Goal: Find specific page/section: Find specific page/section

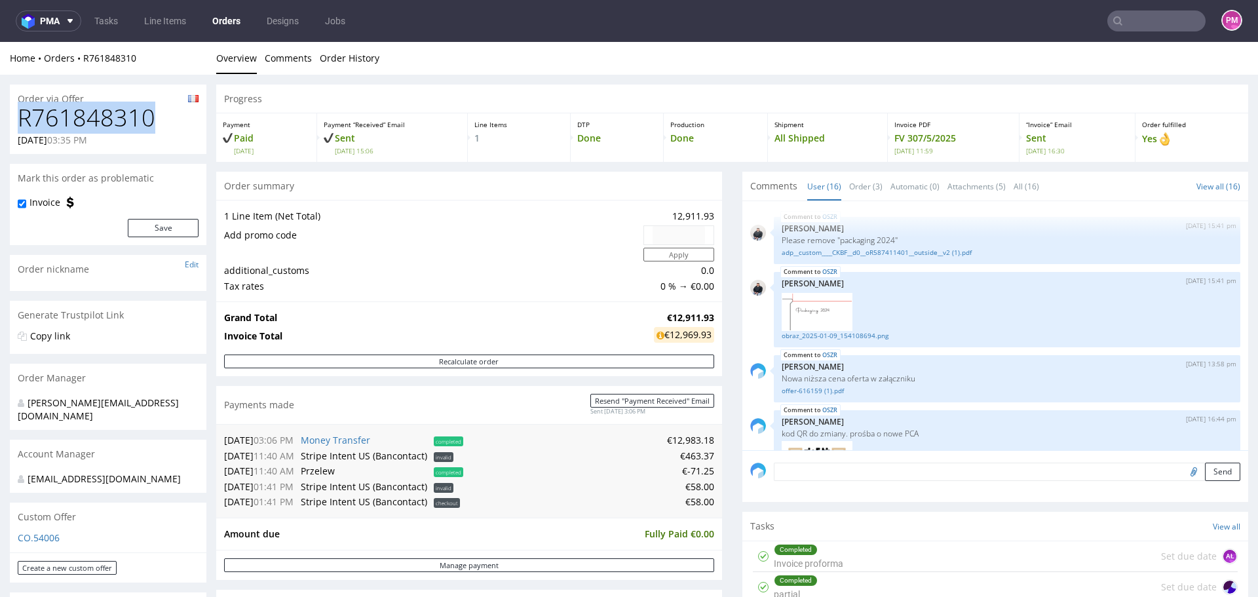
scroll to position [611, 0]
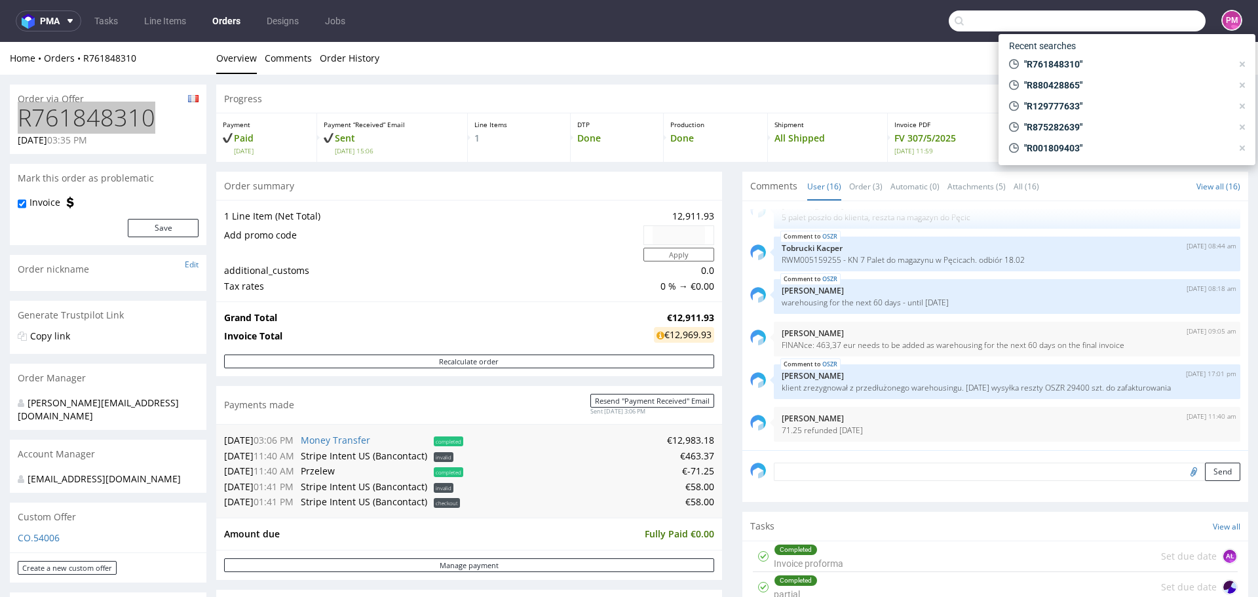
click at [1162, 19] on input "text" at bounding box center [1077, 20] width 257 height 21
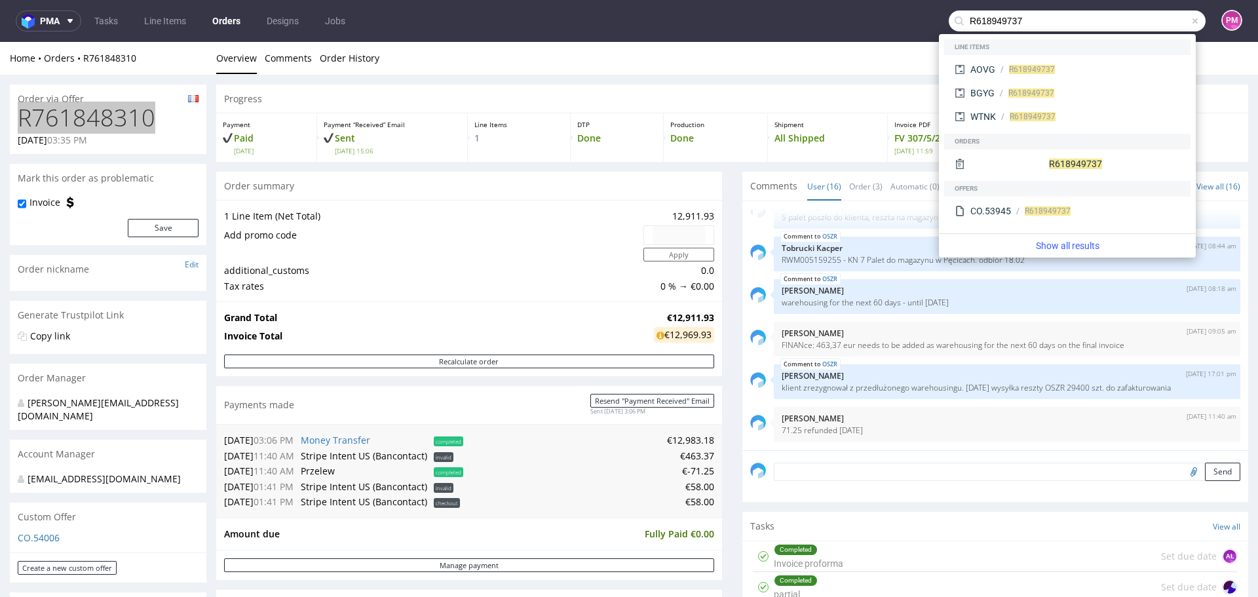
type input "R618949737"
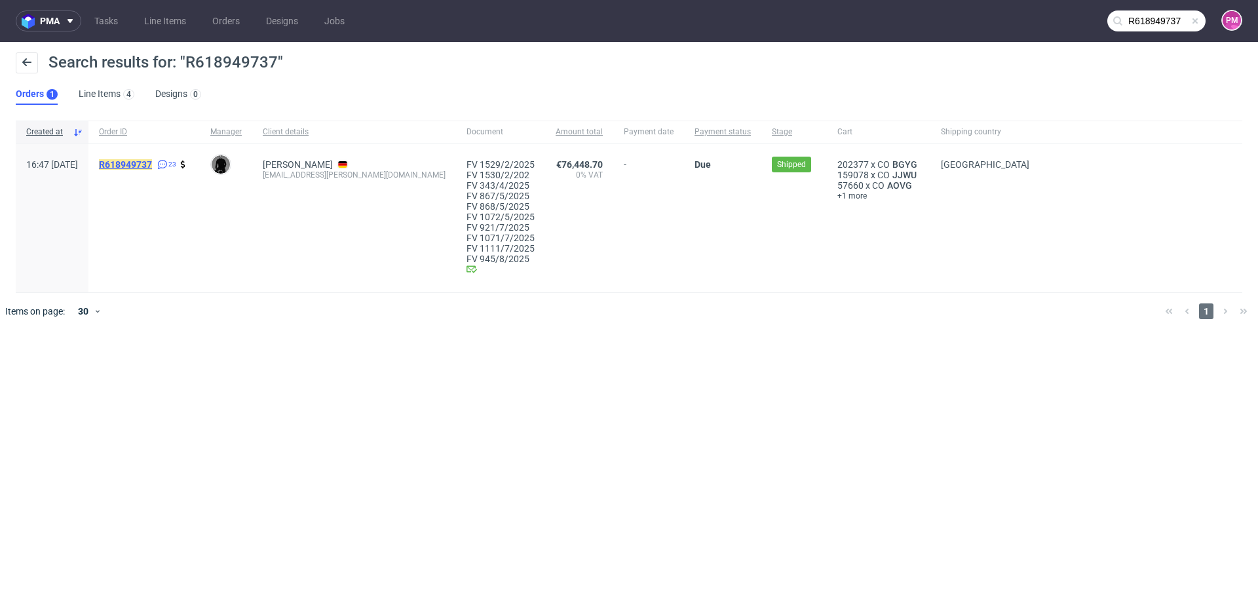
click at [152, 161] on mark "R618949737" at bounding box center [125, 164] width 53 height 10
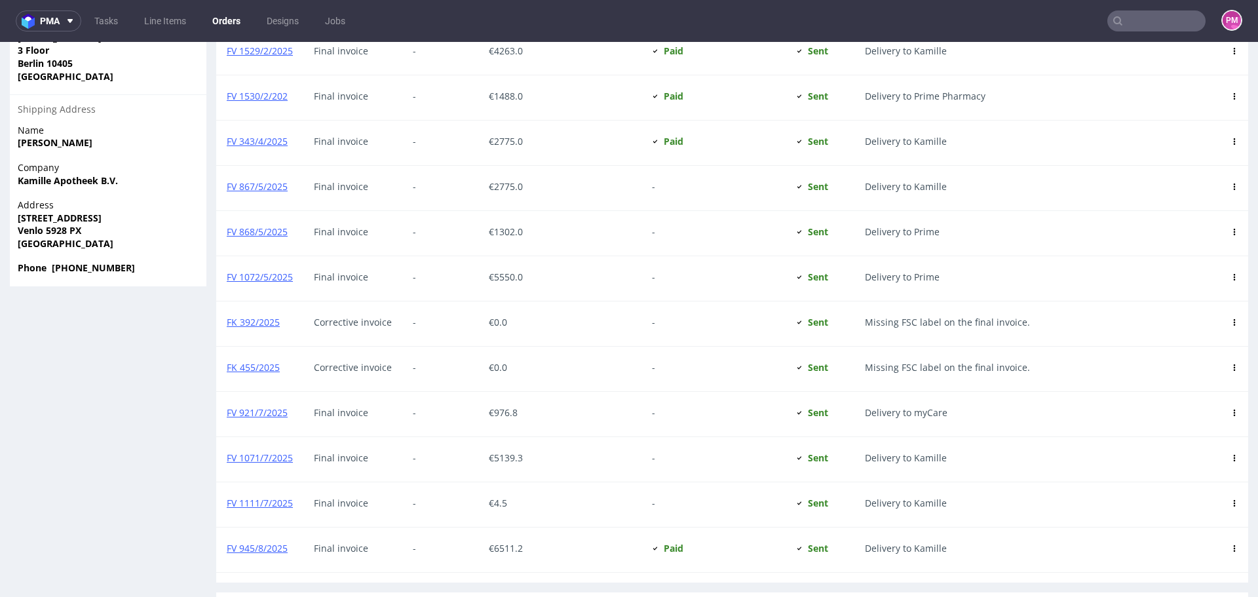
scroll to position [1048, 0]
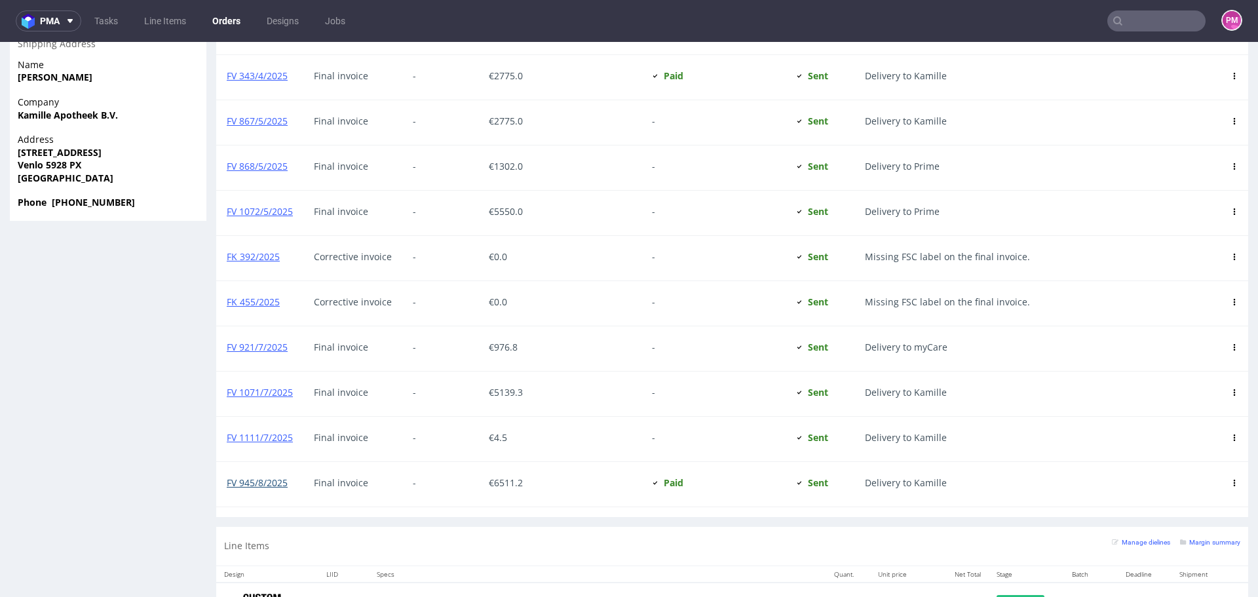
click at [261, 482] on link "FV 945/8/2025" at bounding box center [257, 482] width 61 height 12
click at [1140, 14] on input "text" at bounding box center [1156, 20] width 98 height 21
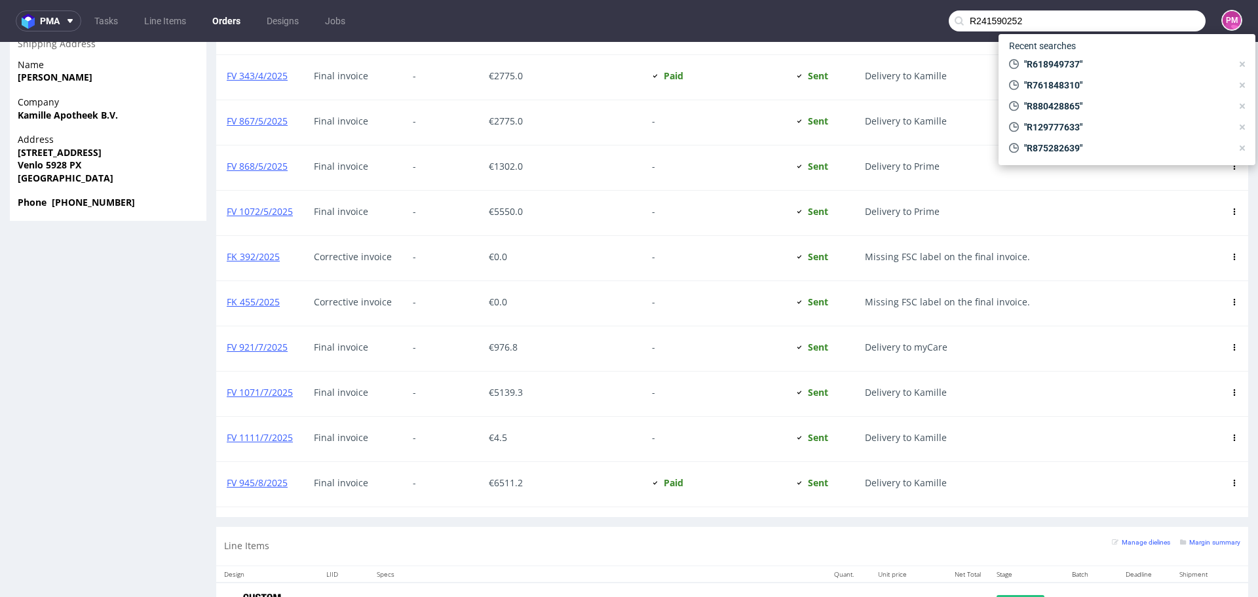
type input "R241590252"
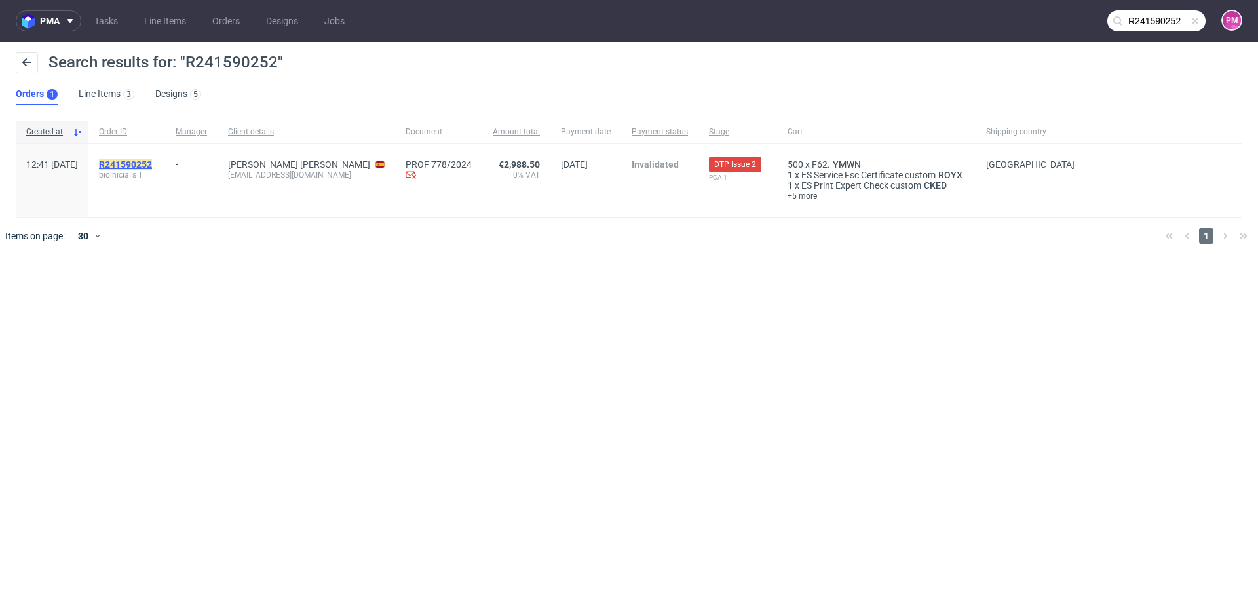
click at [152, 162] on mark "R241590252" at bounding box center [125, 164] width 53 height 10
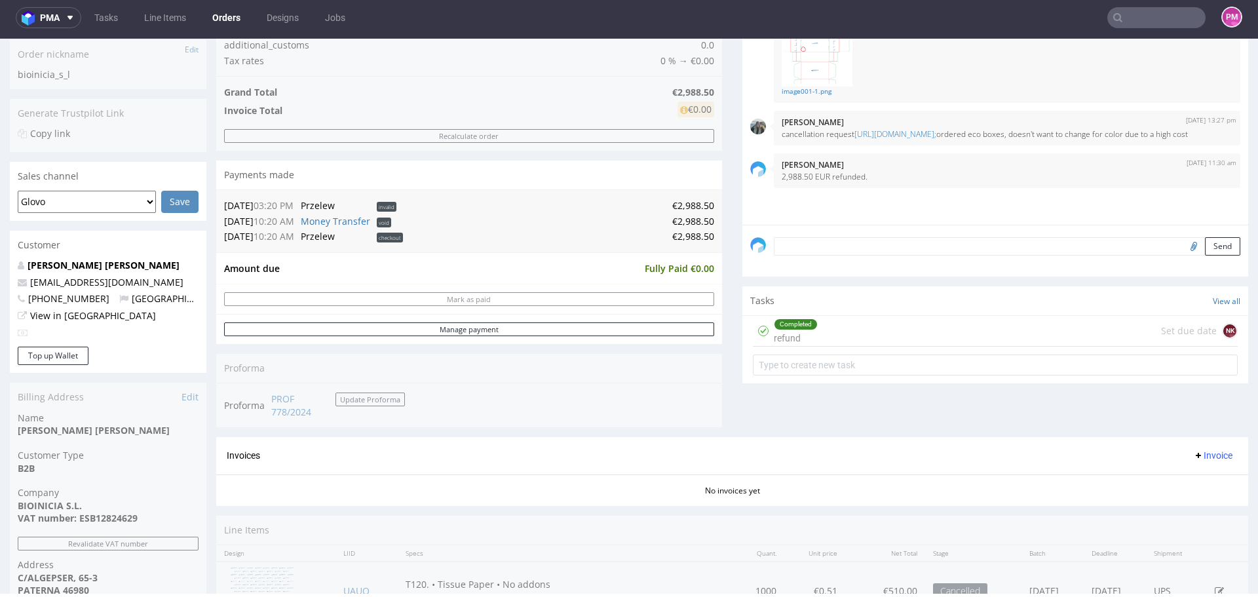
scroll to position [247, 0]
drag, startPoint x: 365, startPoint y: 400, endPoint x: 365, endPoint y: 413, distance: 13.8
click at [365, 413] on div "Order summary 3 Line Items (Net Total) 2,988.50 Add promo code Apply additional…" at bounding box center [469, 193] width 506 height 491
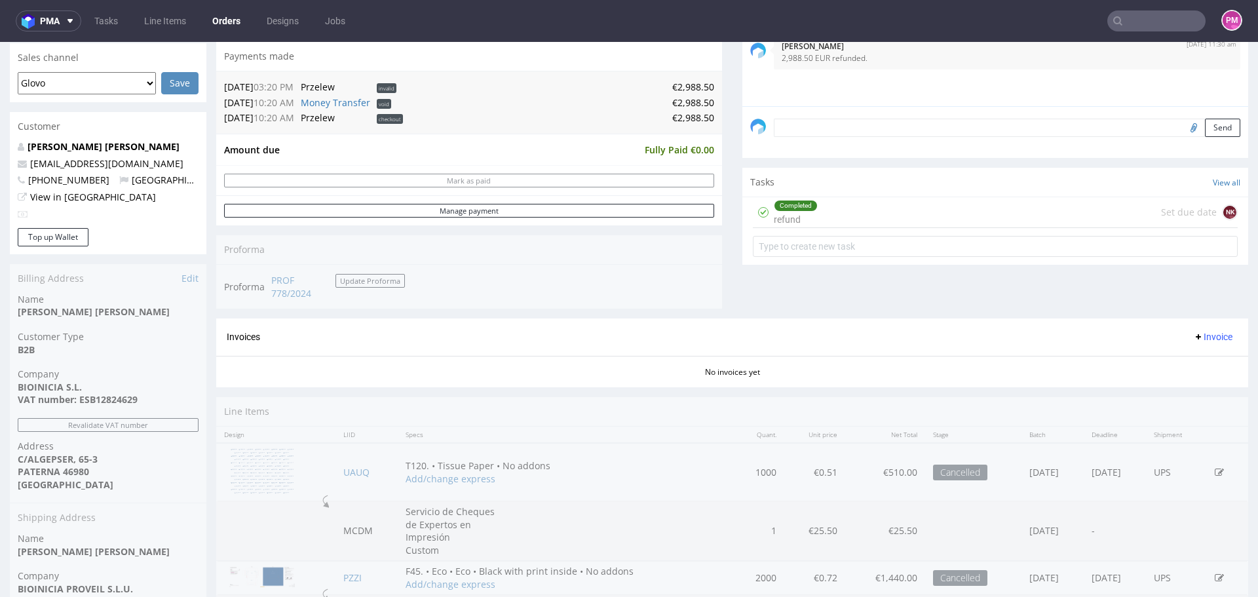
scroll to position [393, 0]
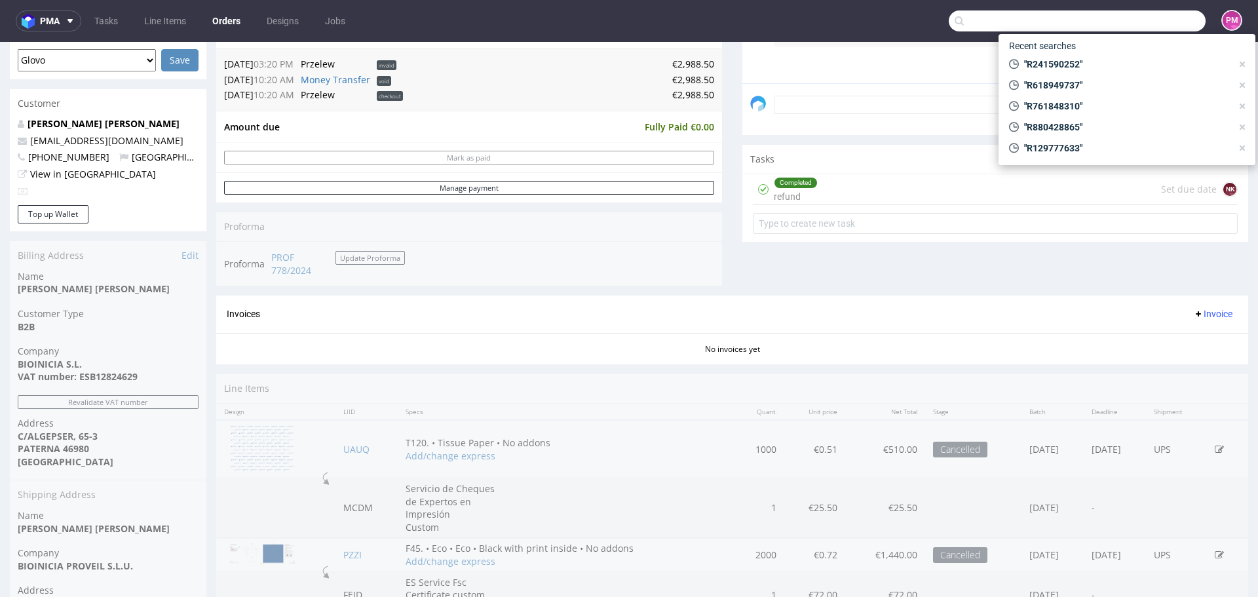
click at [1155, 15] on input "text" at bounding box center [1077, 20] width 257 height 21
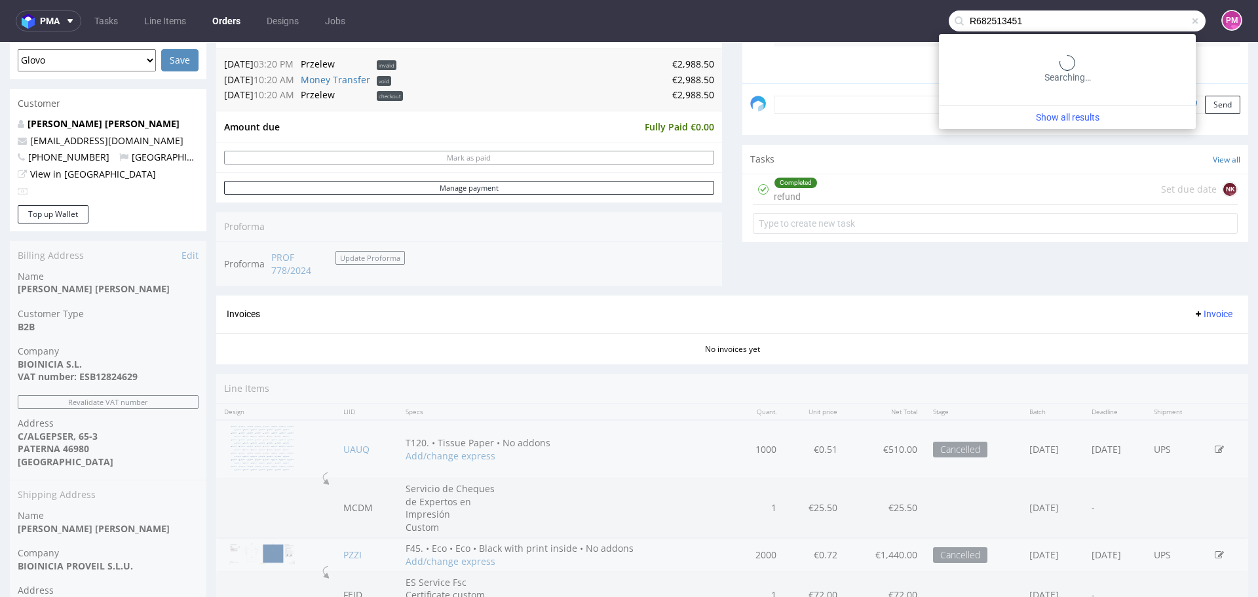
type input "R682513451"
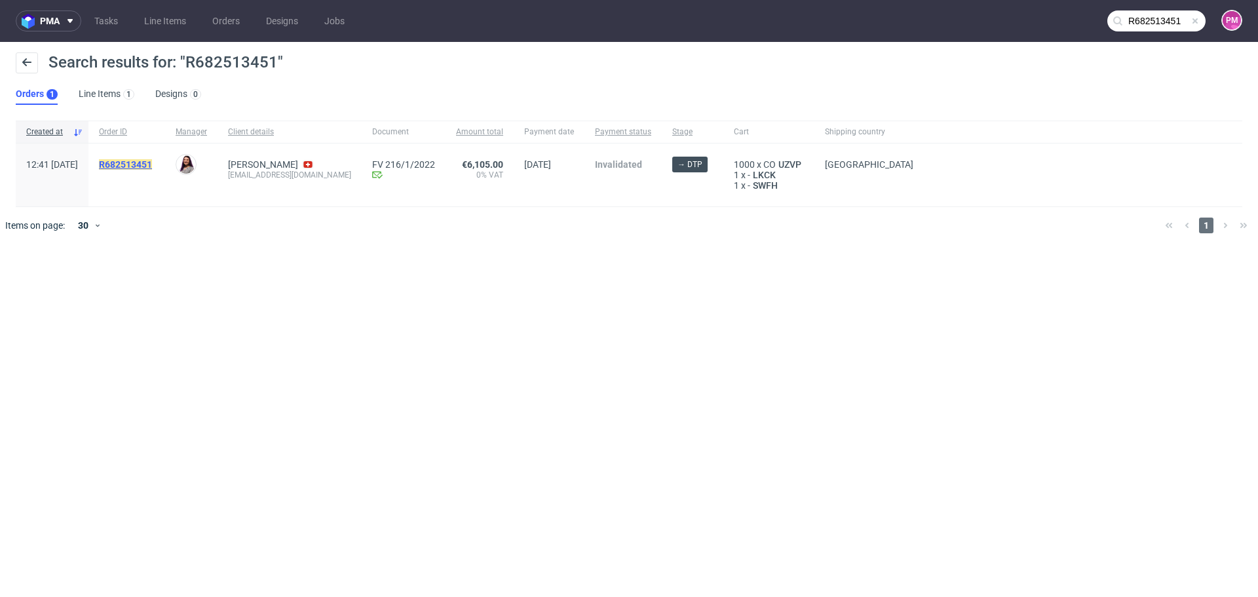
click at [152, 161] on mark "R682513451" at bounding box center [125, 164] width 53 height 10
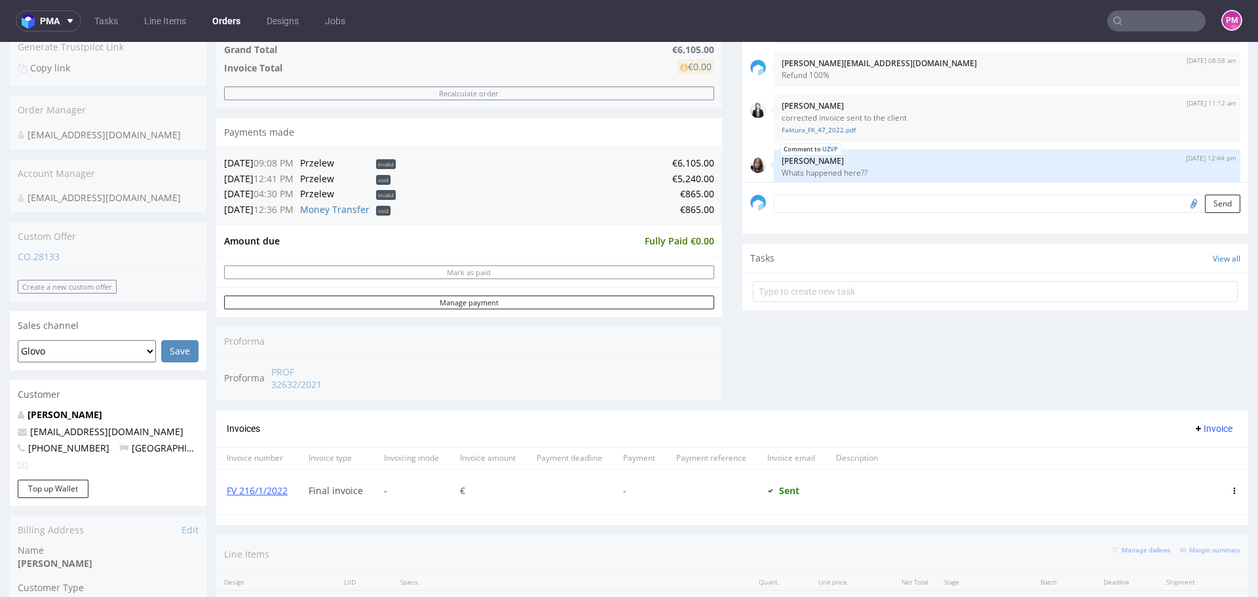
scroll to position [328, 0]
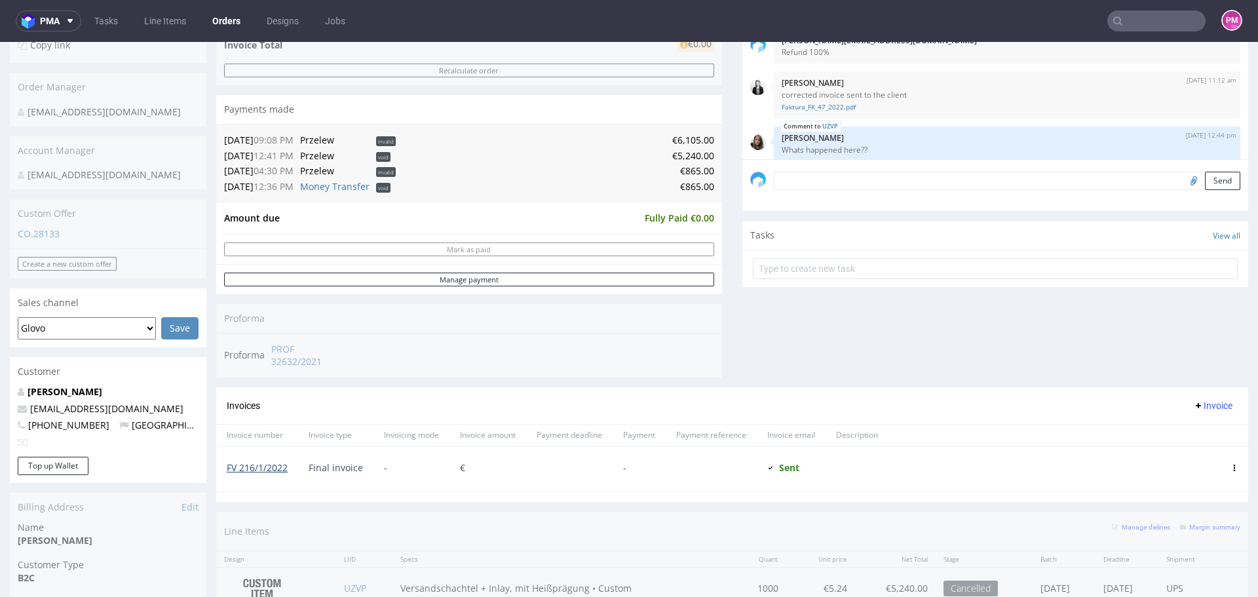
click at [259, 463] on link "FV 216/1/2022" at bounding box center [257, 467] width 61 height 12
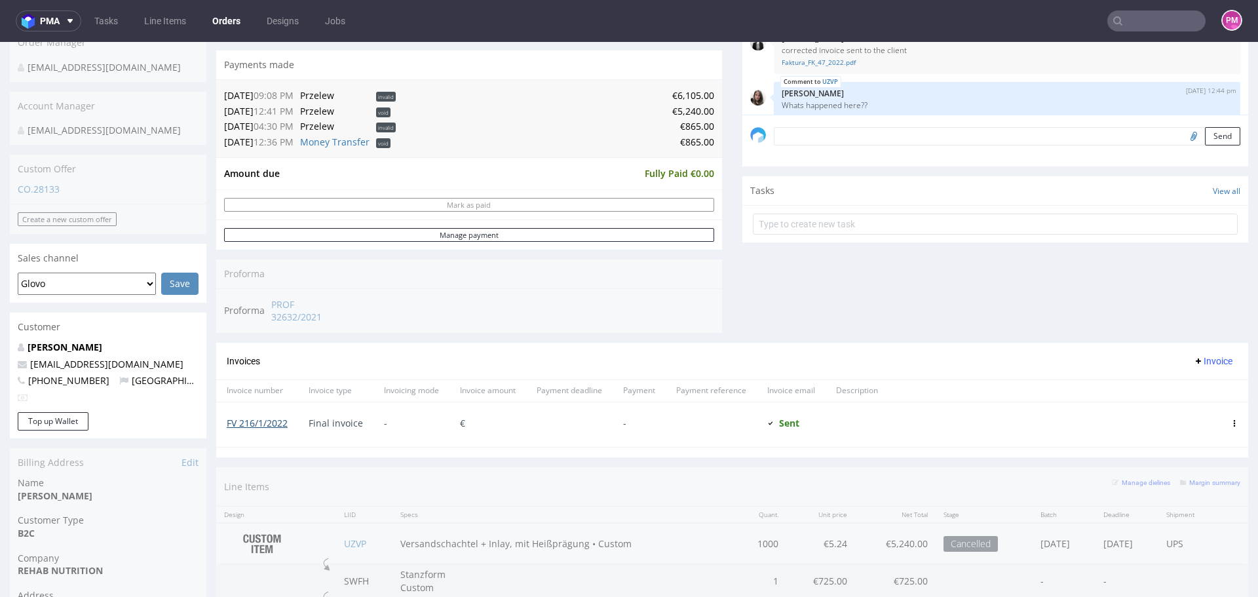
scroll to position [393, 0]
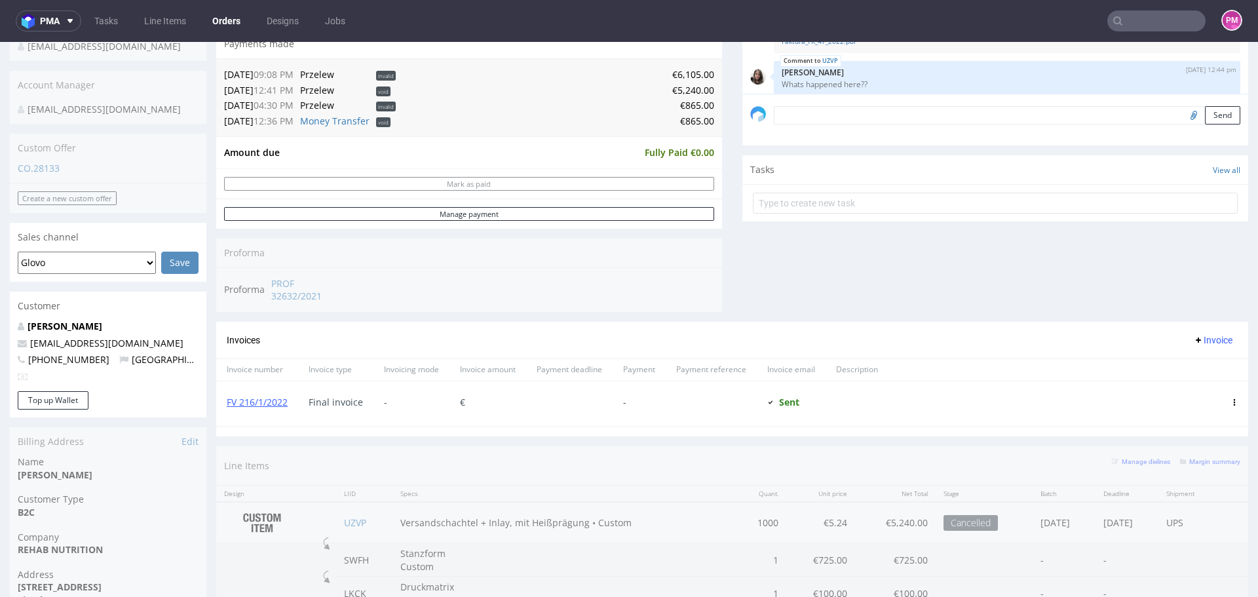
click at [1141, 21] on input "text" at bounding box center [1156, 20] width 98 height 21
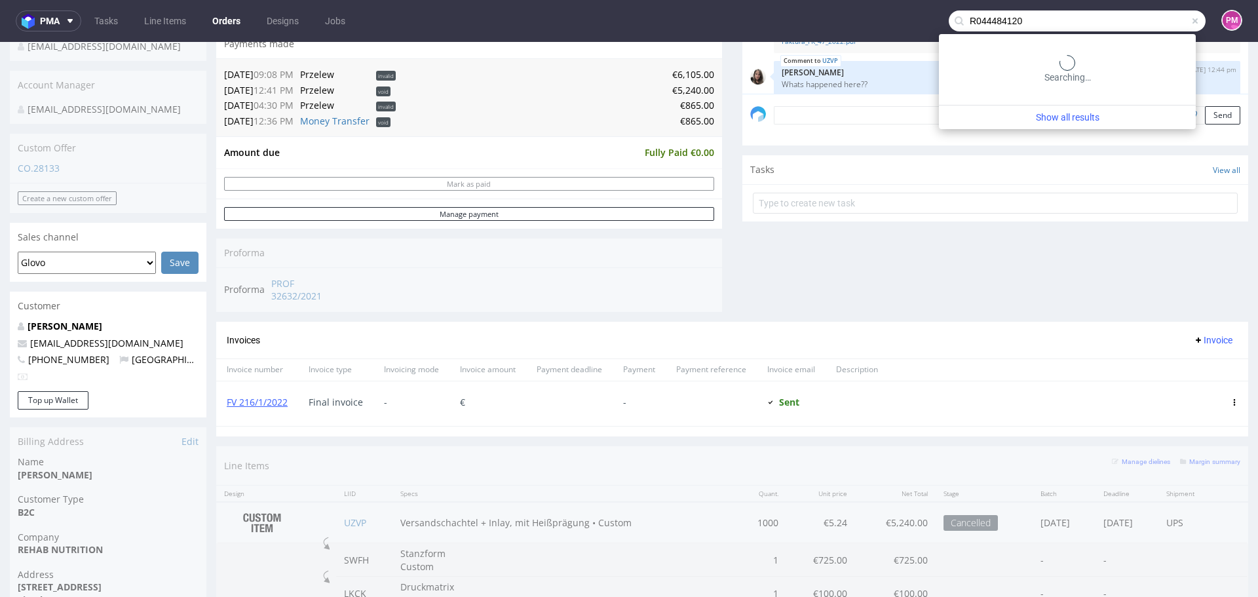
type input "R044484120"
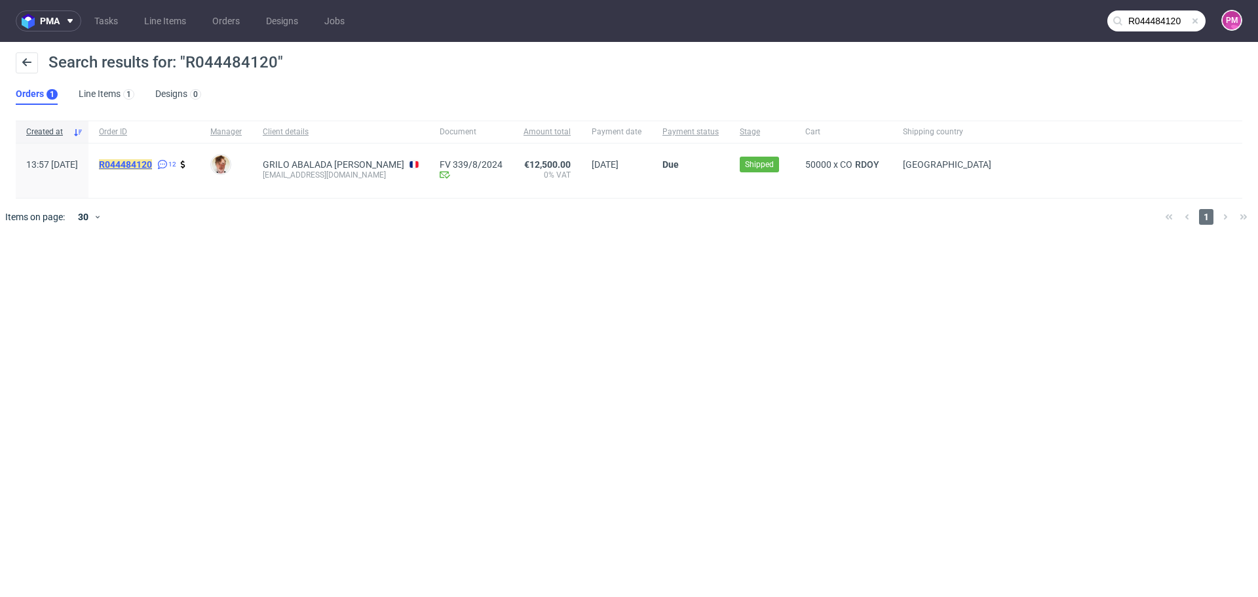
click at [152, 161] on mark "R044484120" at bounding box center [125, 164] width 53 height 10
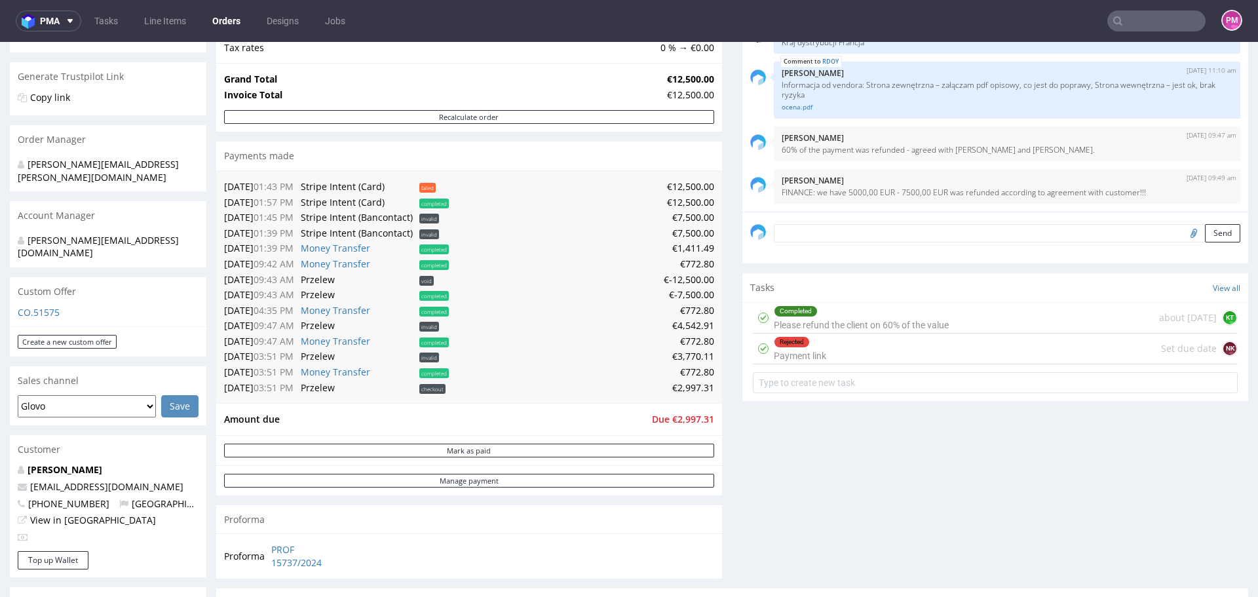
scroll to position [131, 0]
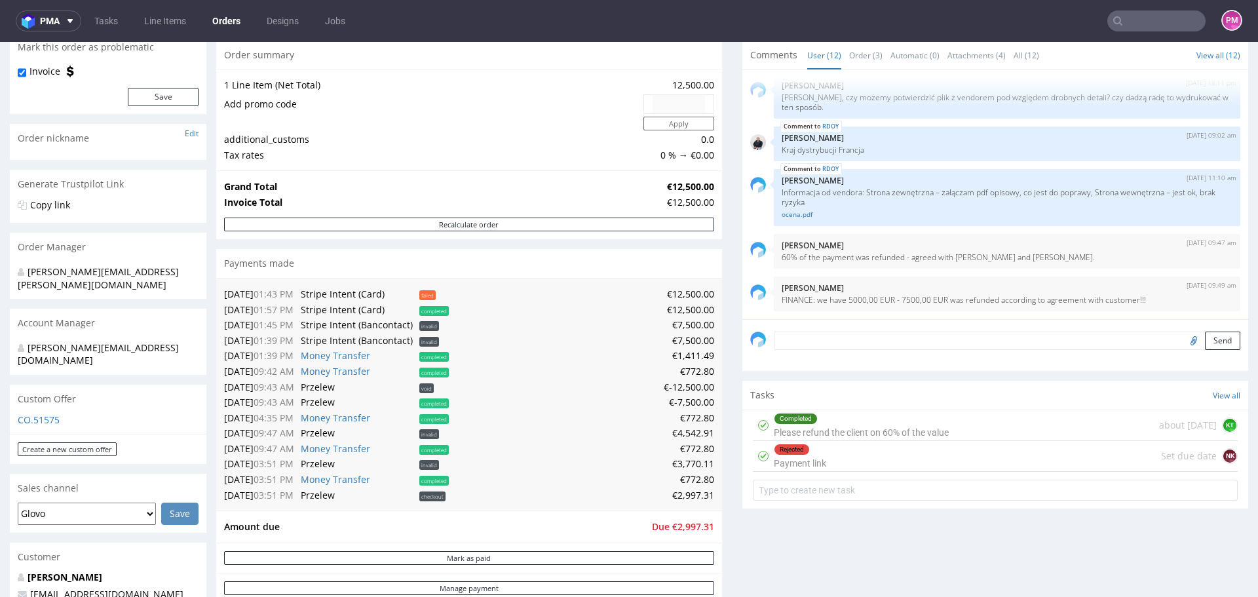
click at [1141, 23] on input "text" at bounding box center [1156, 20] width 98 height 21
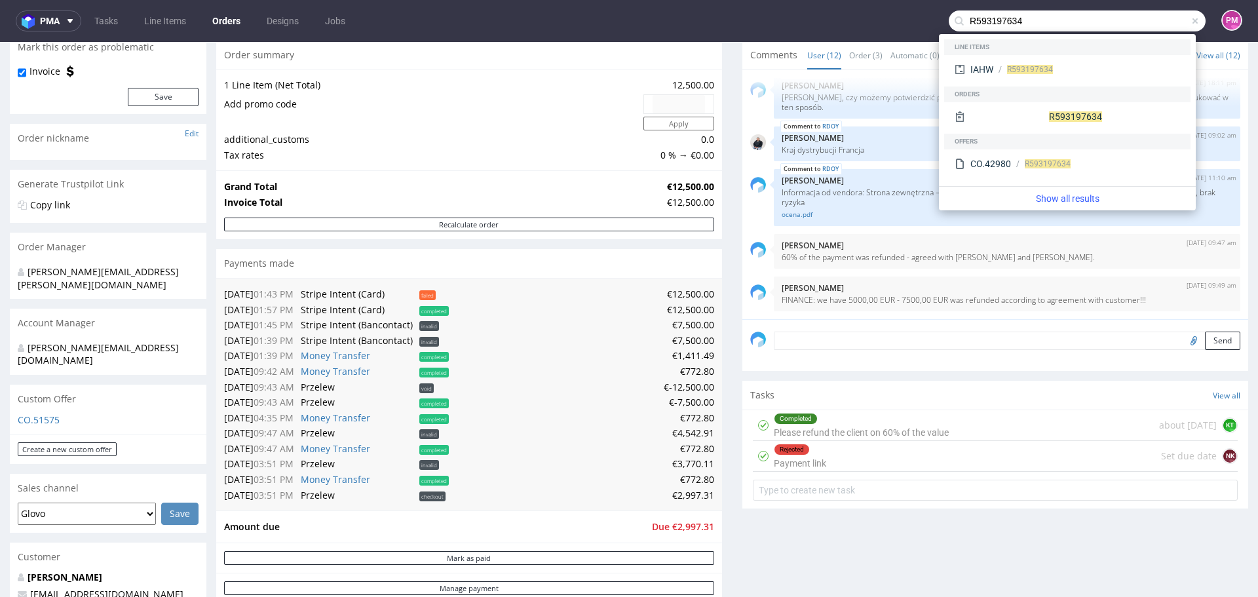
type input "R593197634"
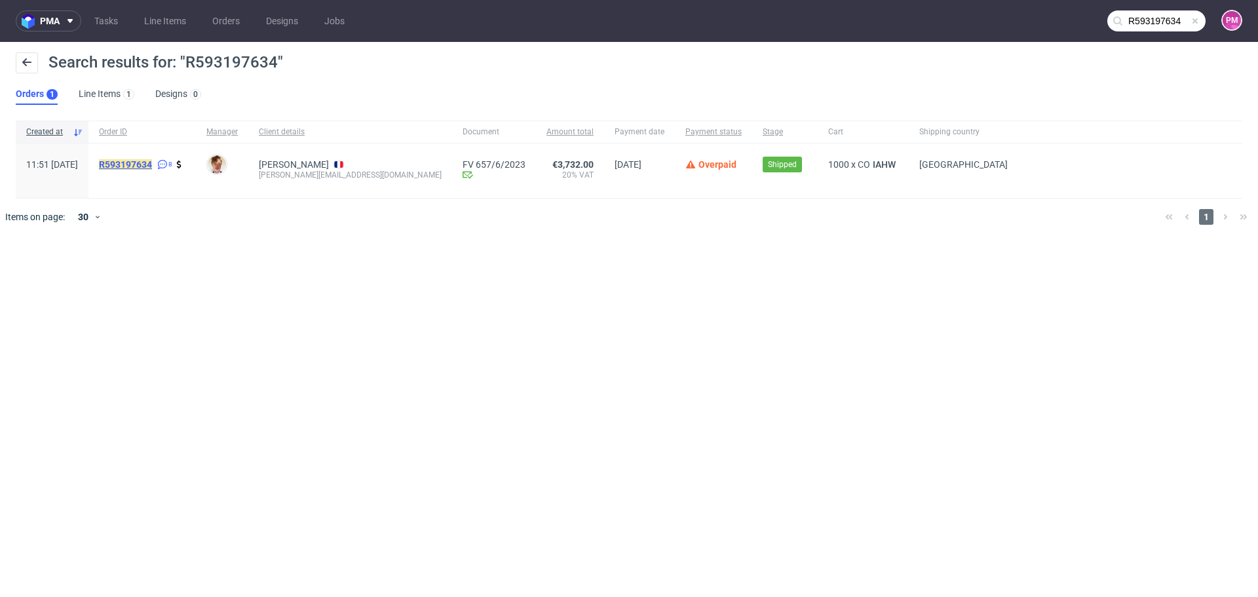
click at [152, 162] on mark "R593197634" at bounding box center [125, 164] width 53 height 10
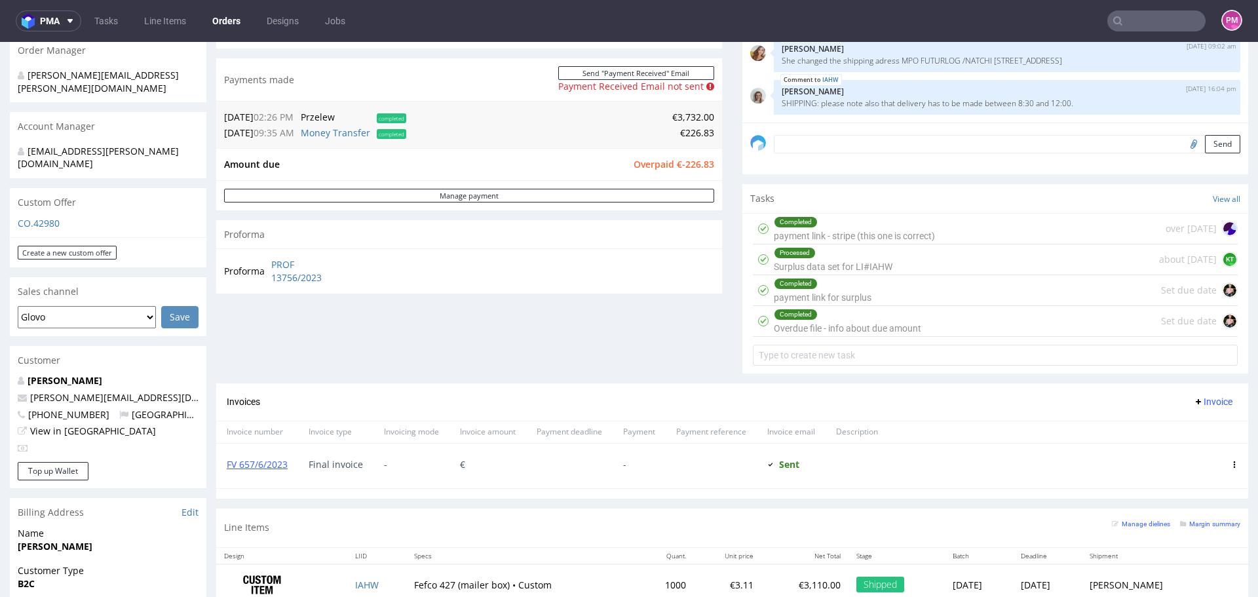
scroll to position [262, 0]
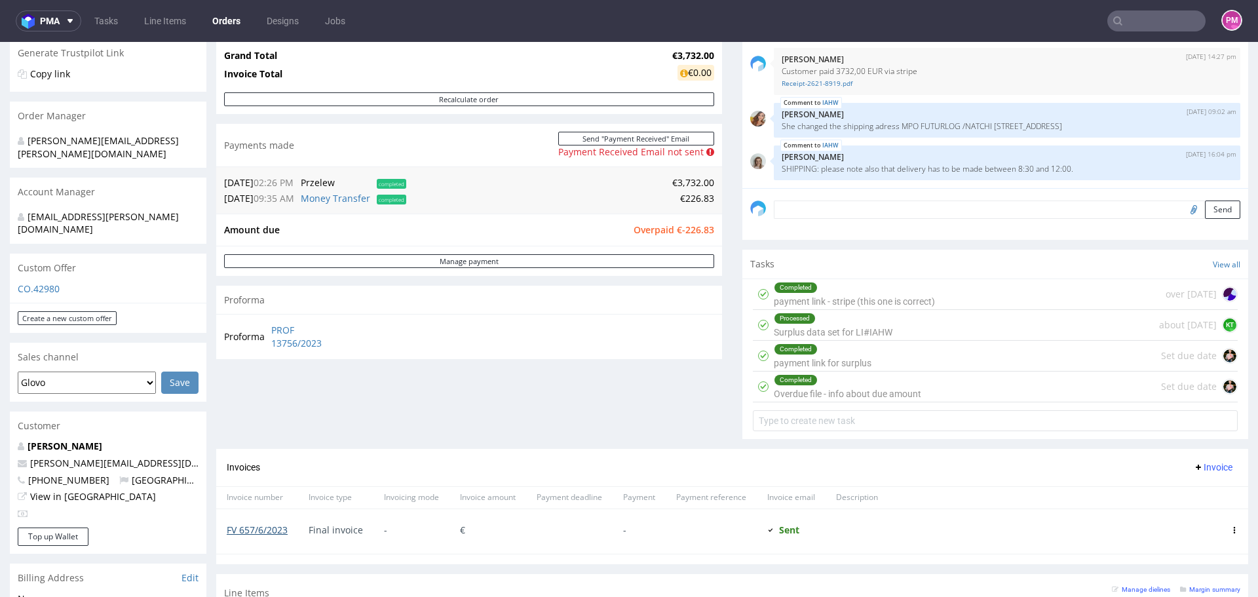
click at [251, 531] on link "FV 657/6/2023" at bounding box center [257, 530] width 61 height 12
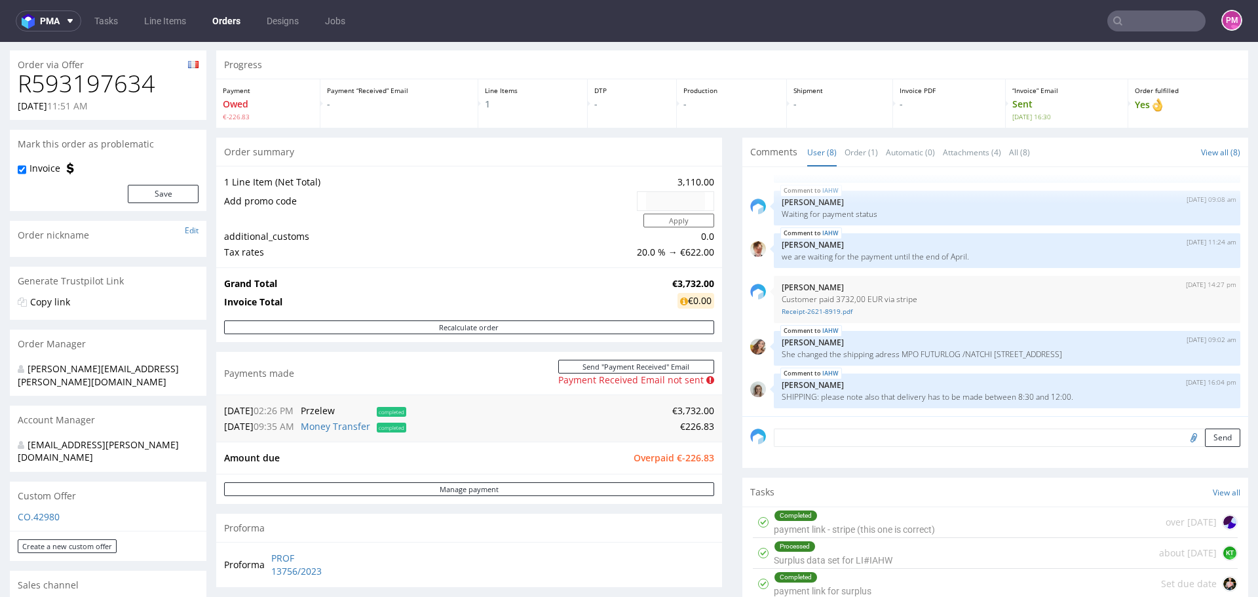
scroll to position [66, 0]
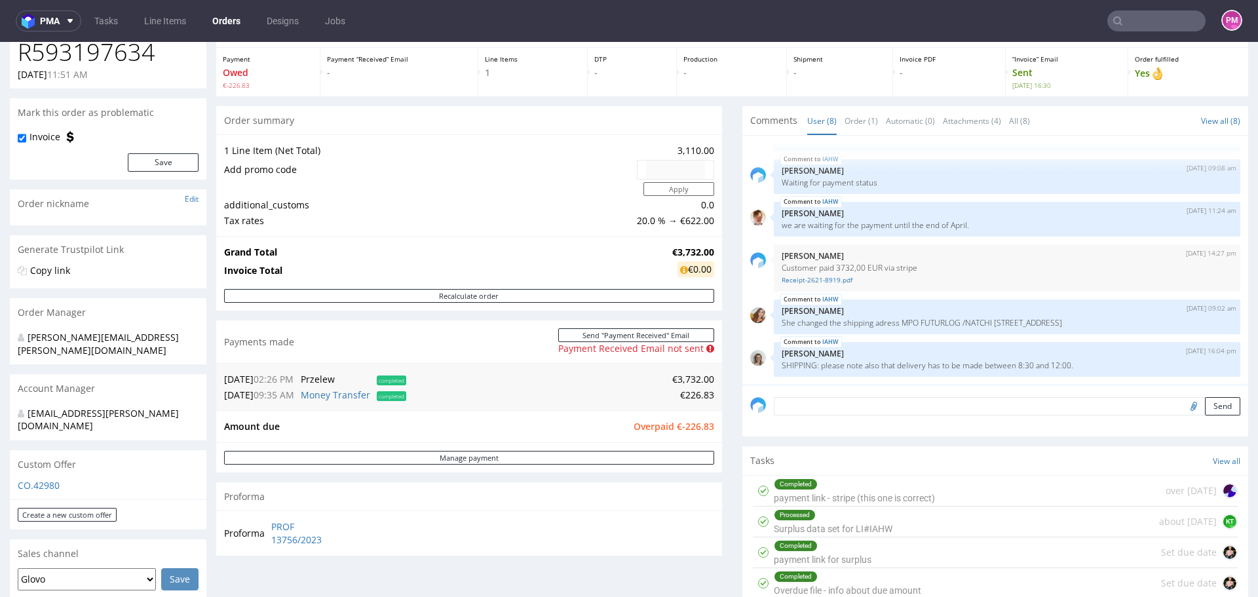
click at [1151, 22] on input "text" at bounding box center [1156, 20] width 98 height 21
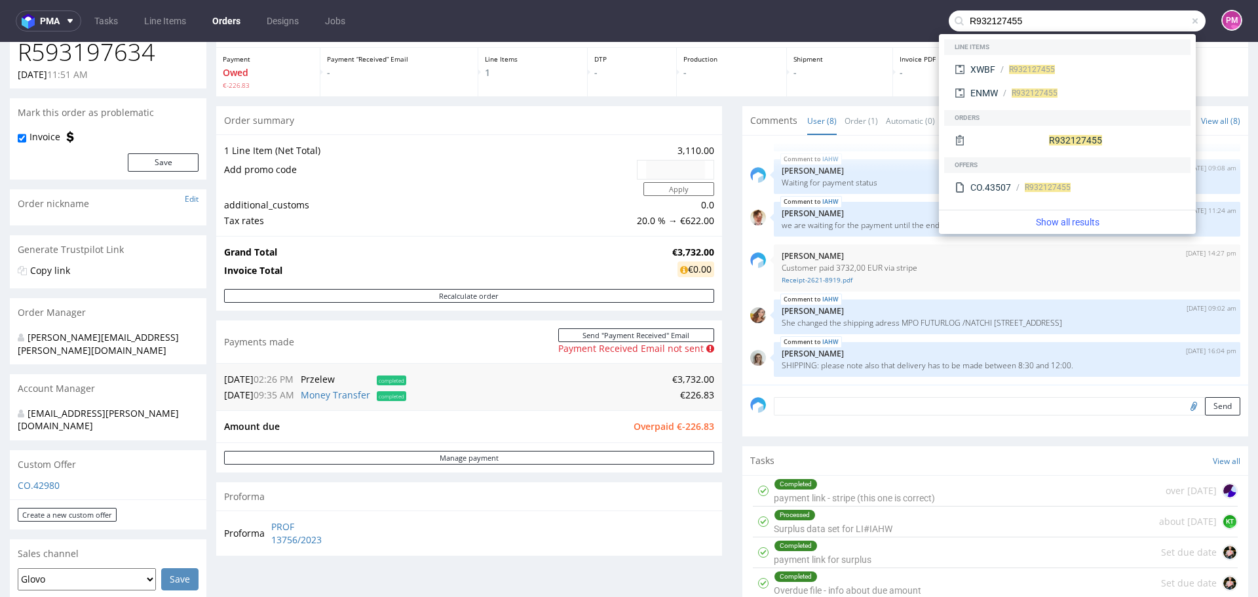
type input "R932127455"
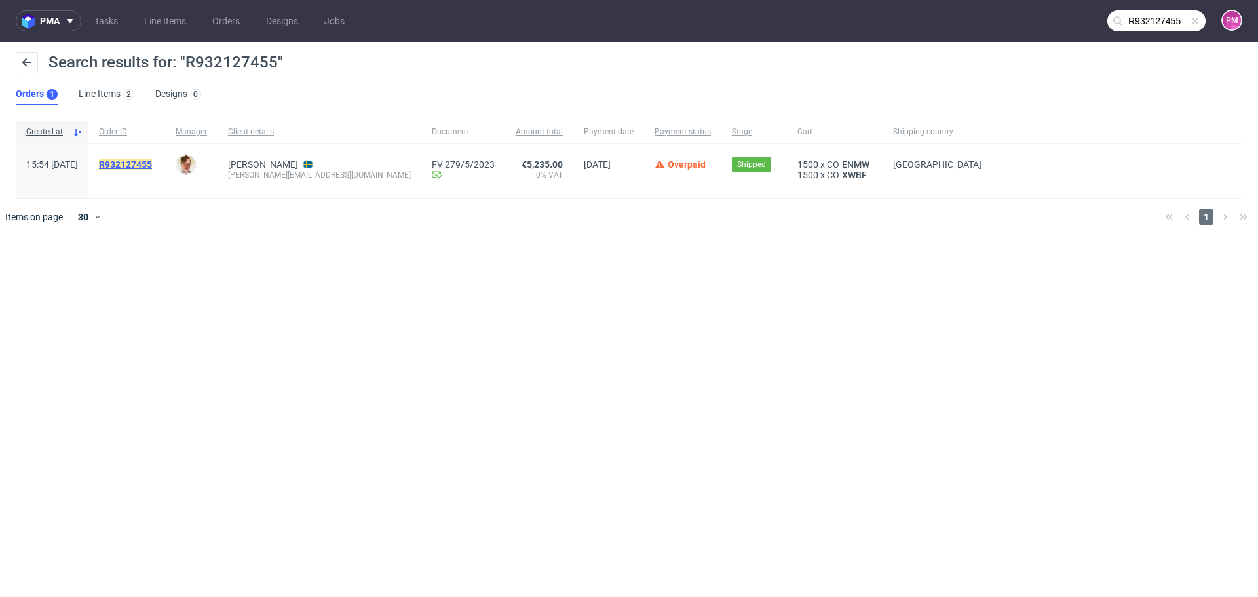
click at [152, 161] on mark "R932127455" at bounding box center [125, 164] width 53 height 10
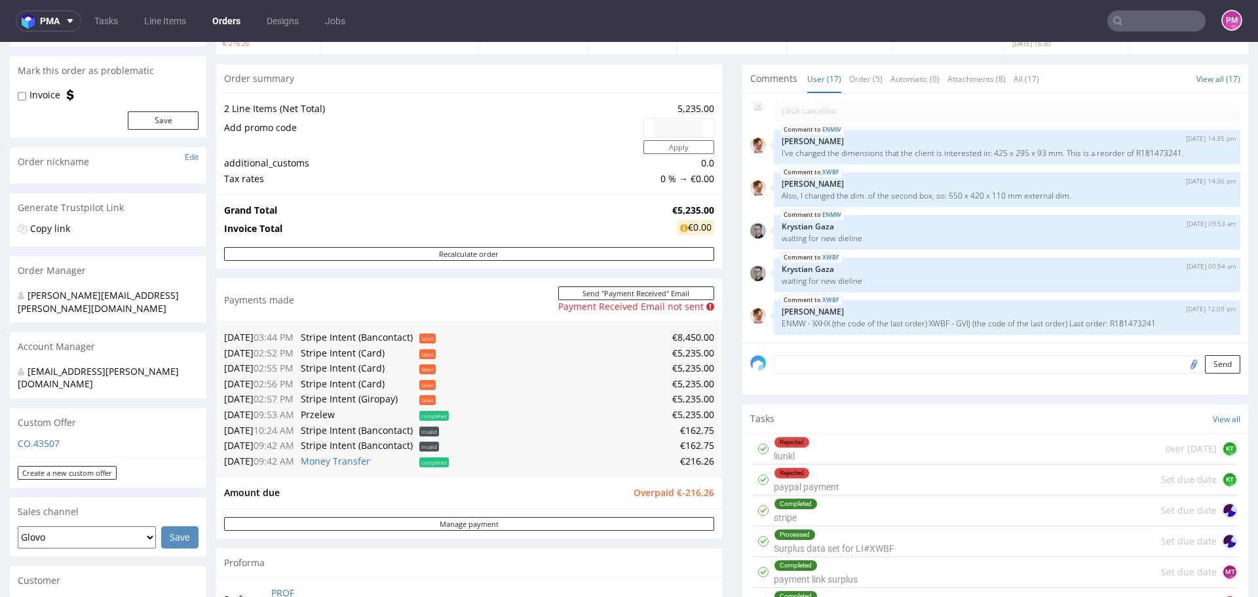
scroll to position [131, 0]
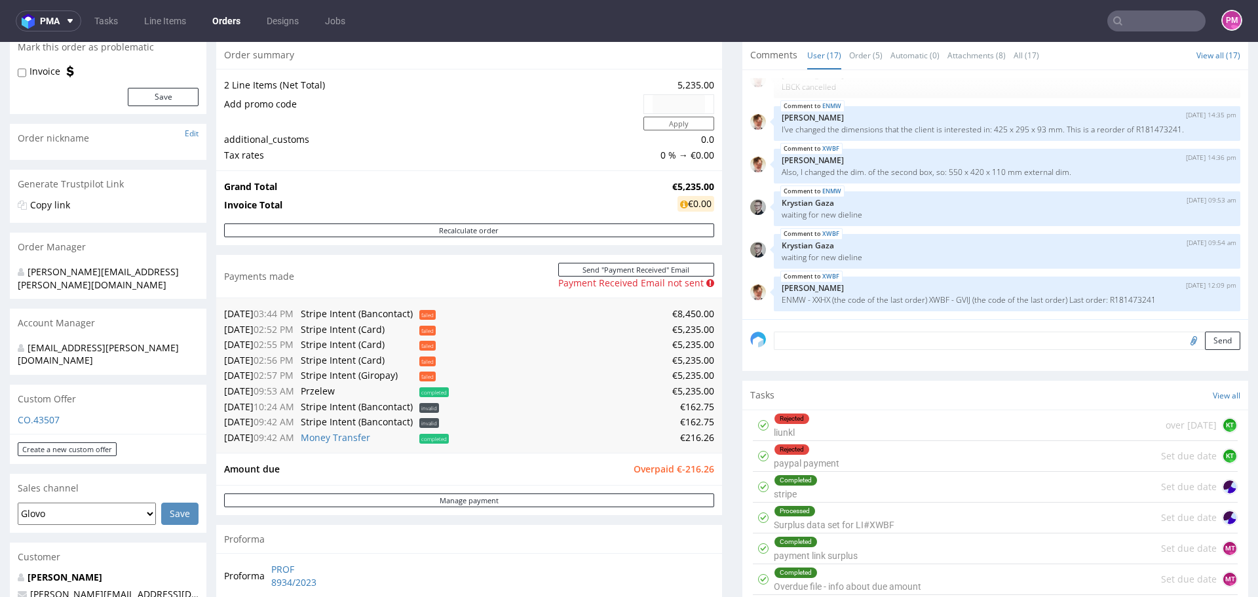
click at [1135, 29] on input "text" at bounding box center [1156, 20] width 98 height 21
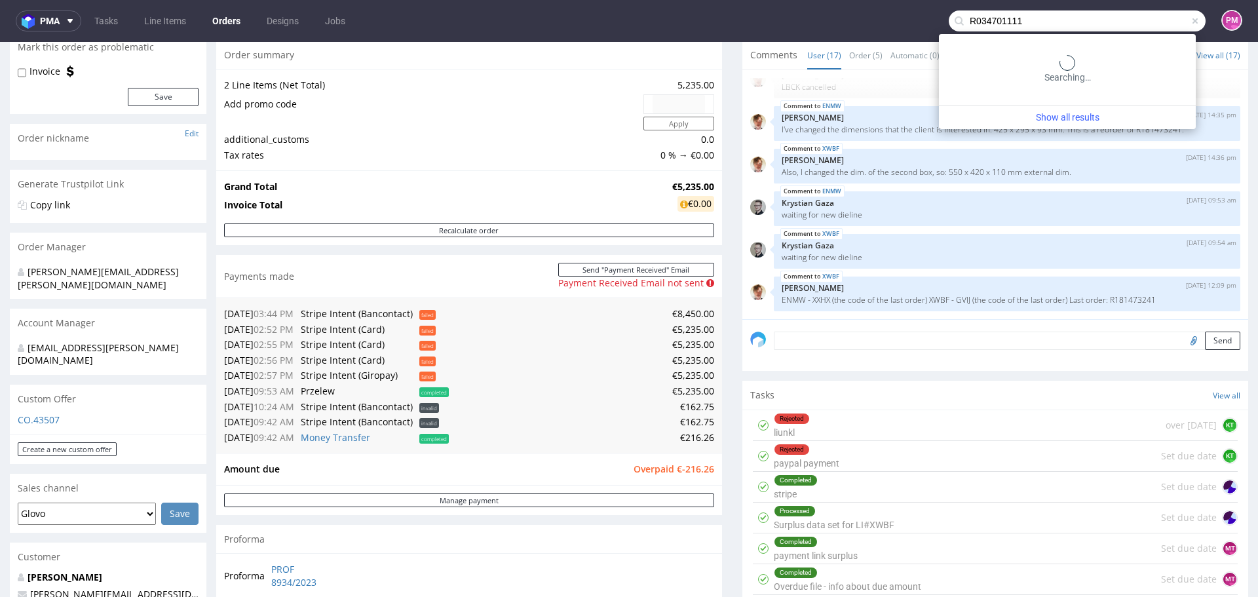
type input "R034701111"
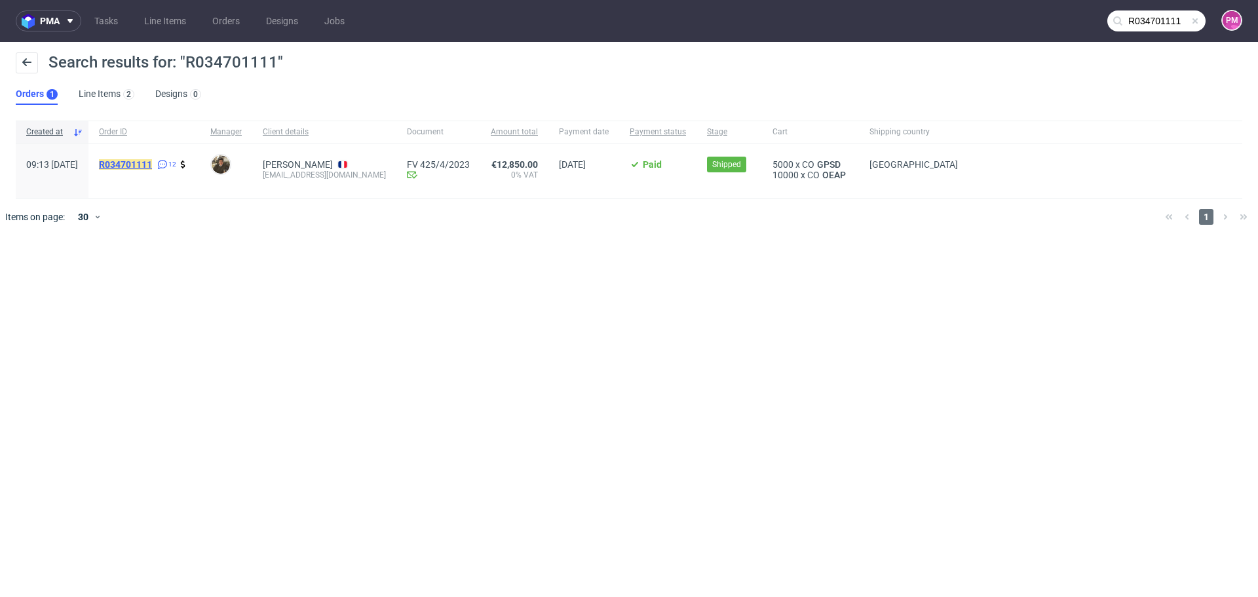
click at [152, 164] on mark "R034701111" at bounding box center [125, 164] width 53 height 10
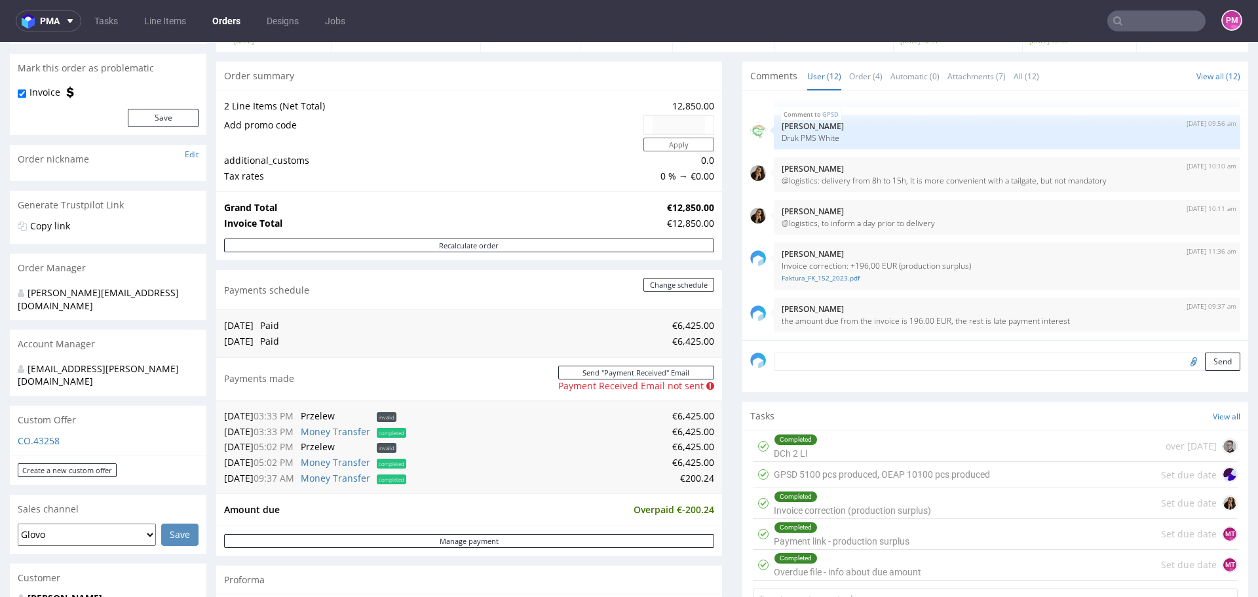
scroll to position [131, 0]
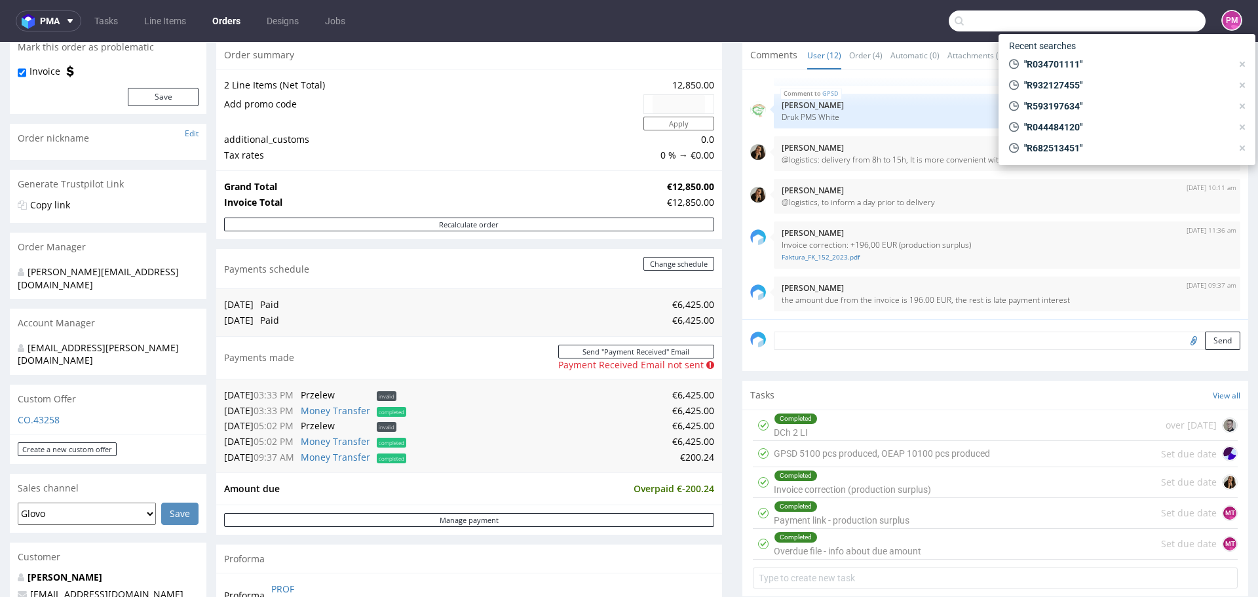
click at [1135, 21] on input "text" at bounding box center [1077, 20] width 257 height 21
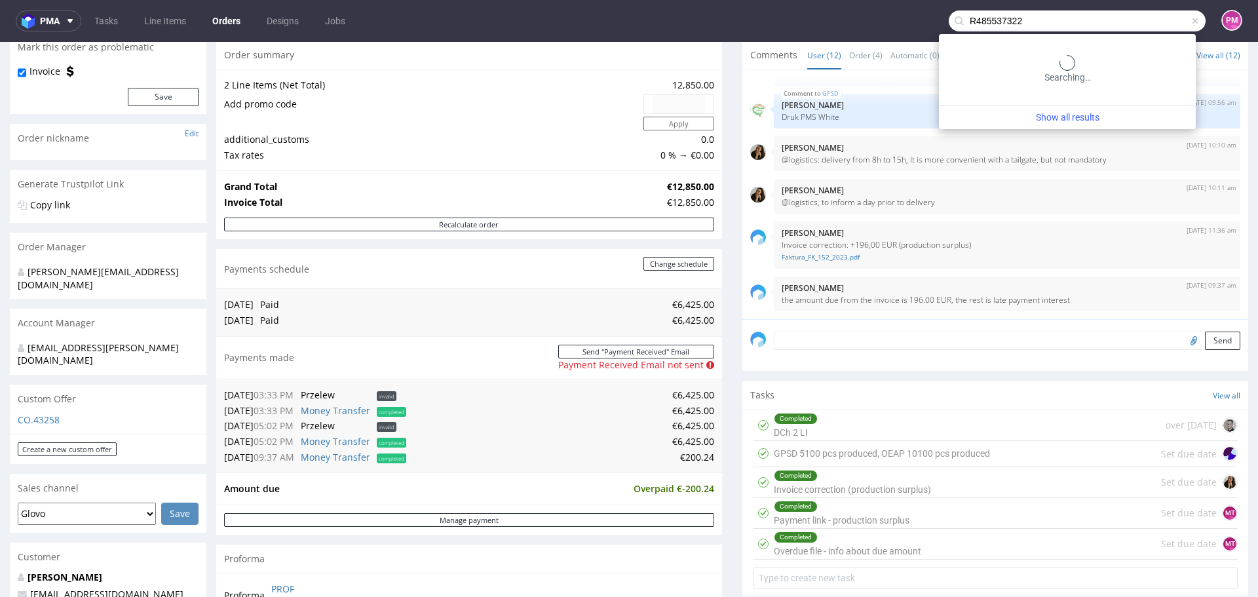
type input "R485537322"
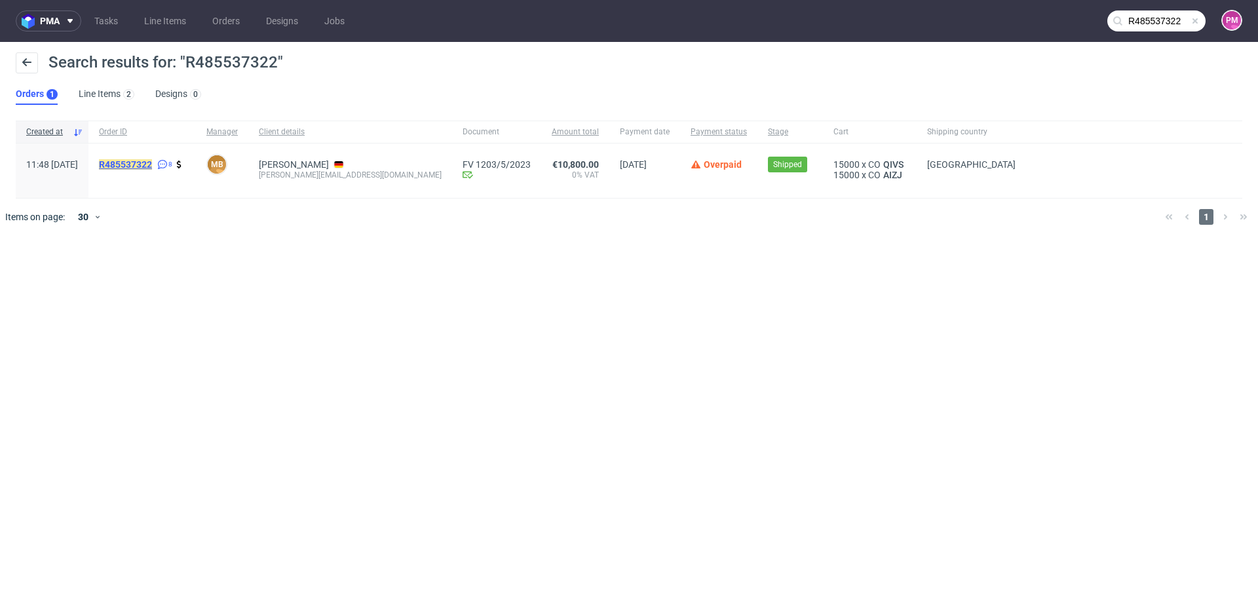
click at [152, 163] on mark "R485537322" at bounding box center [125, 164] width 53 height 10
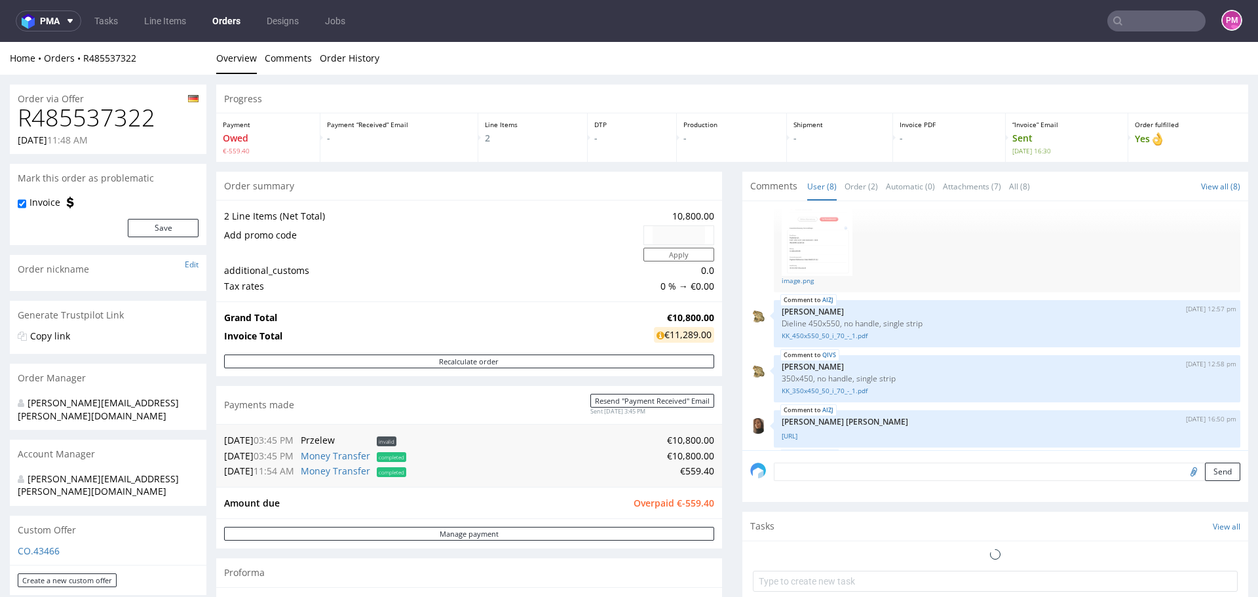
scroll to position [259, 0]
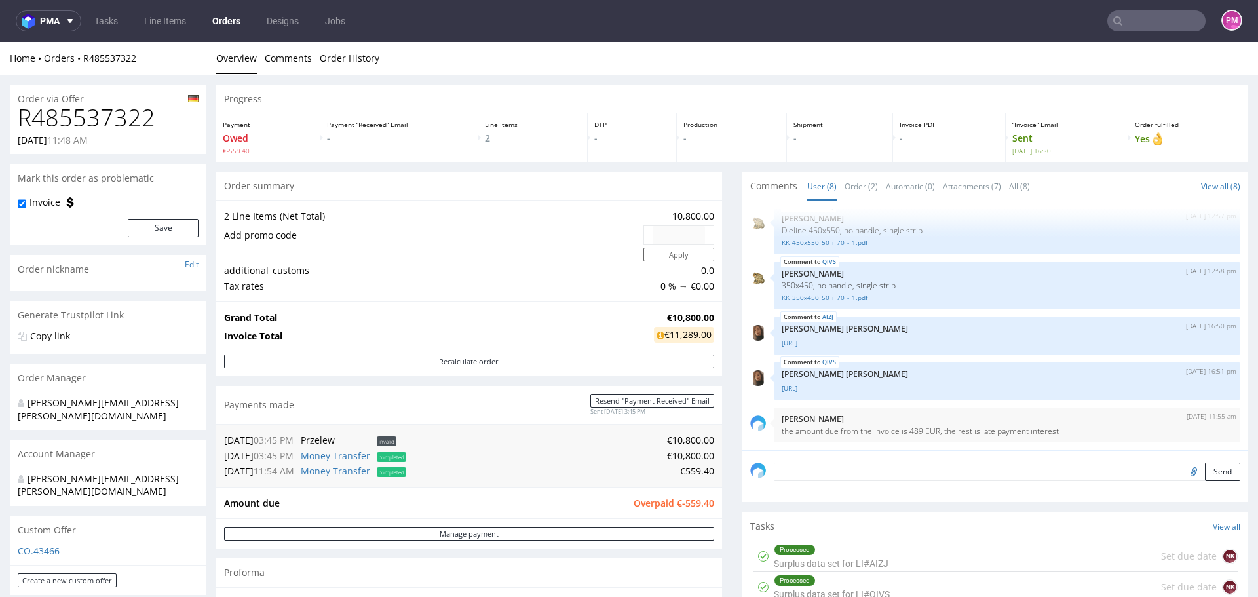
click at [1137, 21] on input "text" at bounding box center [1156, 20] width 98 height 21
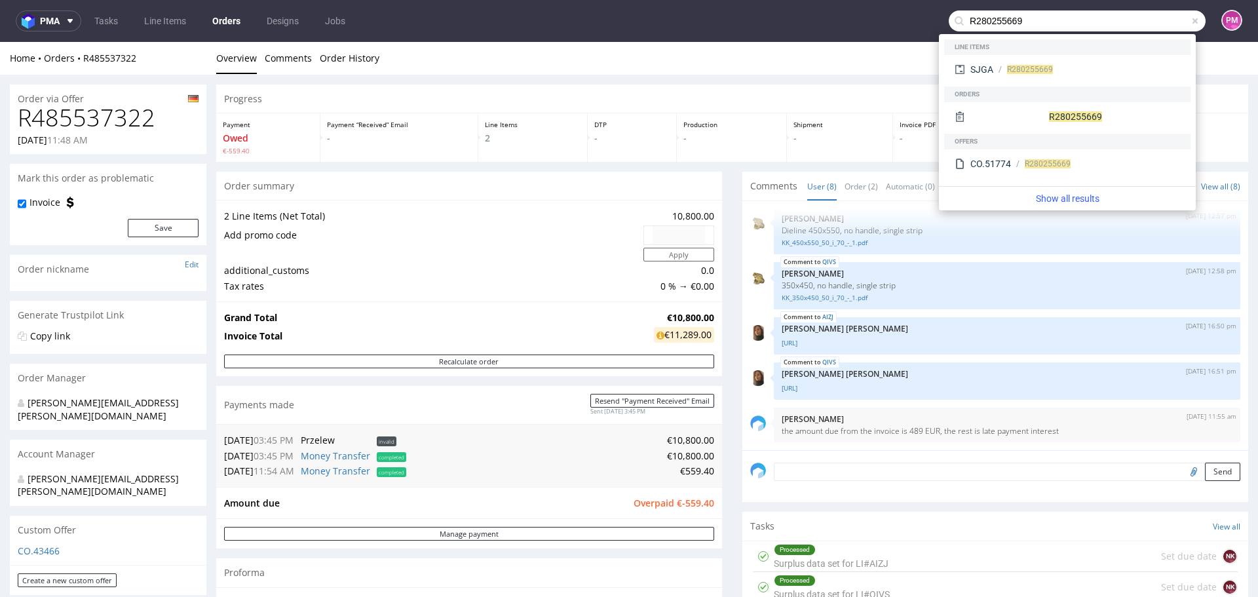
type input "R280255669"
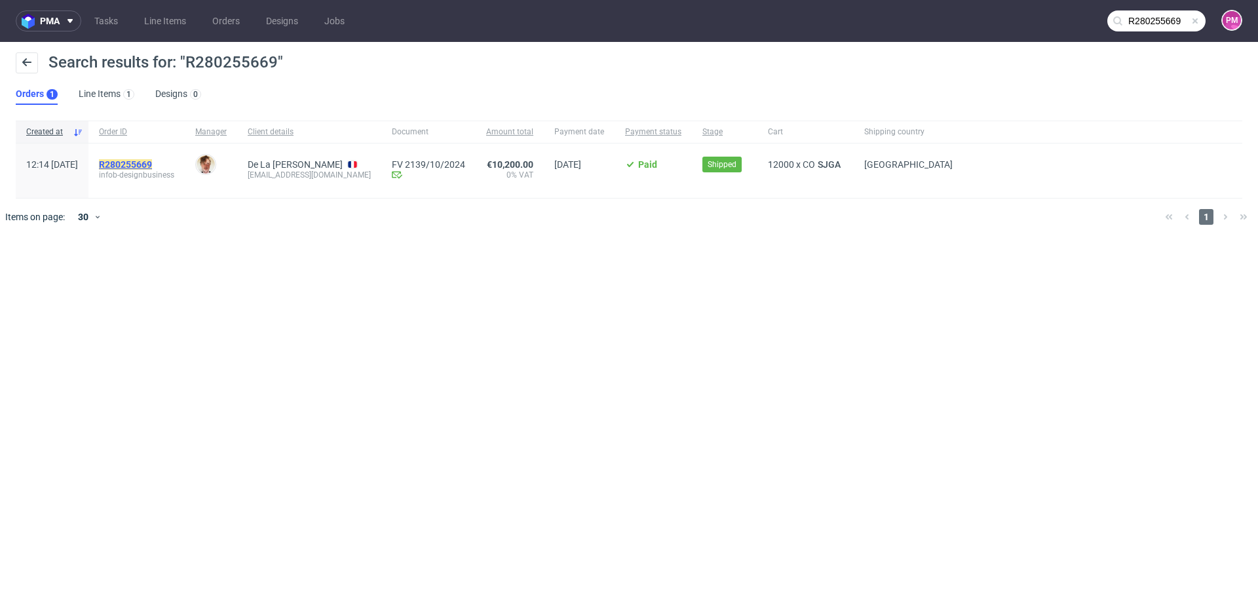
click at [152, 164] on mark "R280255669" at bounding box center [125, 164] width 53 height 10
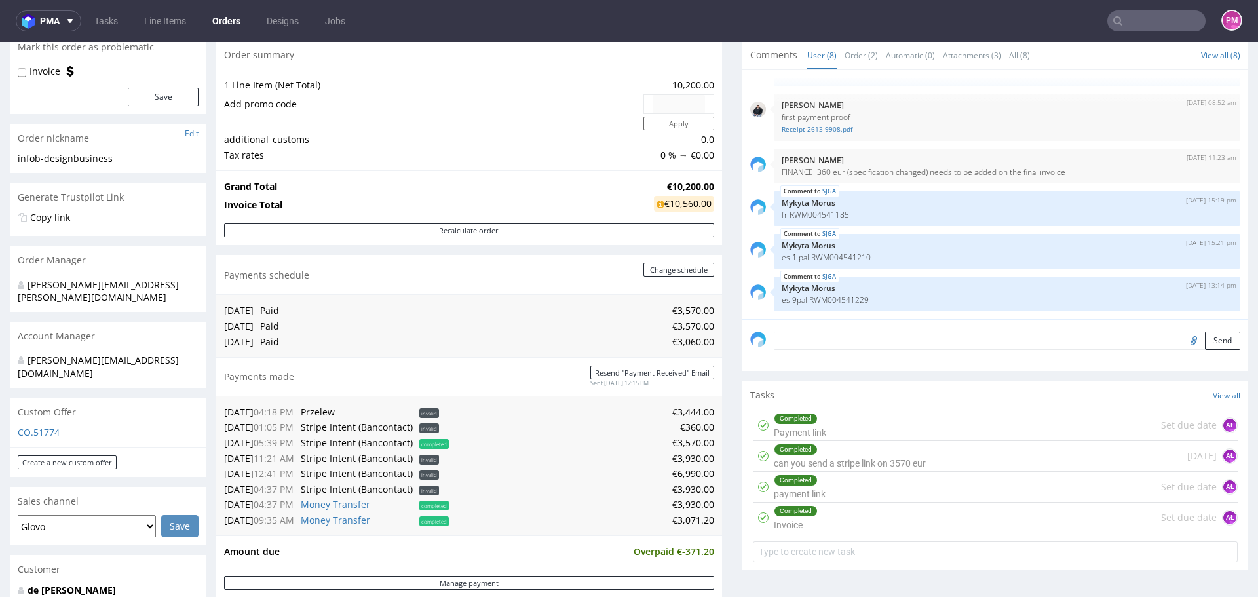
scroll to position [197, 0]
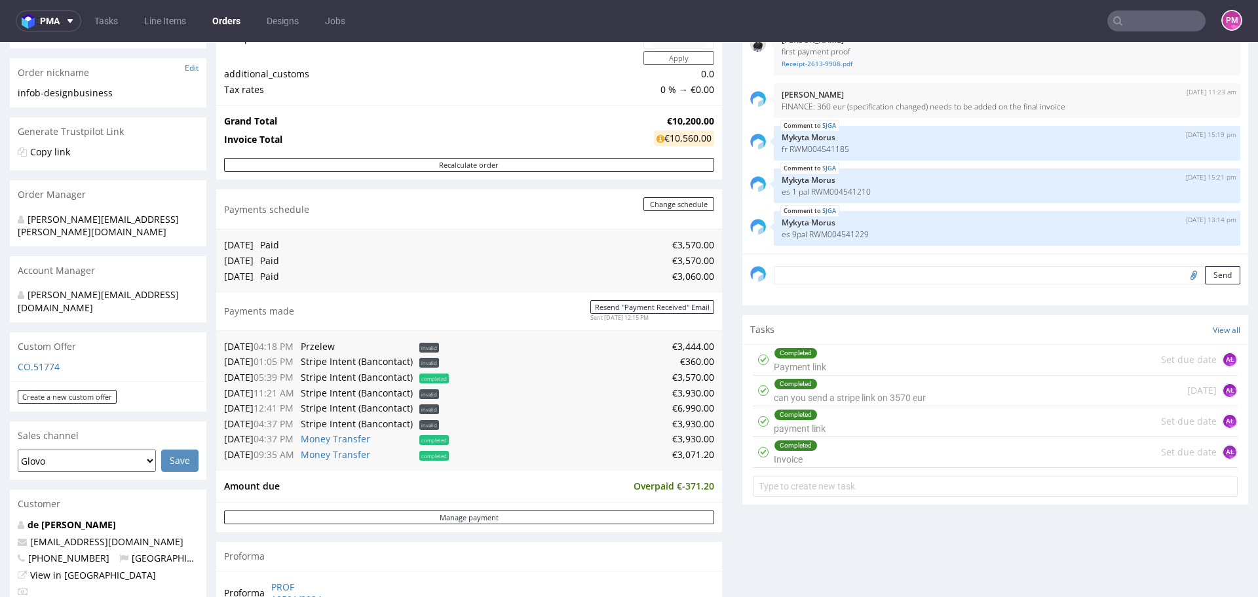
click at [1134, 20] on input "text" at bounding box center [1156, 20] width 98 height 21
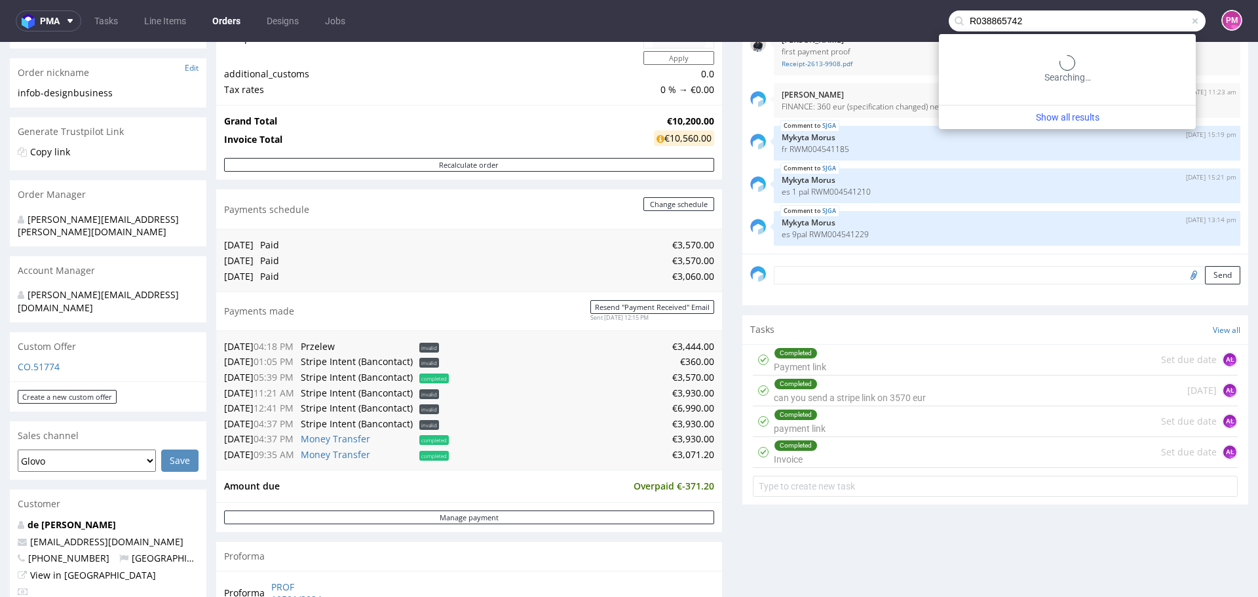
type input "R038865742"
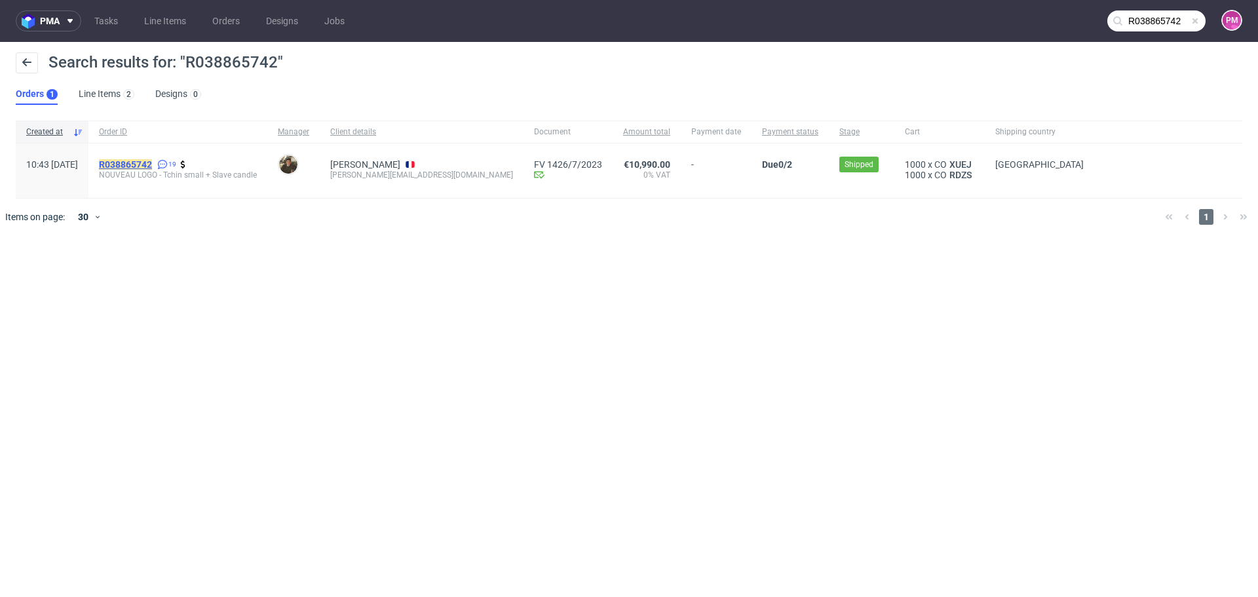
click at [152, 162] on mark "R038865742" at bounding box center [125, 164] width 53 height 10
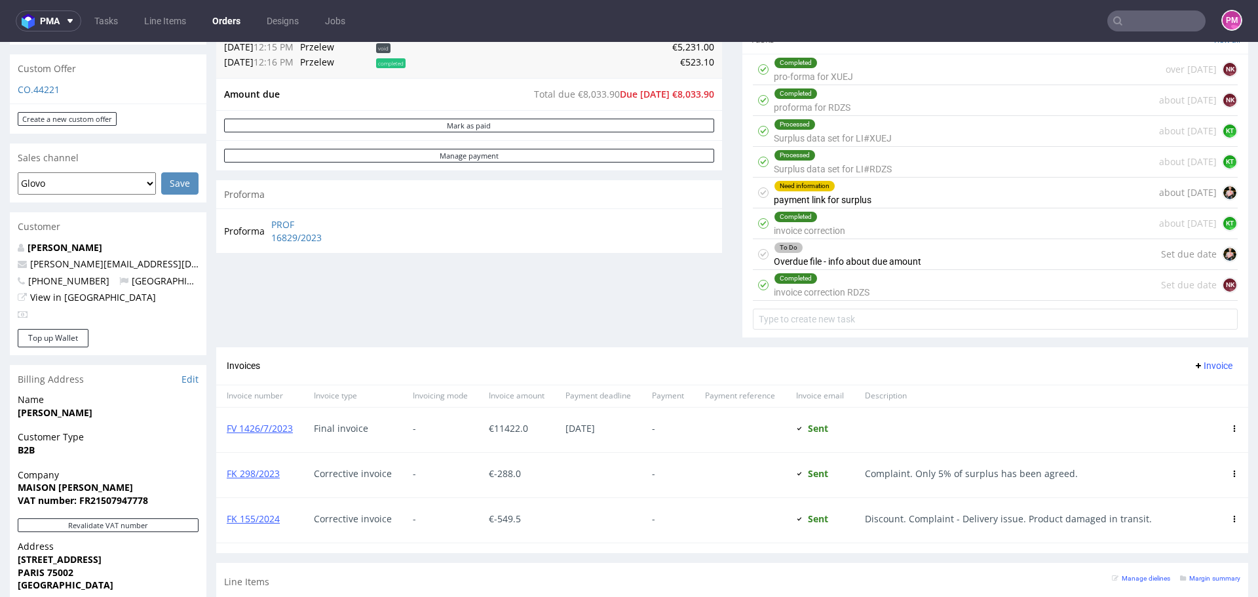
scroll to position [590, 0]
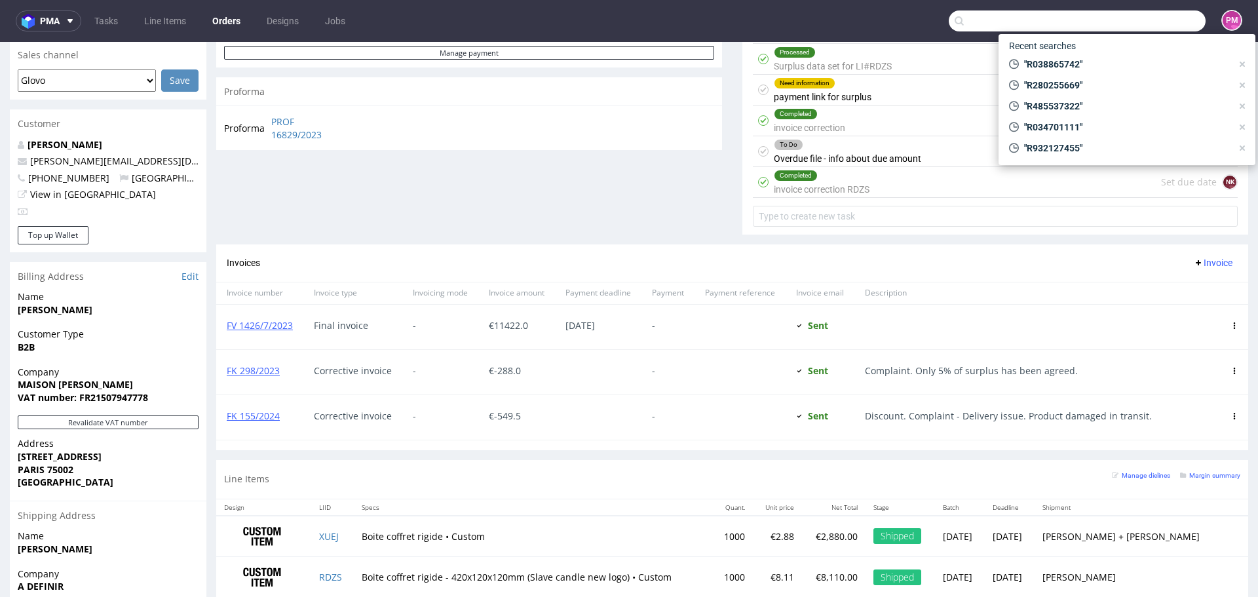
click at [1134, 23] on input "text" at bounding box center [1077, 20] width 257 height 21
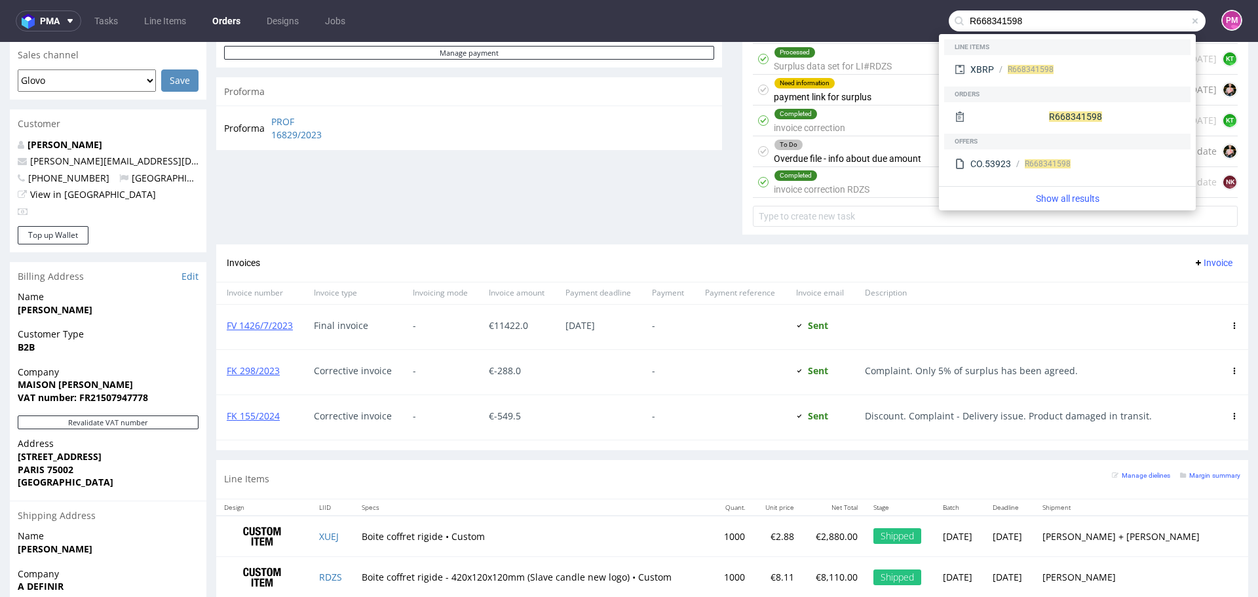
type input "R668341598"
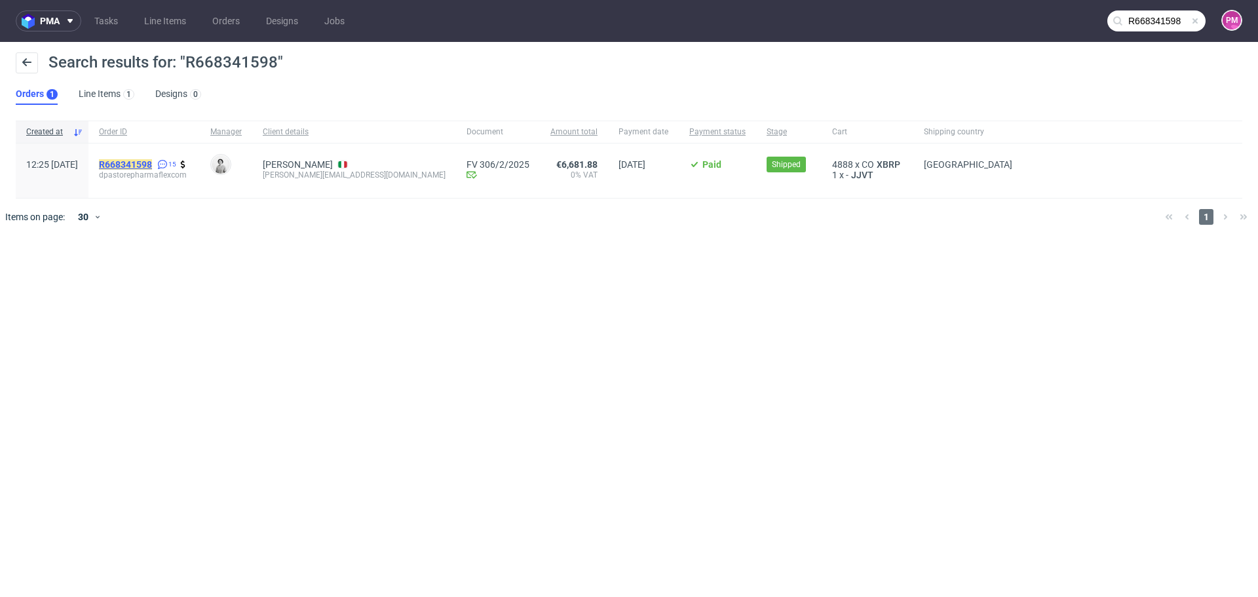
click at [152, 162] on mark "R668341598" at bounding box center [125, 164] width 53 height 10
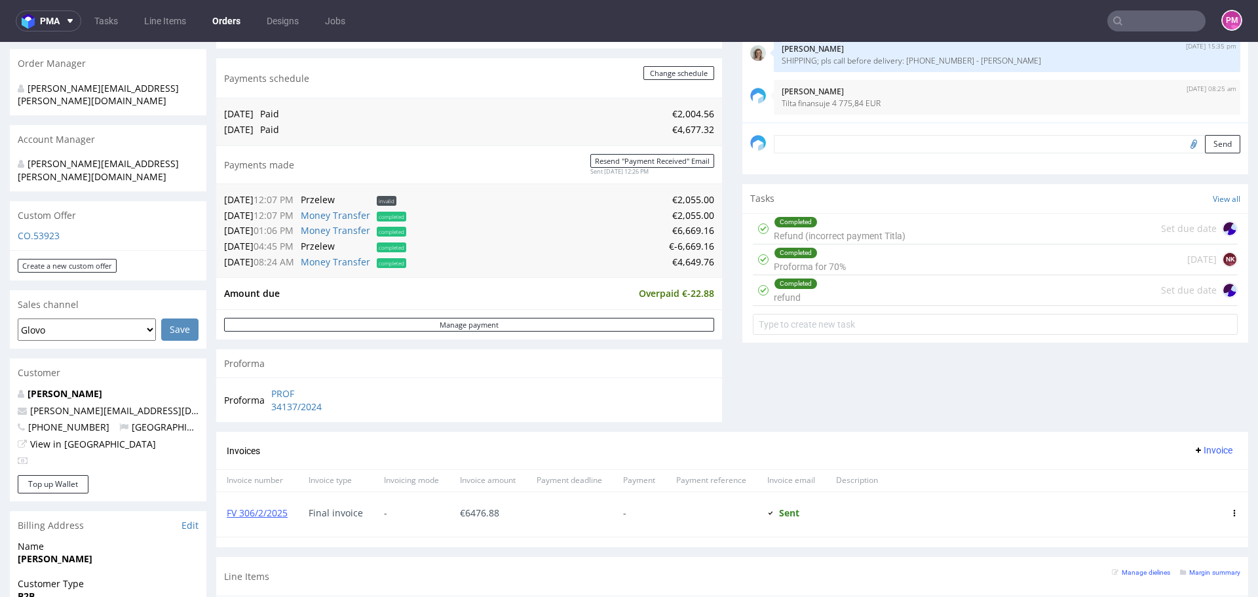
scroll to position [393, 0]
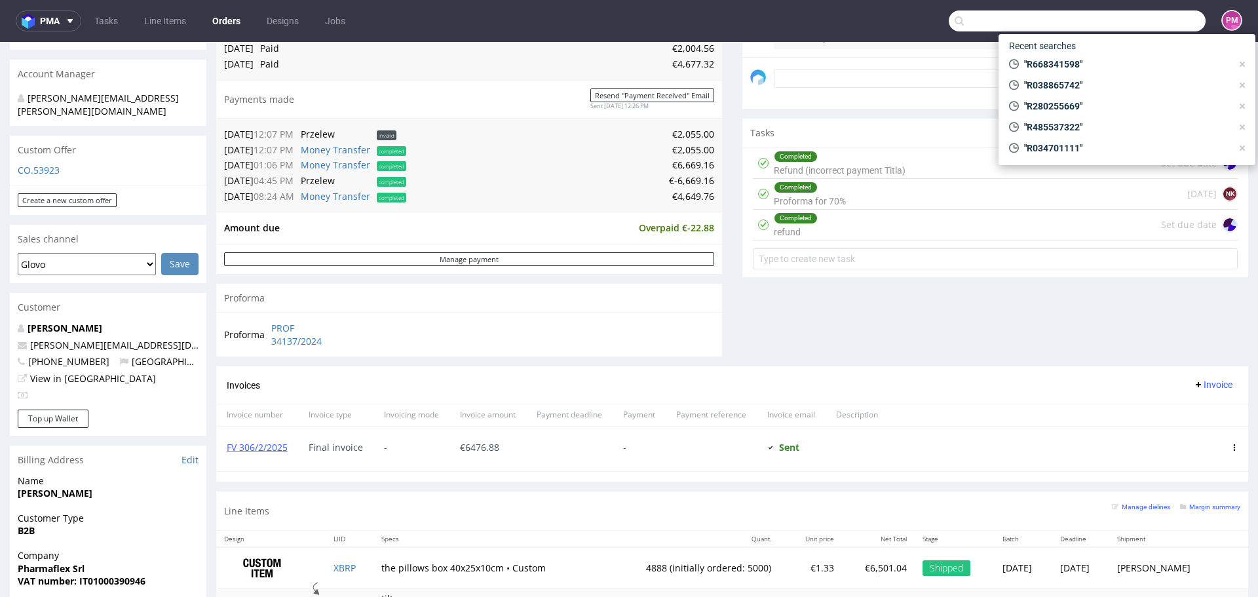
click at [1124, 16] on input "text" at bounding box center [1077, 20] width 257 height 21
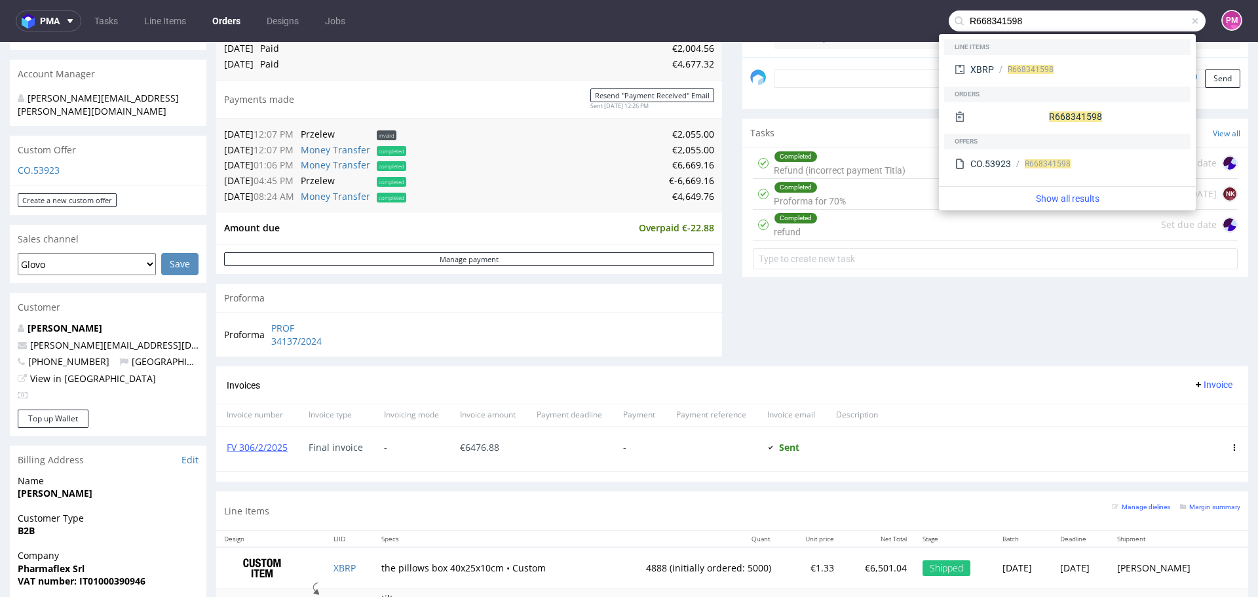
type input "R668341598"
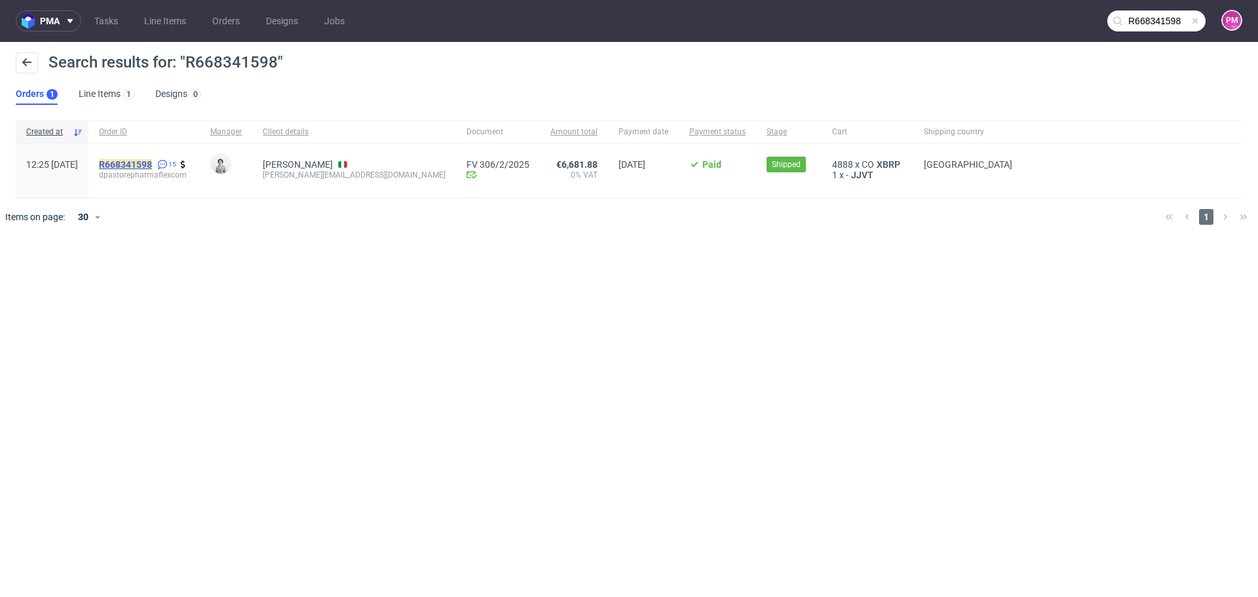
click at [152, 165] on mark "R668341598" at bounding box center [125, 164] width 53 height 10
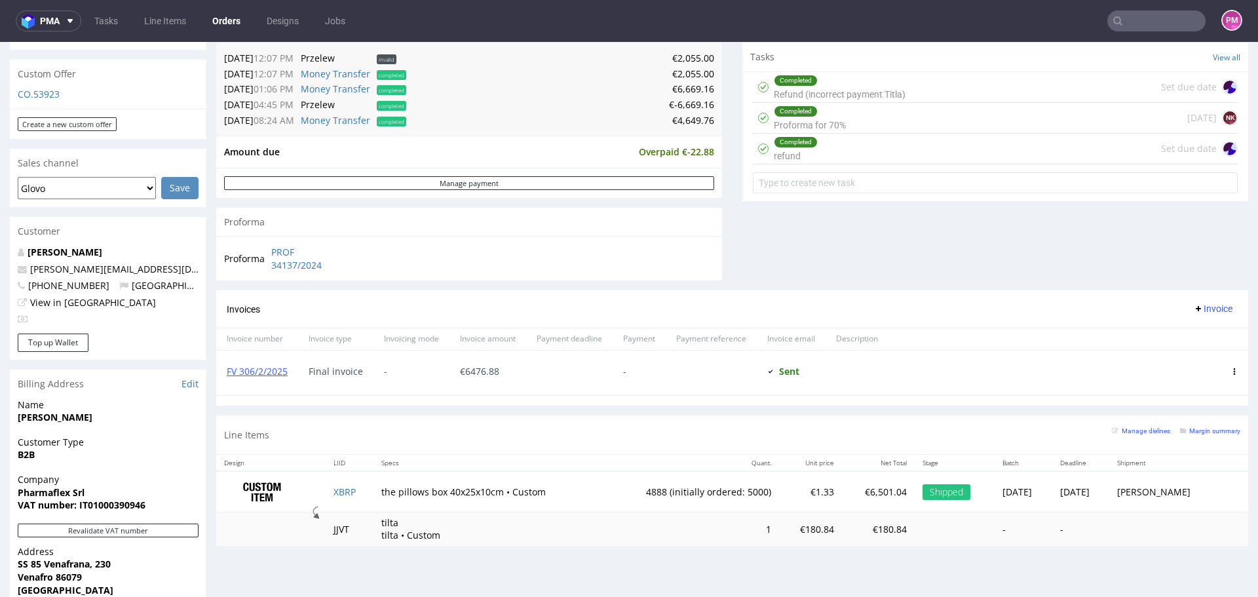
scroll to position [393, 0]
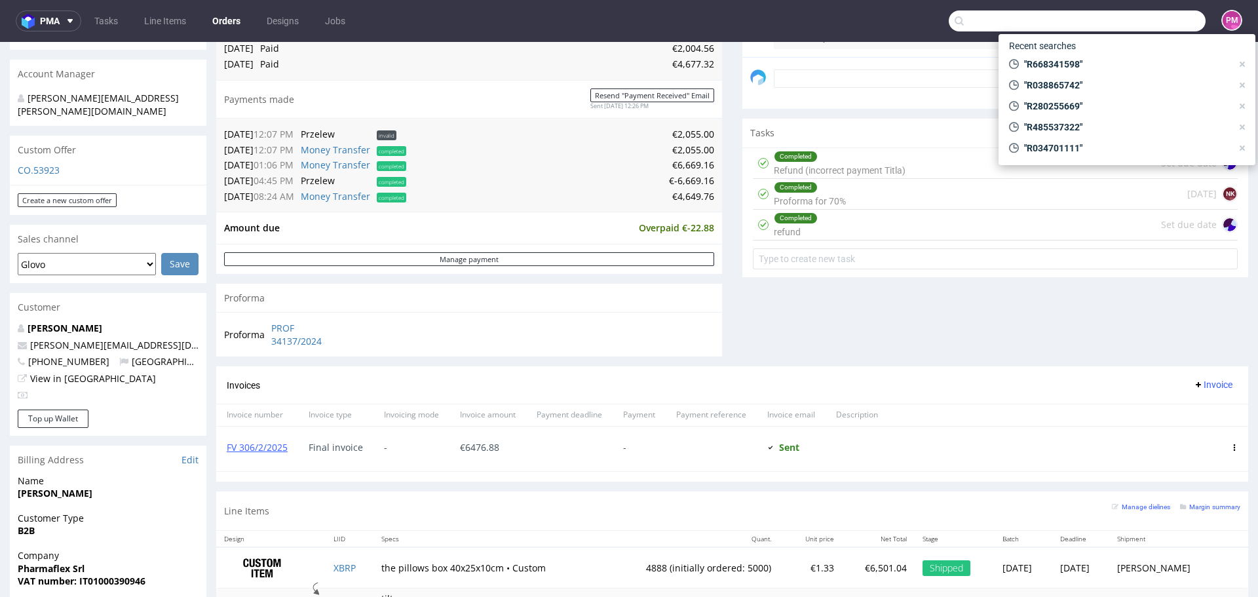
click at [1154, 28] on input "text" at bounding box center [1077, 20] width 257 height 21
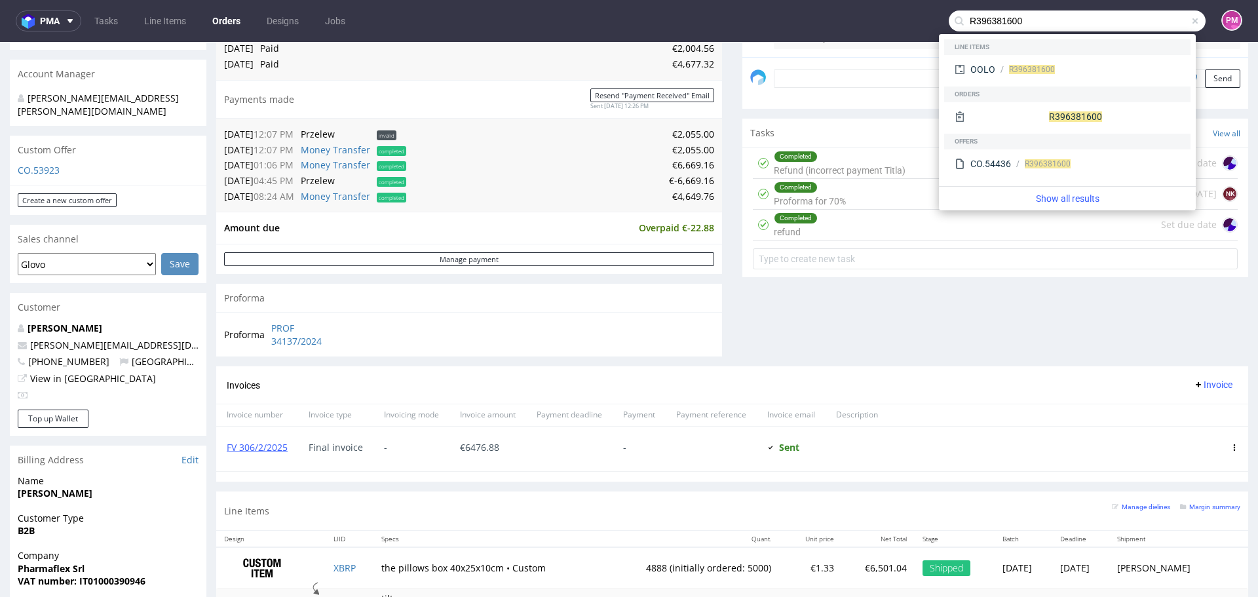
type input "R396381600"
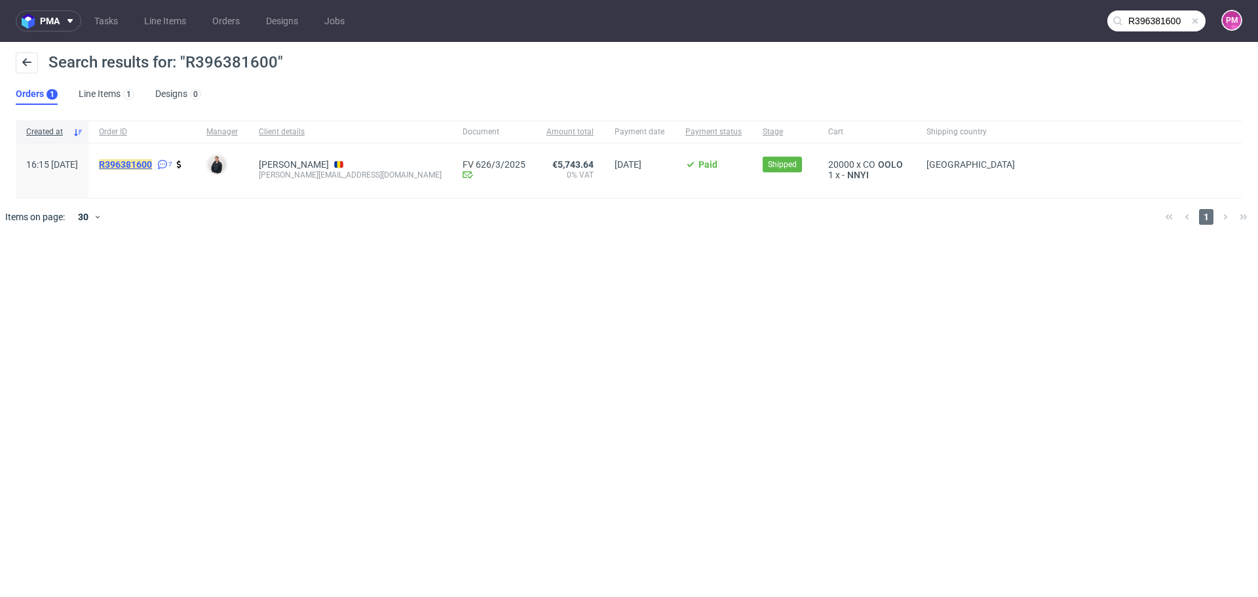
click at [152, 163] on mark "R396381600" at bounding box center [125, 164] width 53 height 10
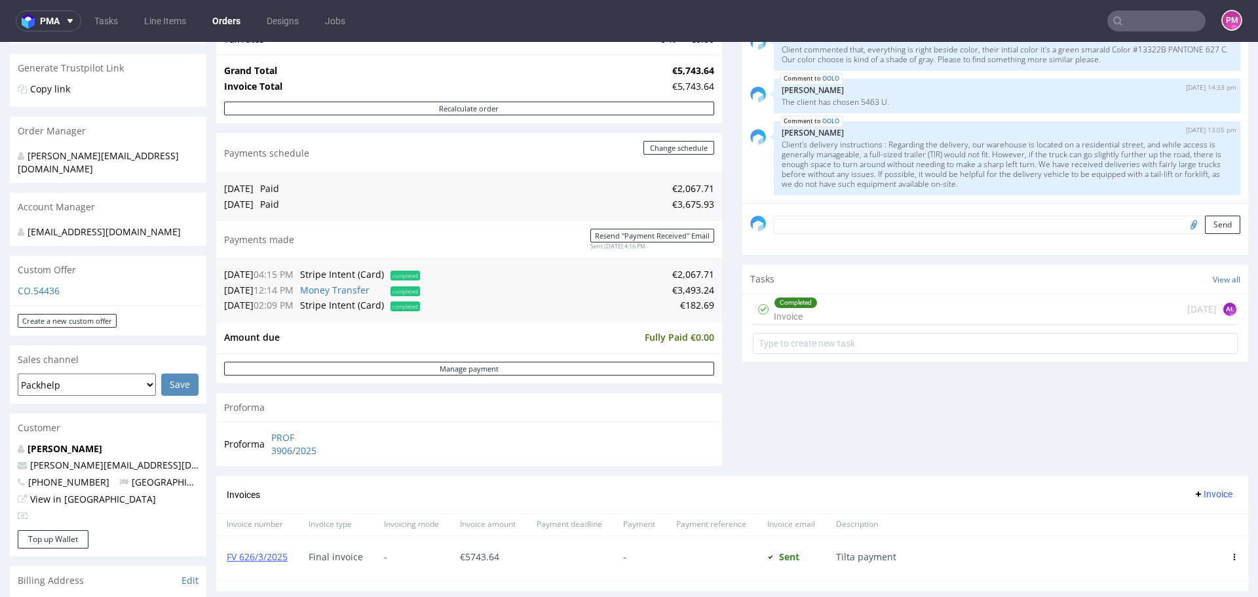
scroll to position [262, 0]
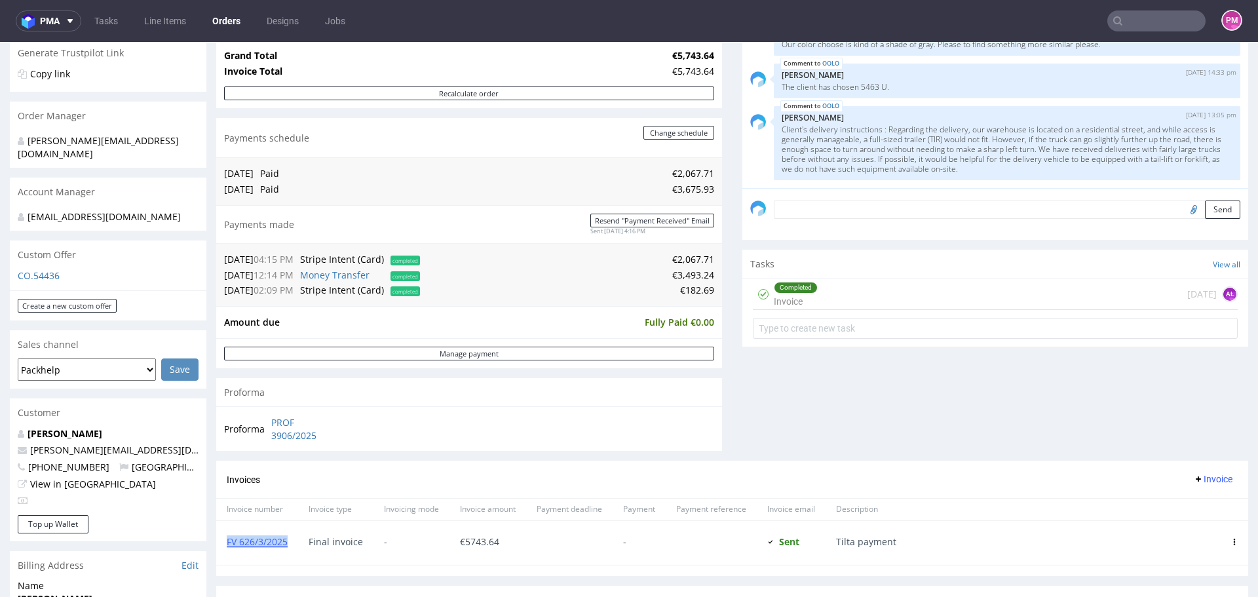
drag, startPoint x: 289, startPoint y: 542, endPoint x: 225, endPoint y: 544, distance: 63.6
click at [225, 544] on div "FV 626/3/2025" at bounding box center [257, 543] width 82 height 45
copy link "FV 626/3/2025"
click at [1141, 18] on input "text" at bounding box center [1156, 20] width 98 height 21
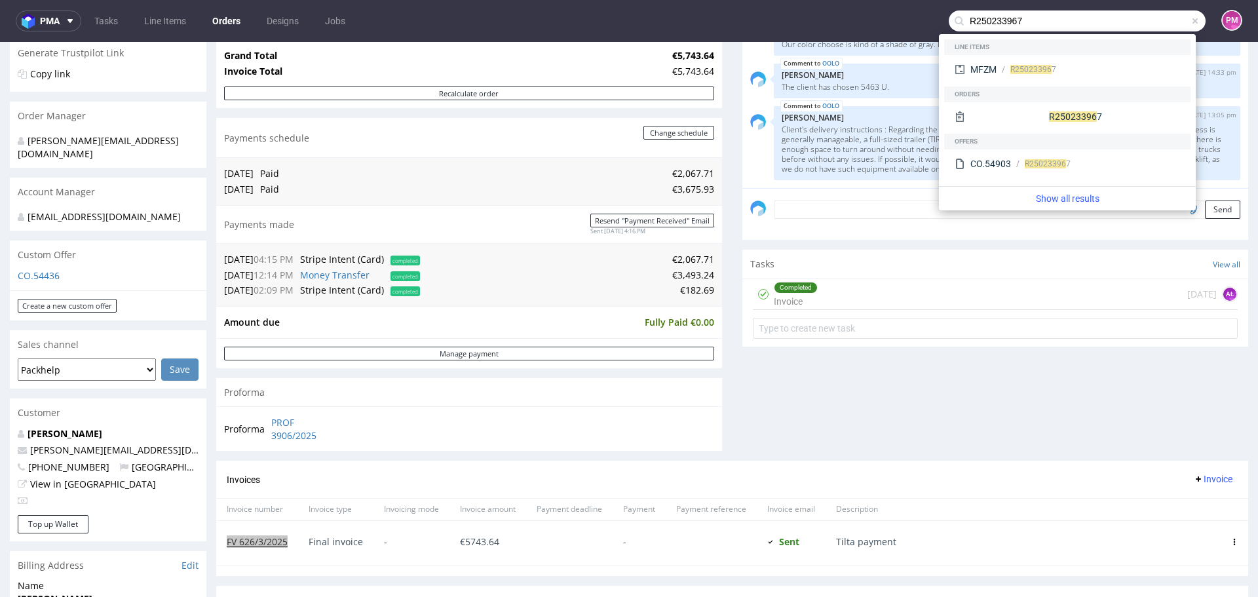
type input "R250233967"
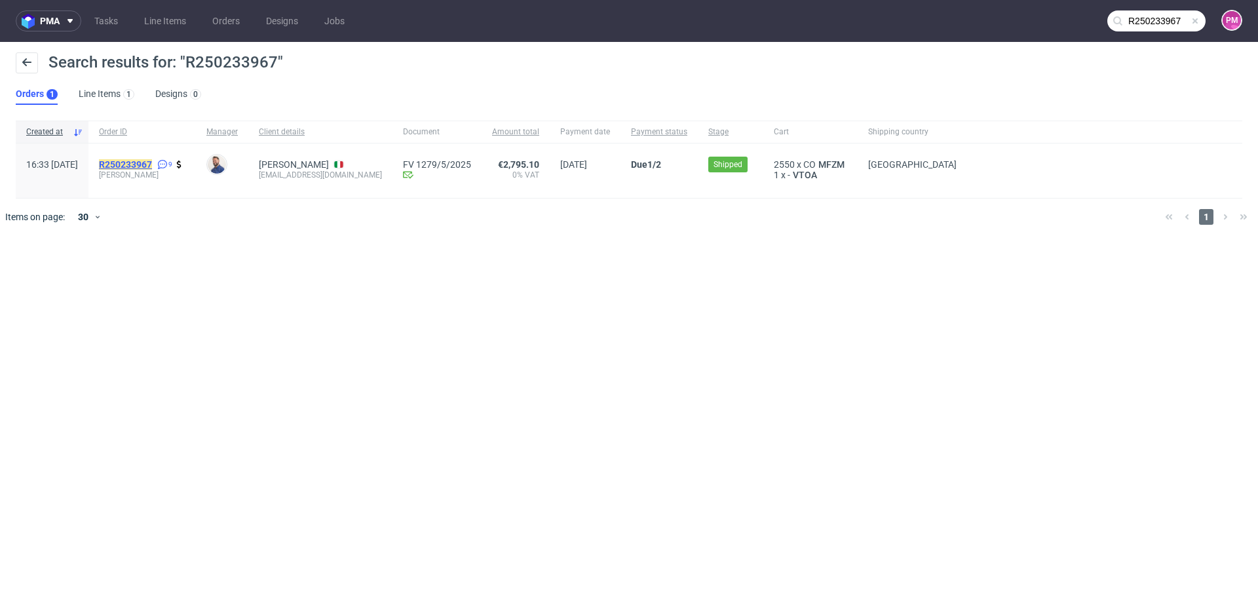
click at [152, 163] on mark "R250233967" at bounding box center [125, 164] width 53 height 10
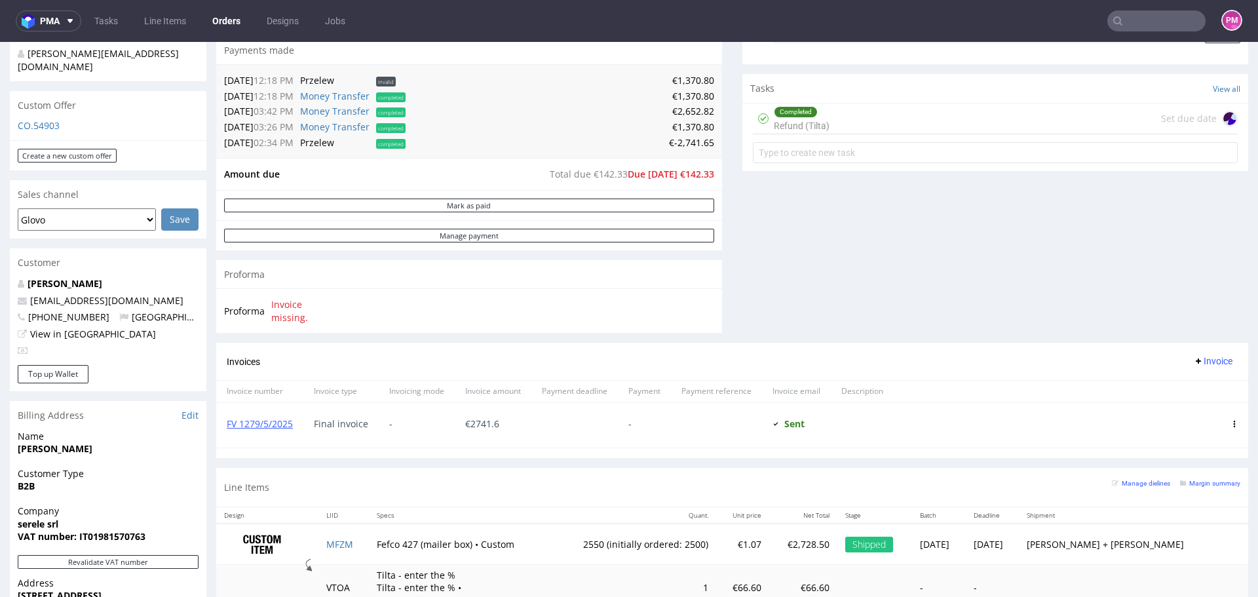
scroll to position [459, 0]
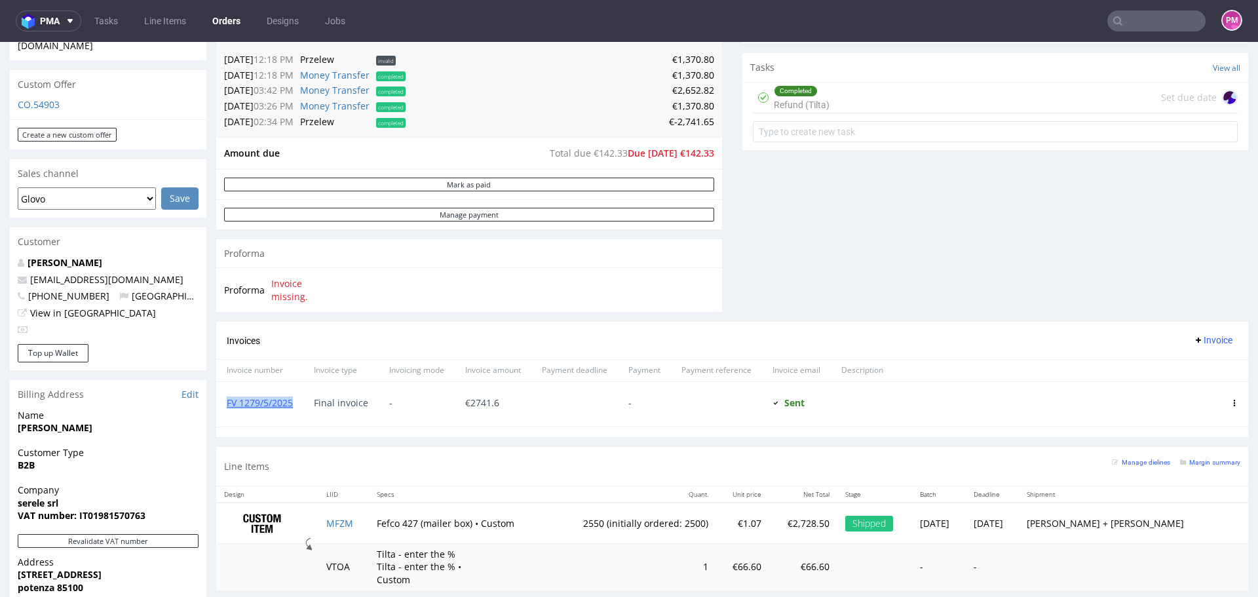
drag, startPoint x: 297, startPoint y: 402, endPoint x: 226, endPoint y: 400, distance: 71.4
click at [226, 400] on div "FV 1279/5/2025" at bounding box center [259, 404] width 87 height 45
copy link "FV 1279/5/2025"
click at [1166, 25] on input "text" at bounding box center [1156, 20] width 98 height 21
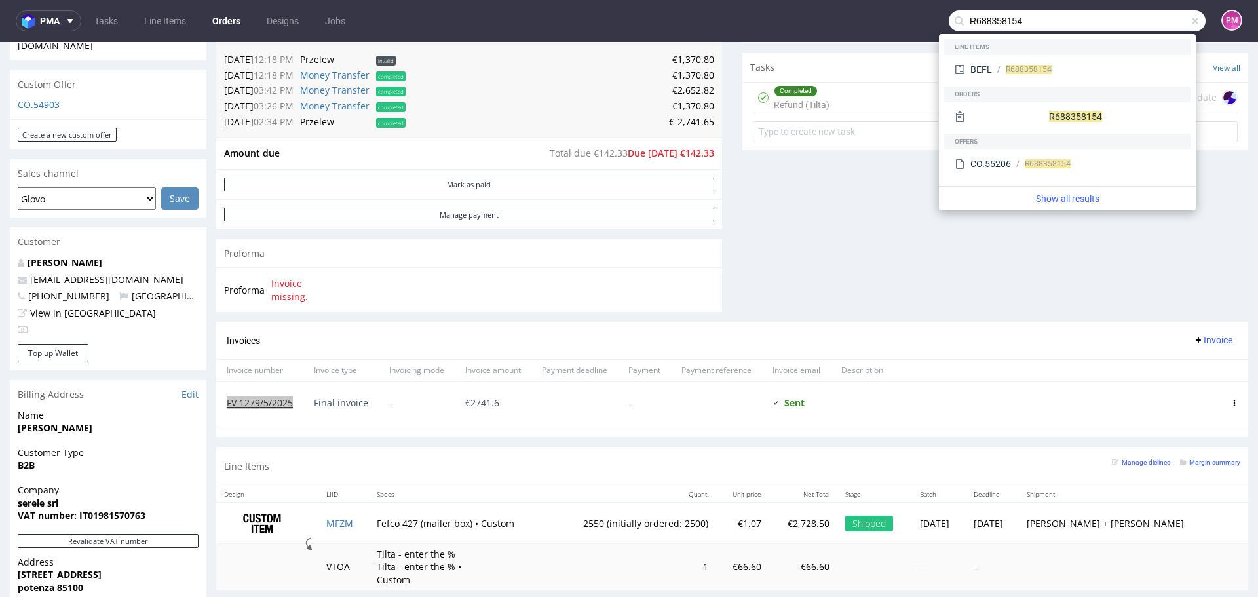
type input "R688358154"
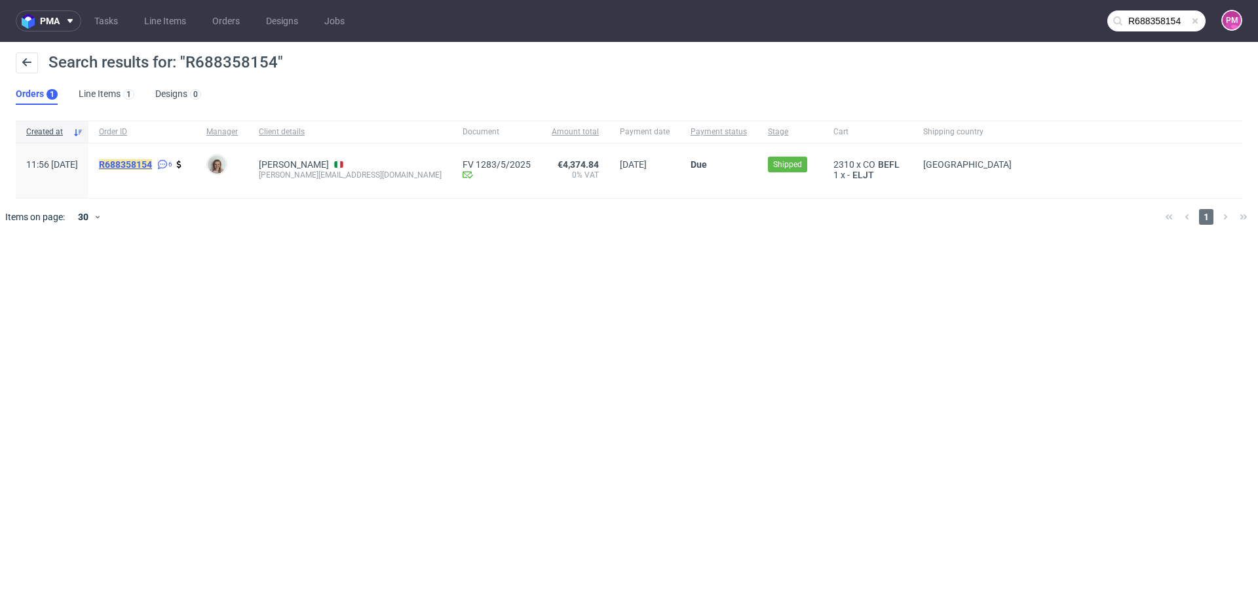
click at [152, 166] on mark "R688358154" at bounding box center [125, 164] width 53 height 10
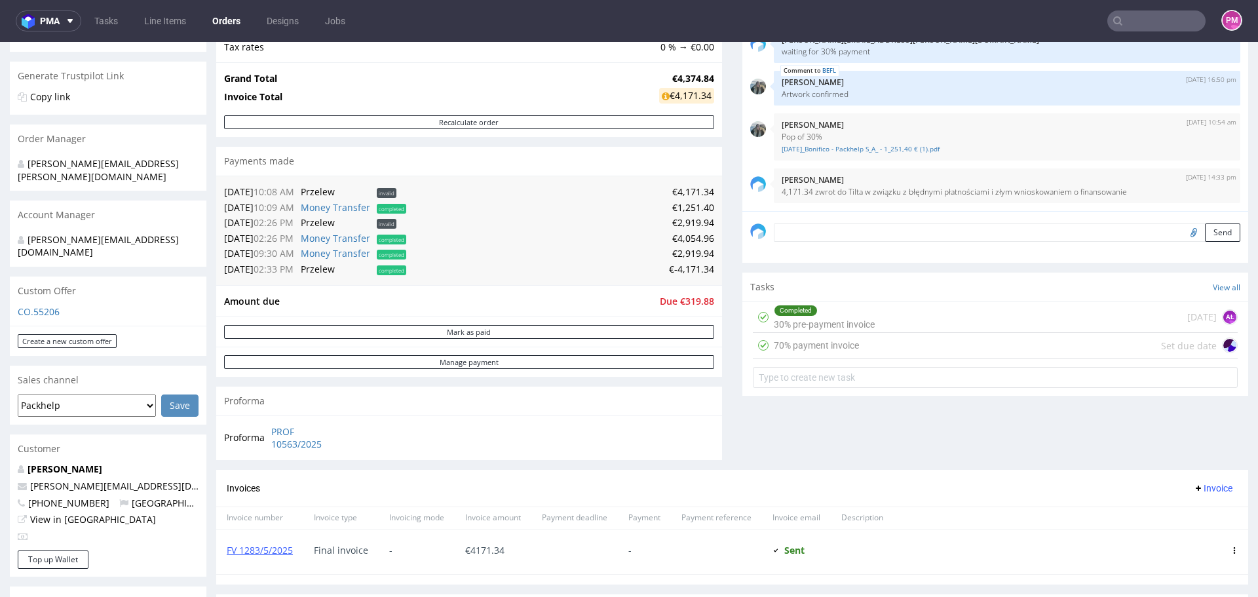
scroll to position [262, 0]
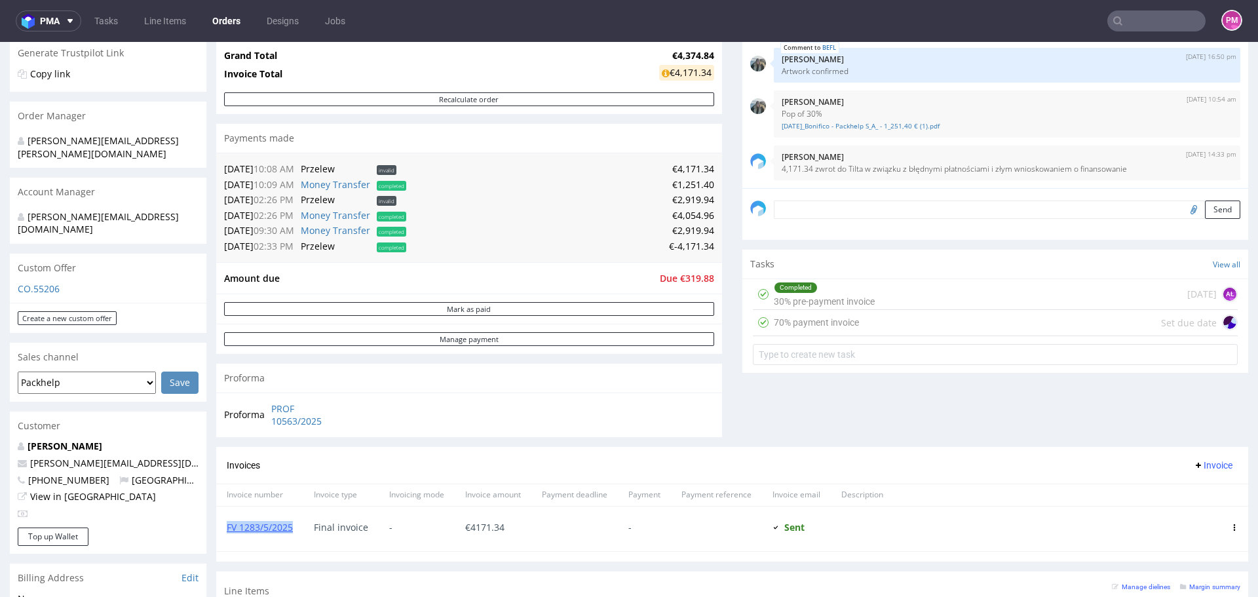
drag, startPoint x: 296, startPoint y: 527, endPoint x: 226, endPoint y: 530, distance: 69.5
click at [226, 530] on div "FV 1283/5/2025" at bounding box center [259, 528] width 87 height 45
copy link "FV 1283/5/2025"
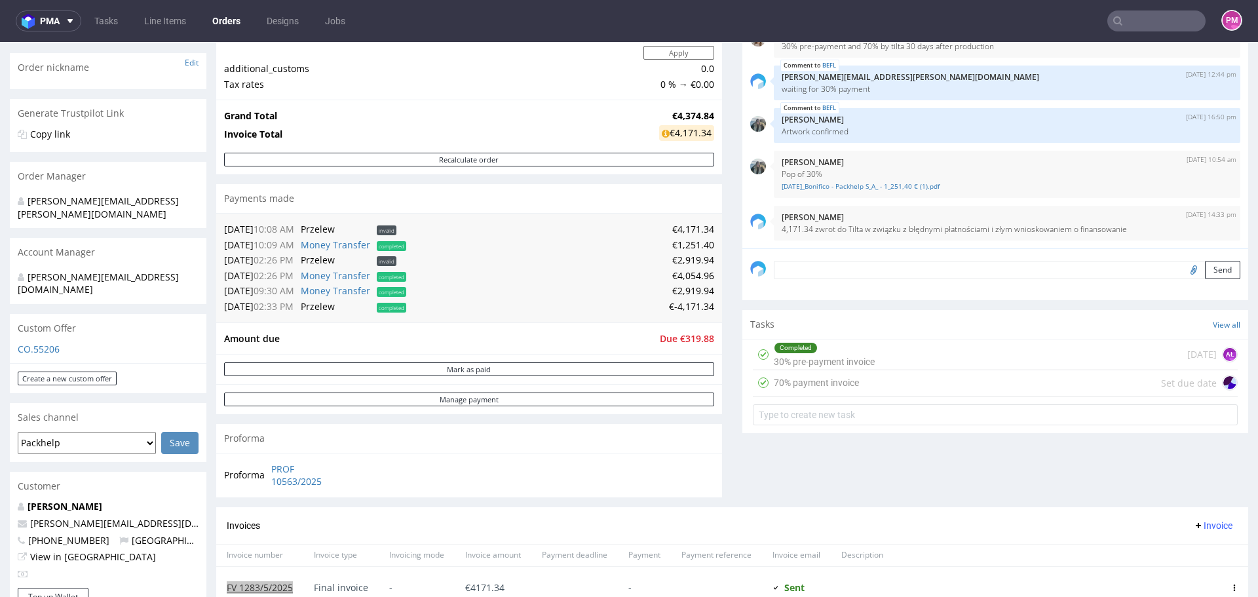
scroll to position [197, 0]
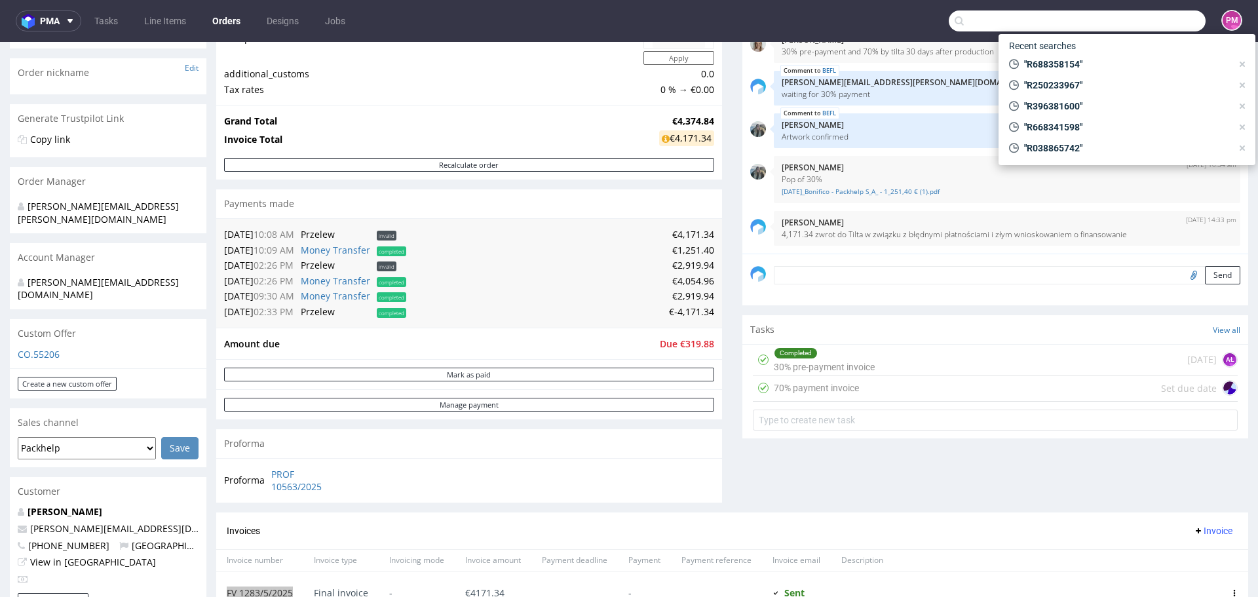
click at [1117, 22] on input "text" at bounding box center [1077, 20] width 257 height 21
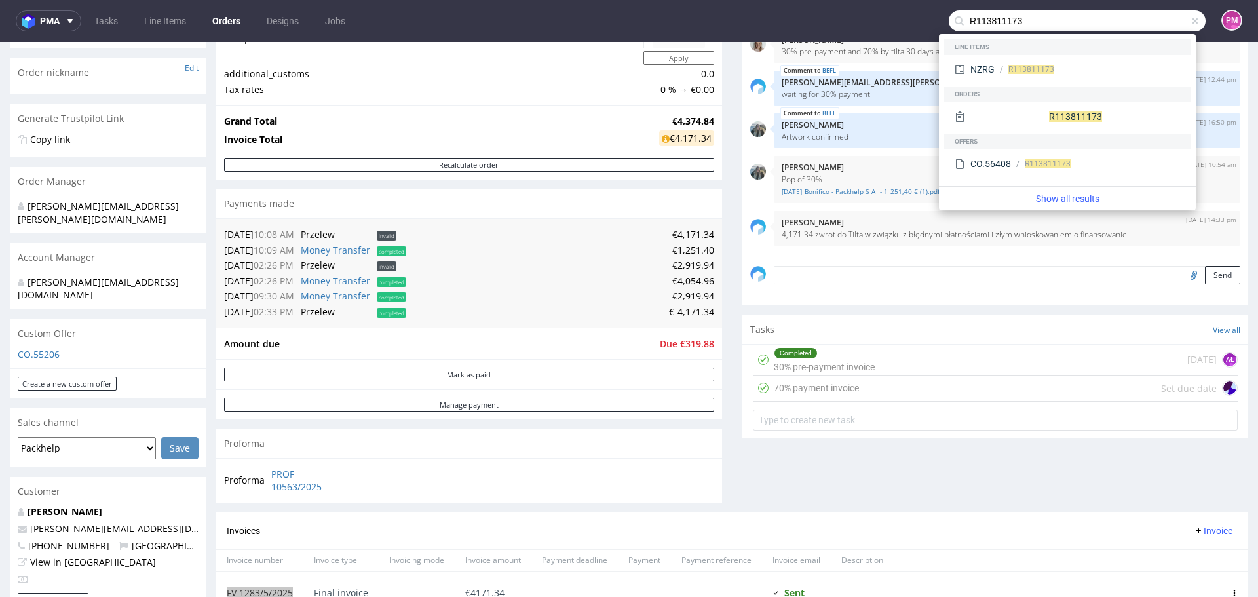
type input "R113811173"
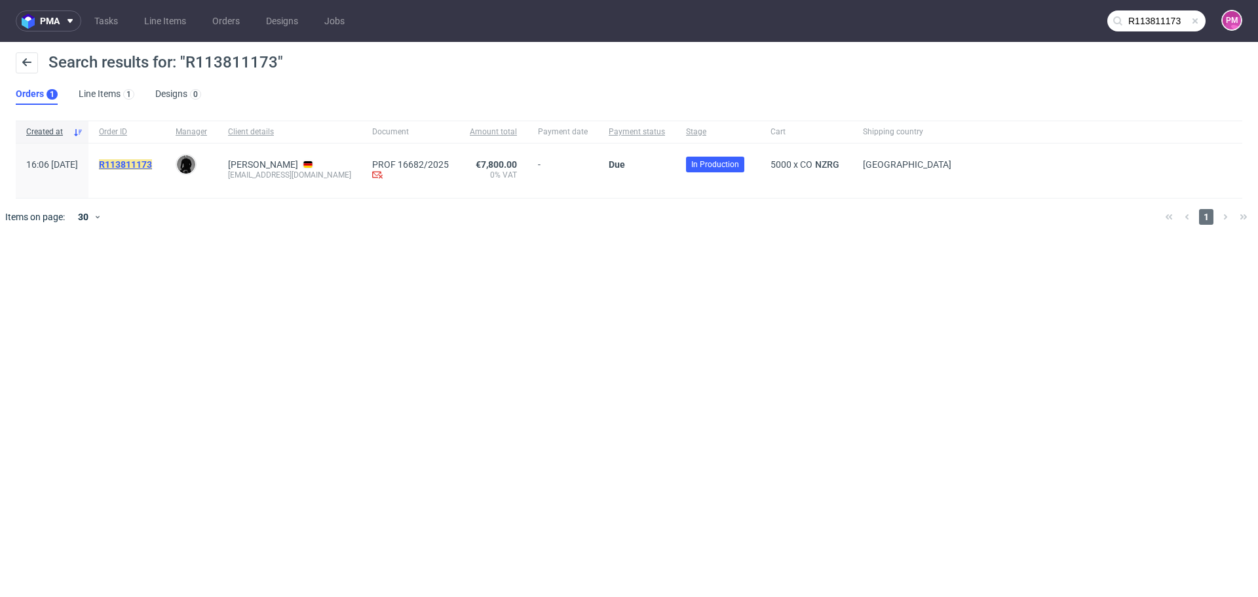
click at [152, 163] on mark "R113811173" at bounding box center [125, 164] width 53 height 10
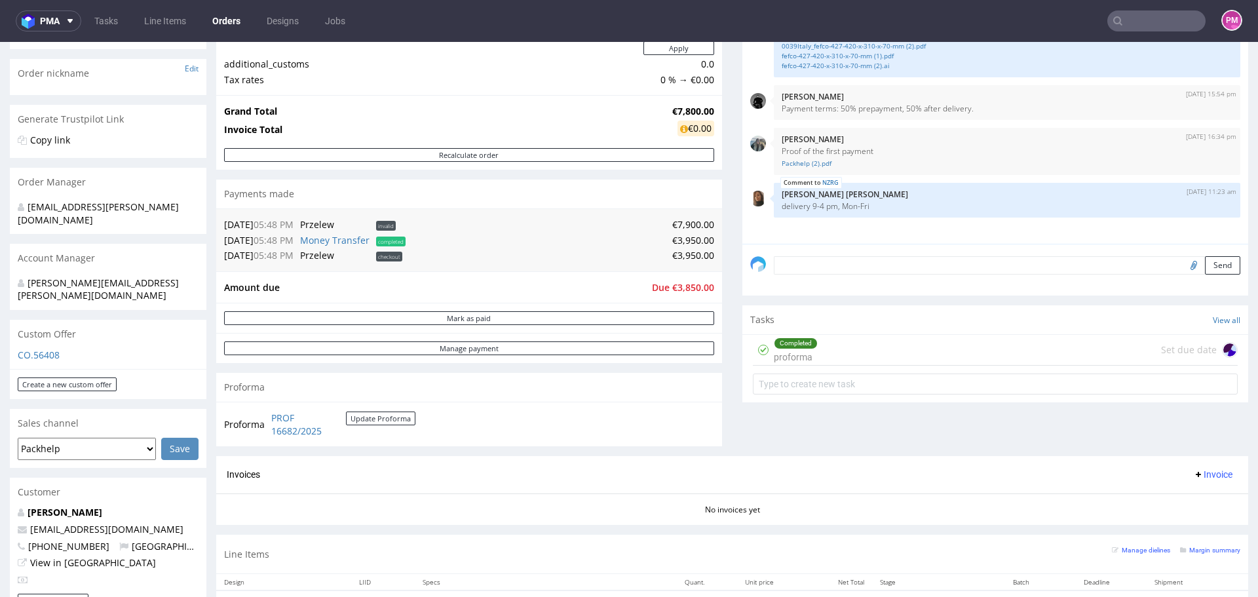
scroll to position [197, 0]
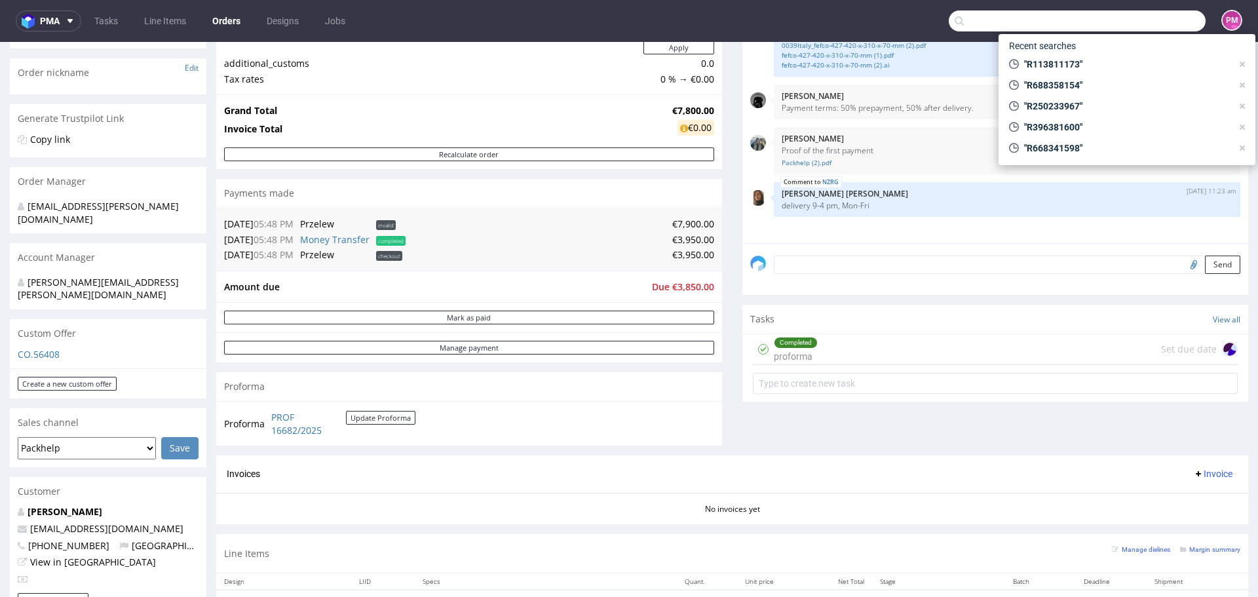
click at [1160, 26] on input "text" at bounding box center [1077, 20] width 257 height 21
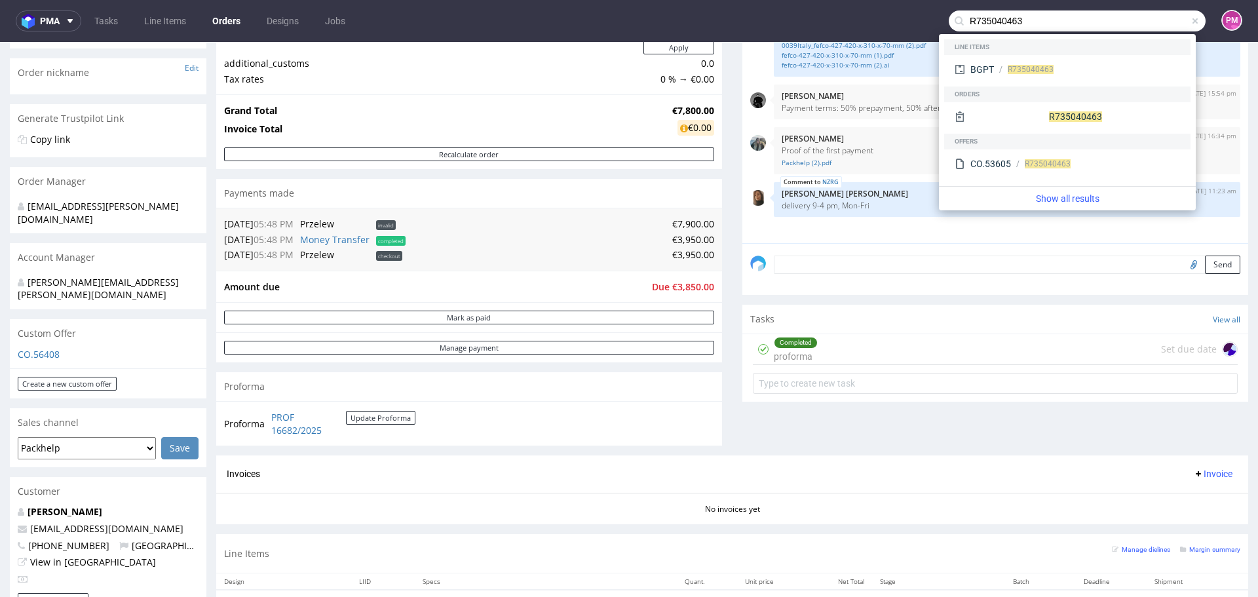
type input "R735040463"
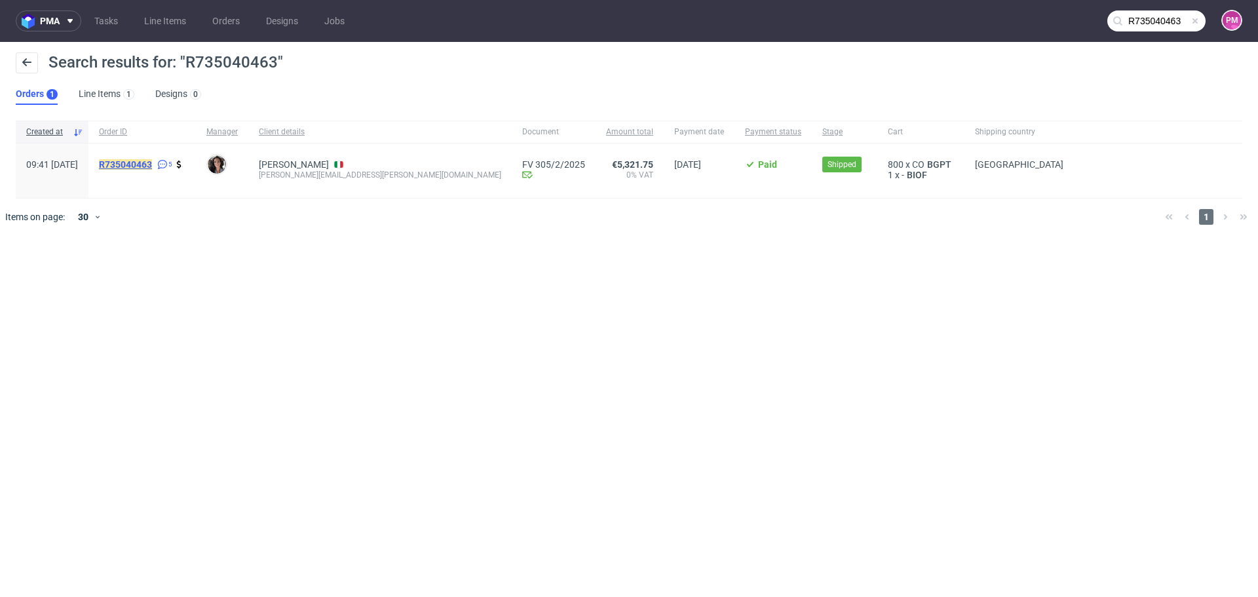
click at [152, 163] on mark "R735040463" at bounding box center [125, 164] width 53 height 10
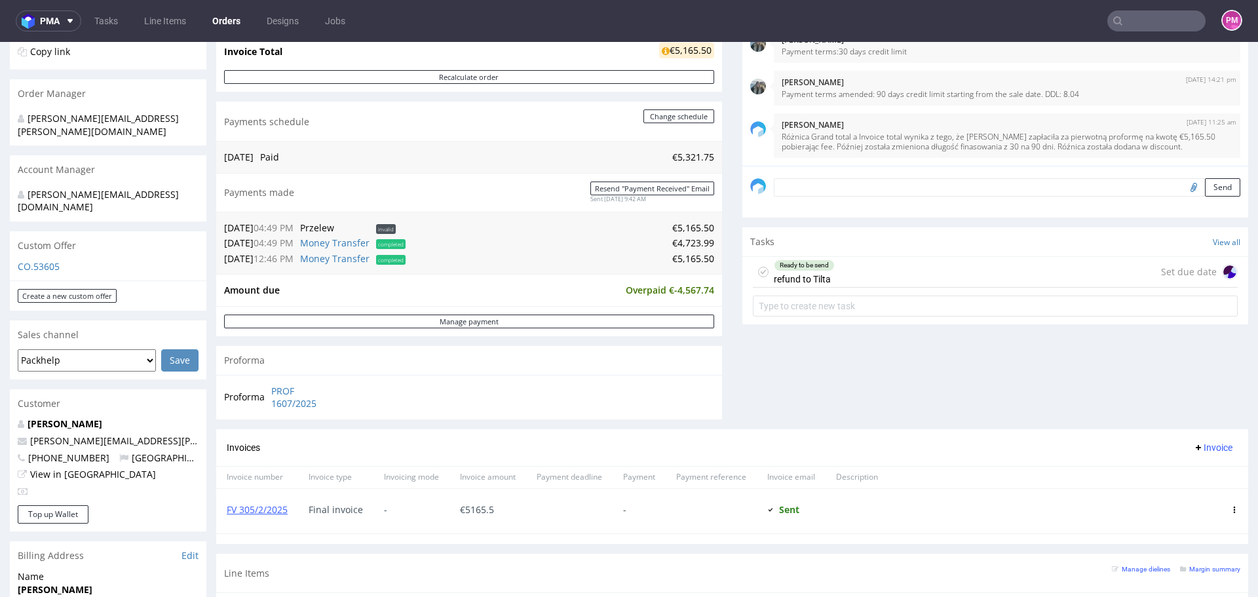
scroll to position [262, 0]
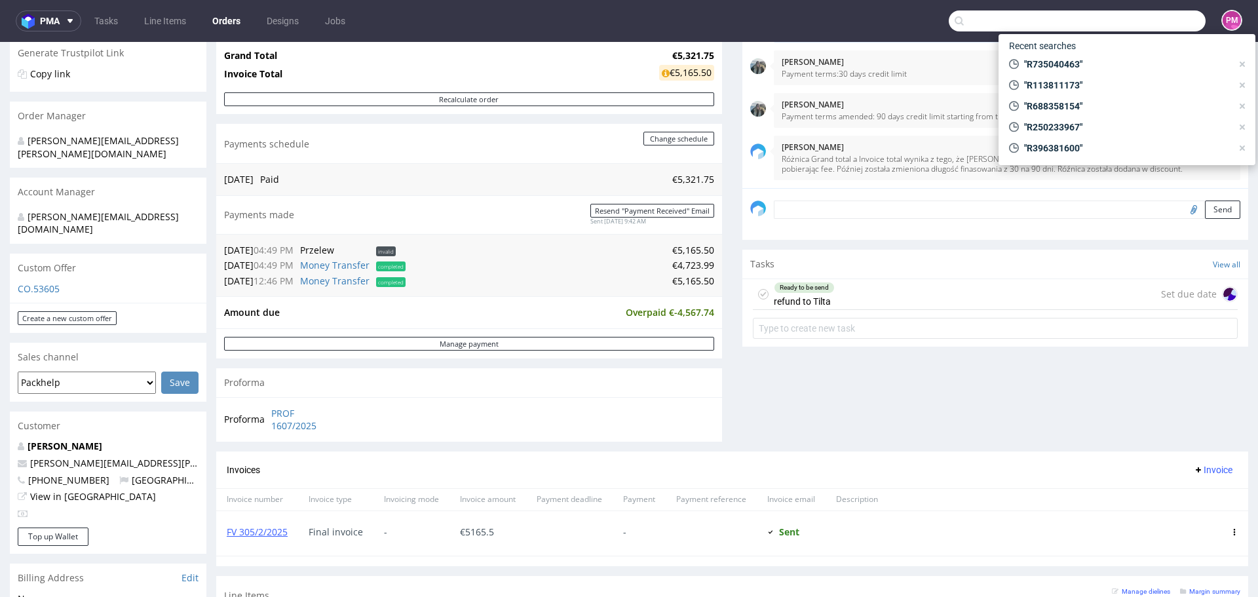
click at [1144, 22] on input "text" at bounding box center [1077, 20] width 257 height 21
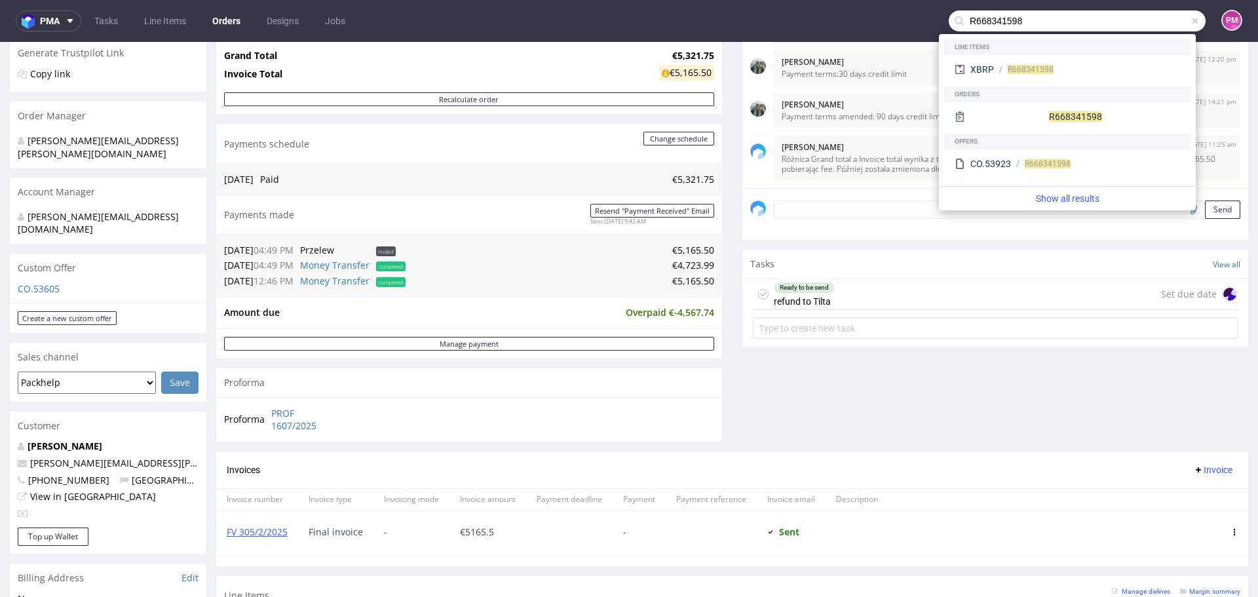
type input "R668341598"
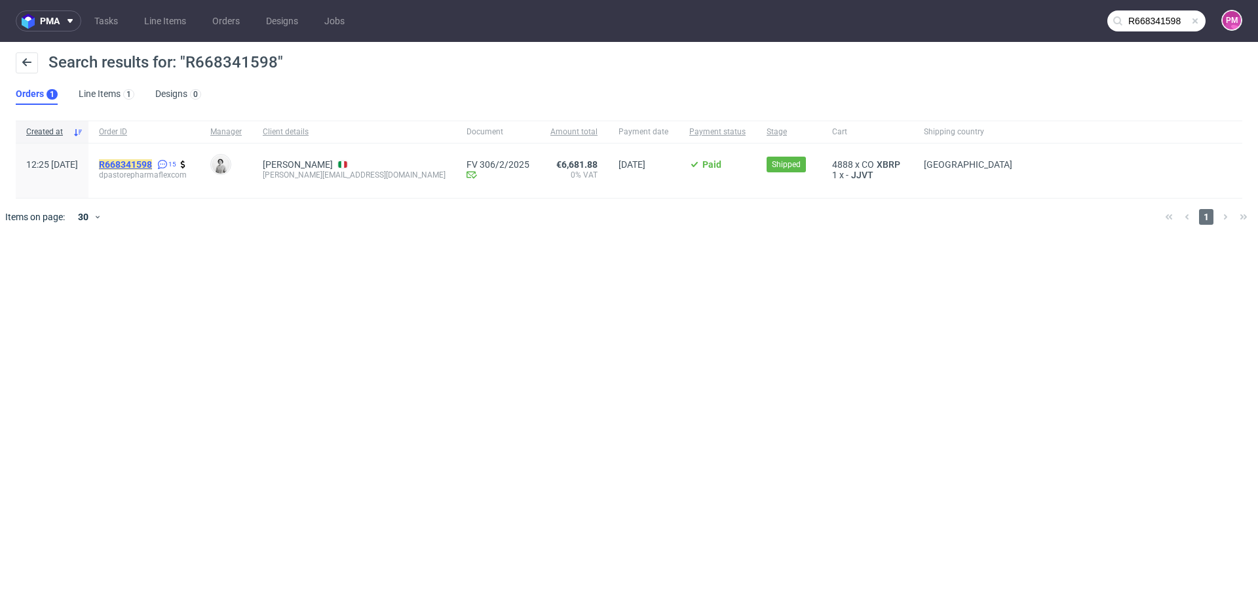
click at [152, 163] on mark "R668341598" at bounding box center [125, 164] width 53 height 10
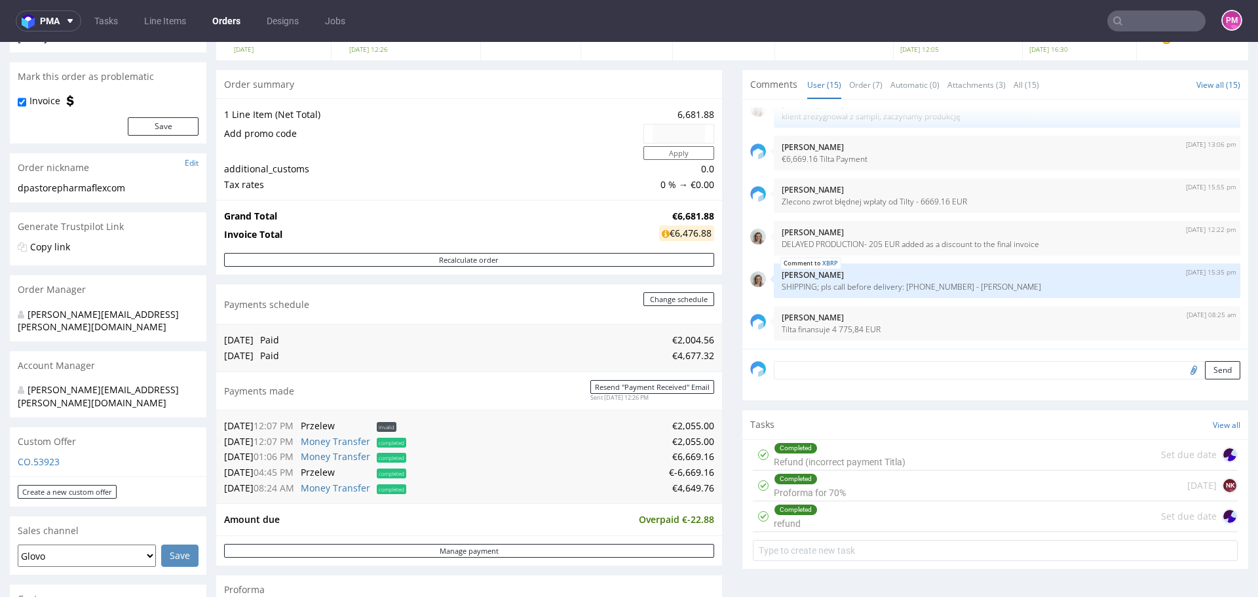
scroll to position [131, 0]
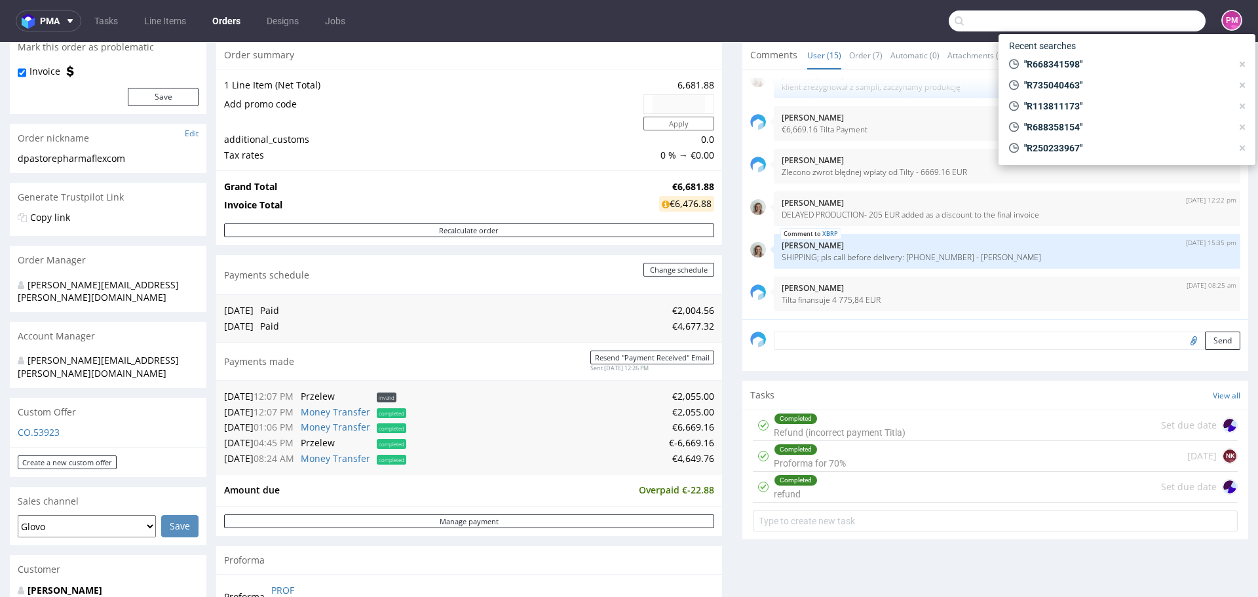
click at [1129, 18] on input "text" at bounding box center [1077, 20] width 257 height 21
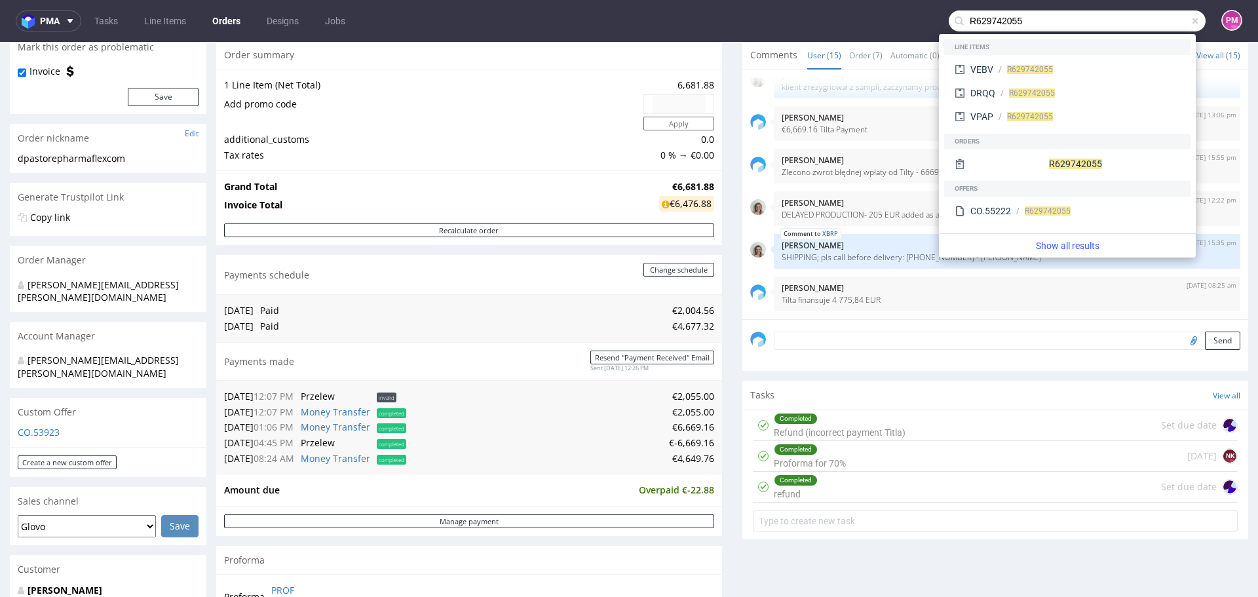
type input "R629742055"
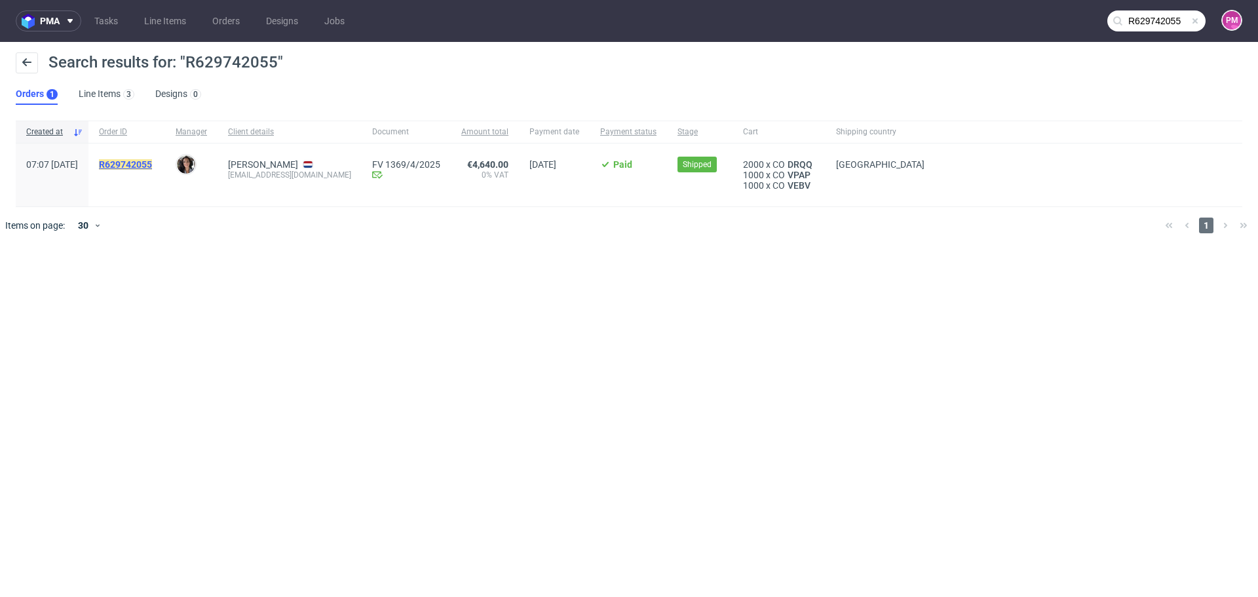
click at [152, 164] on mark "R629742055" at bounding box center [125, 164] width 53 height 10
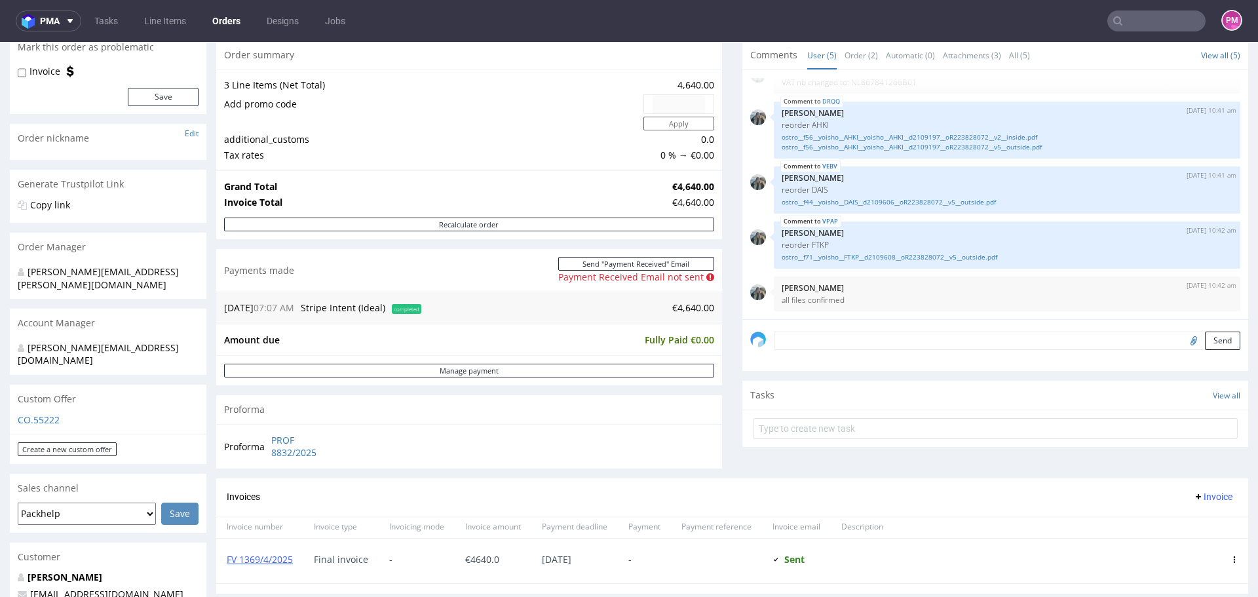
scroll to position [197, 0]
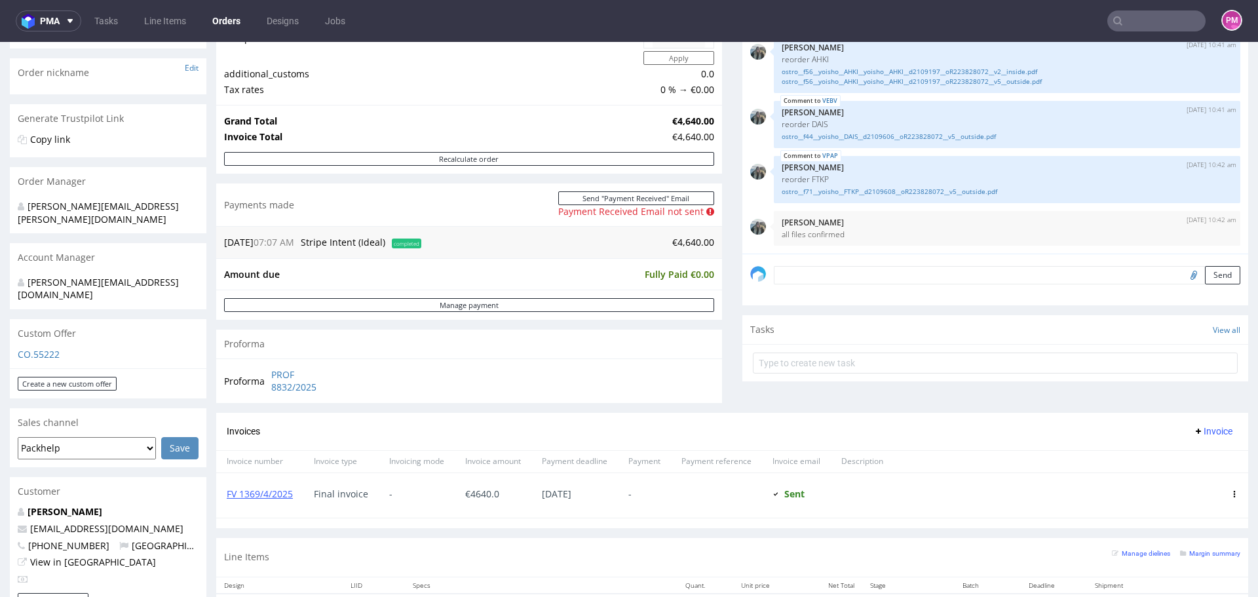
click at [1131, 21] on input "text" at bounding box center [1156, 20] width 98 height 21
click at [1147, 23] on input "R" at bounding box center [1077, 20] width 257 height 21
click at [1147, 15] on input "R" at bounding box center [1156, 20] width 98 height 21
click at [1146, 26] on input "R" at bounding box center [1156, 20] width 98 height 21
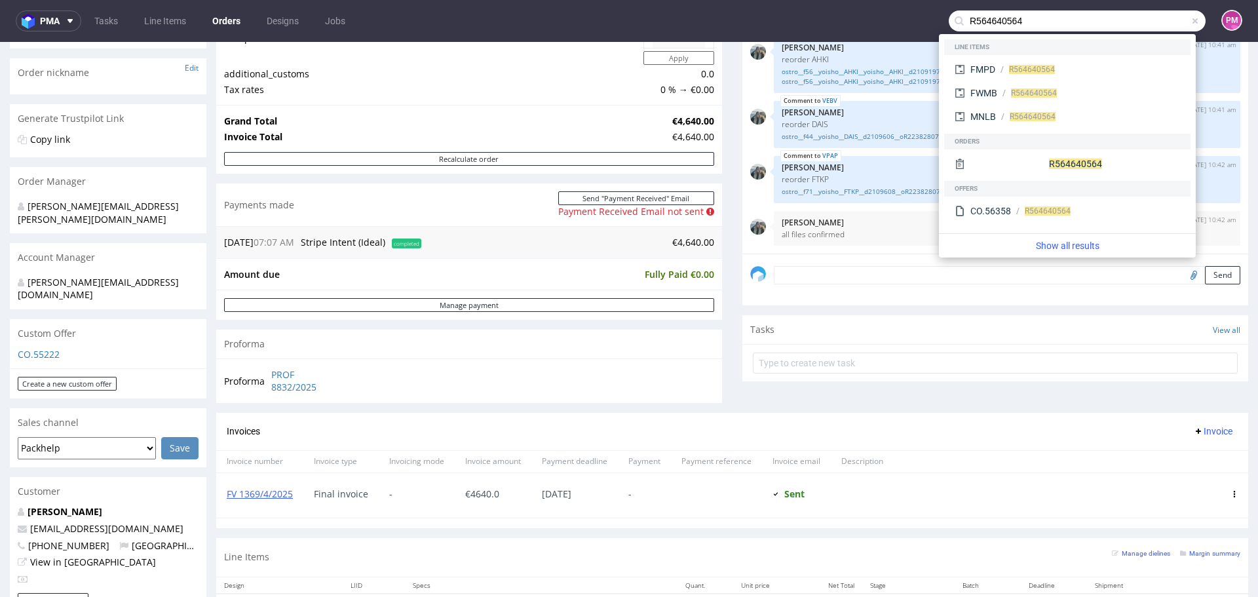
type input "R564640564"
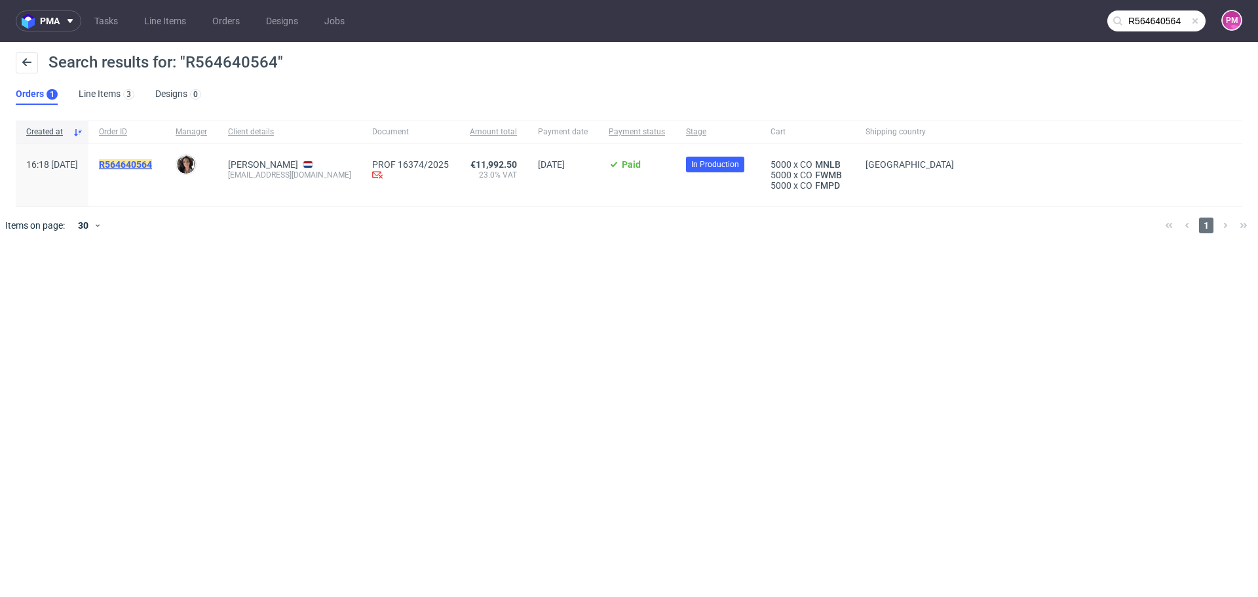
click at [152, 163] on mark "R564640564" at bounding box center [125, 164] width 53 height 10
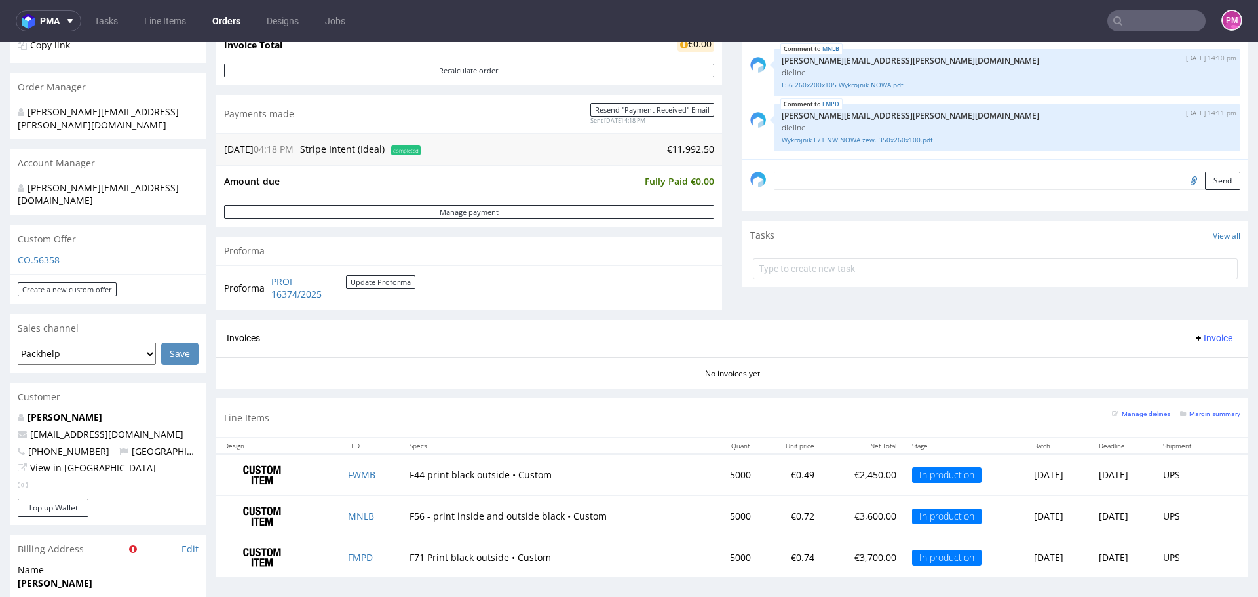
scroll to position [262, 0]
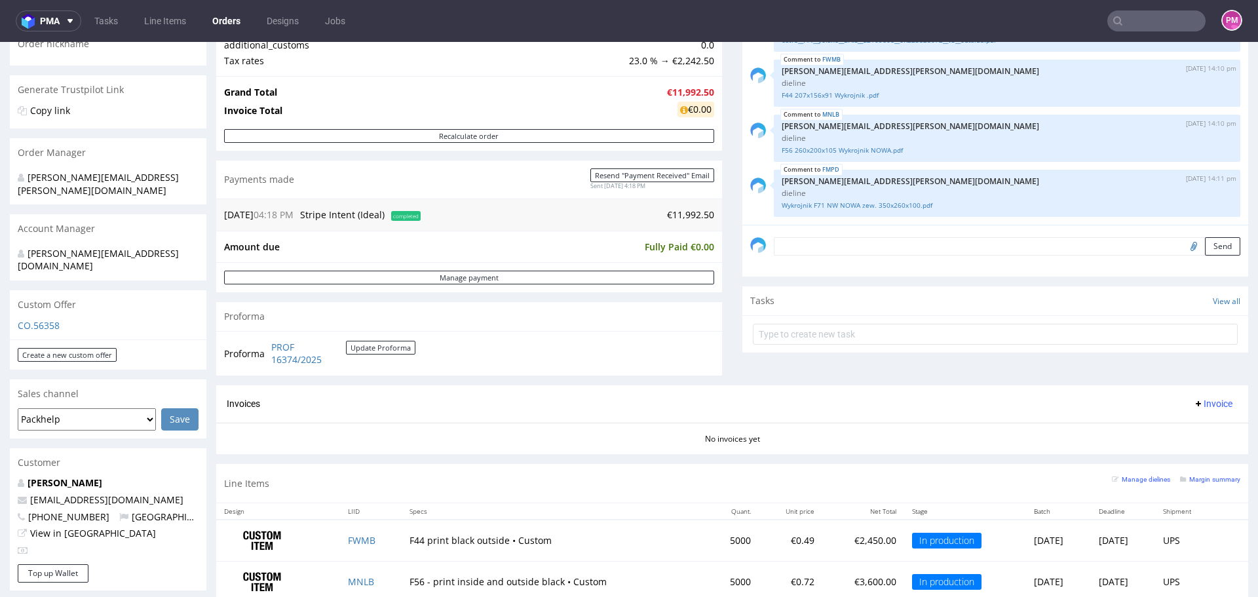
click at [1138, 21] on input "text" at bounding box center [1156, 20] width 98 height 21
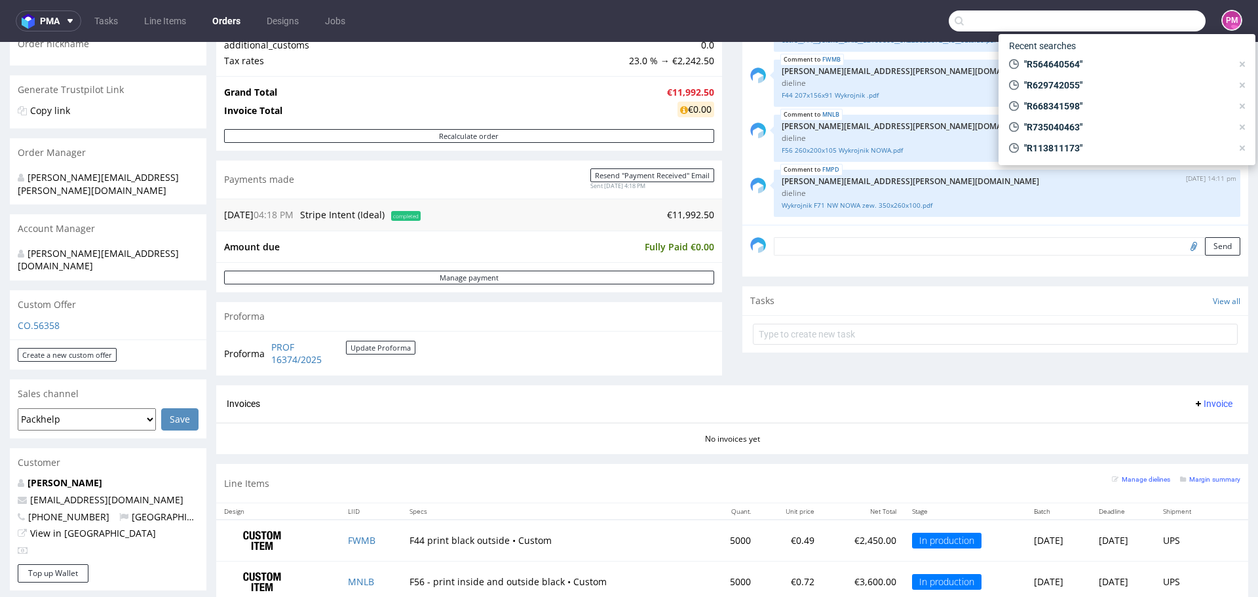
paste input "R308856510"
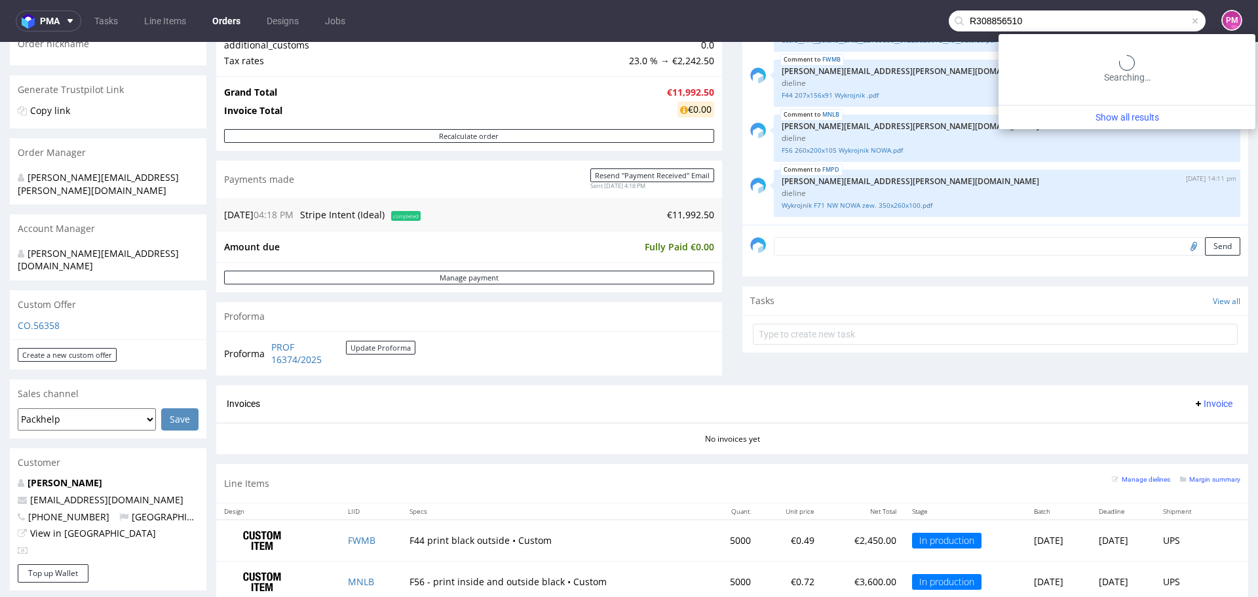
type input "R308856510"
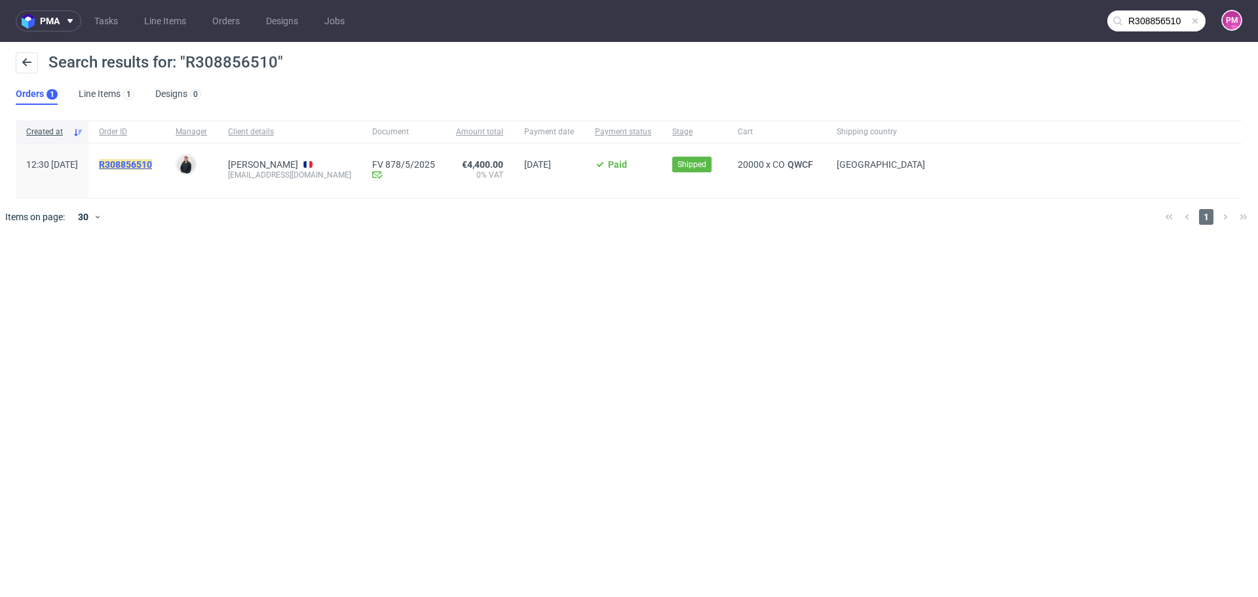
click at [152, 160] on mark "R308856510" at bounding box center [125, 164] width 53 height 10
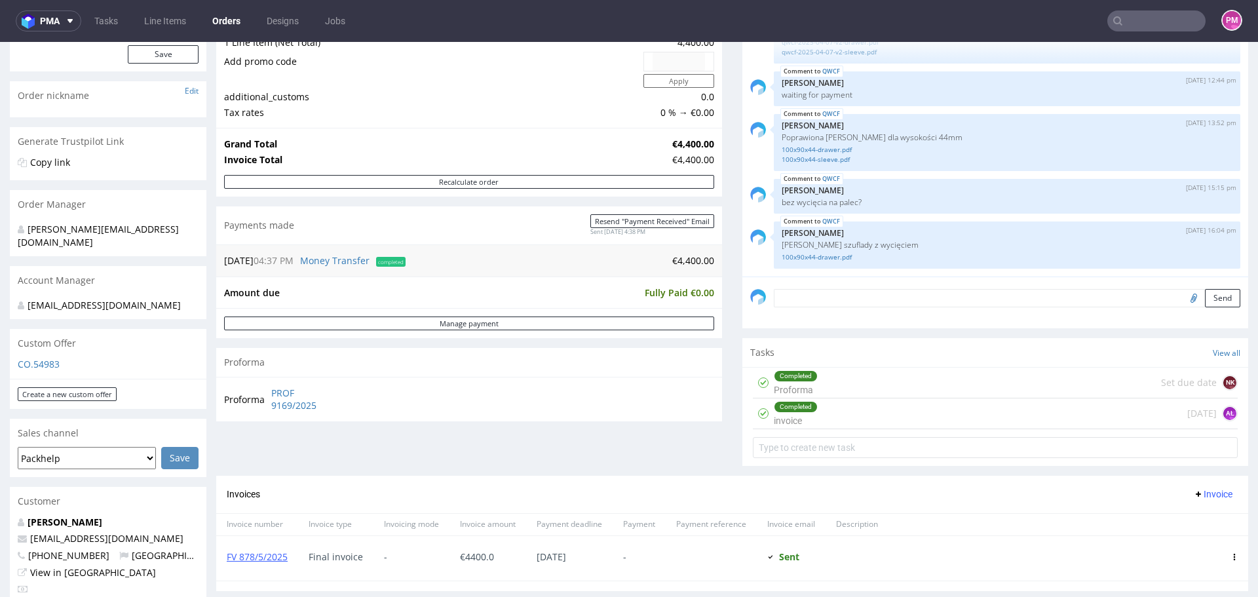
scroll to position [197, 0]
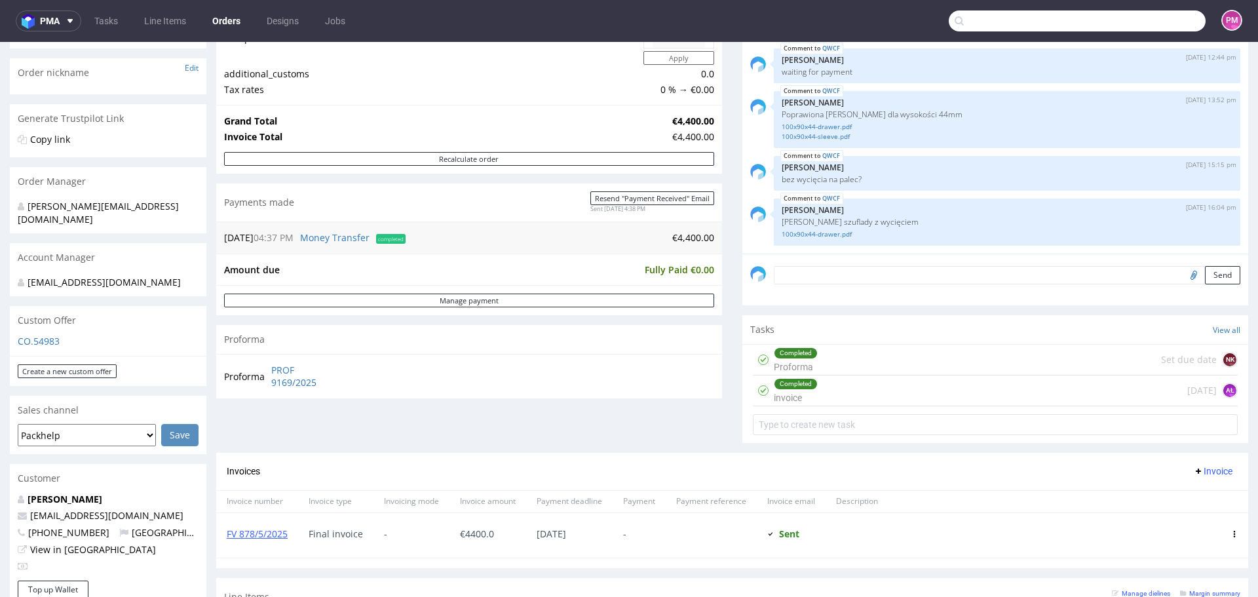
click at [1132, 18] on input "text" at bounding box center [1077, 20] width 257 height 21
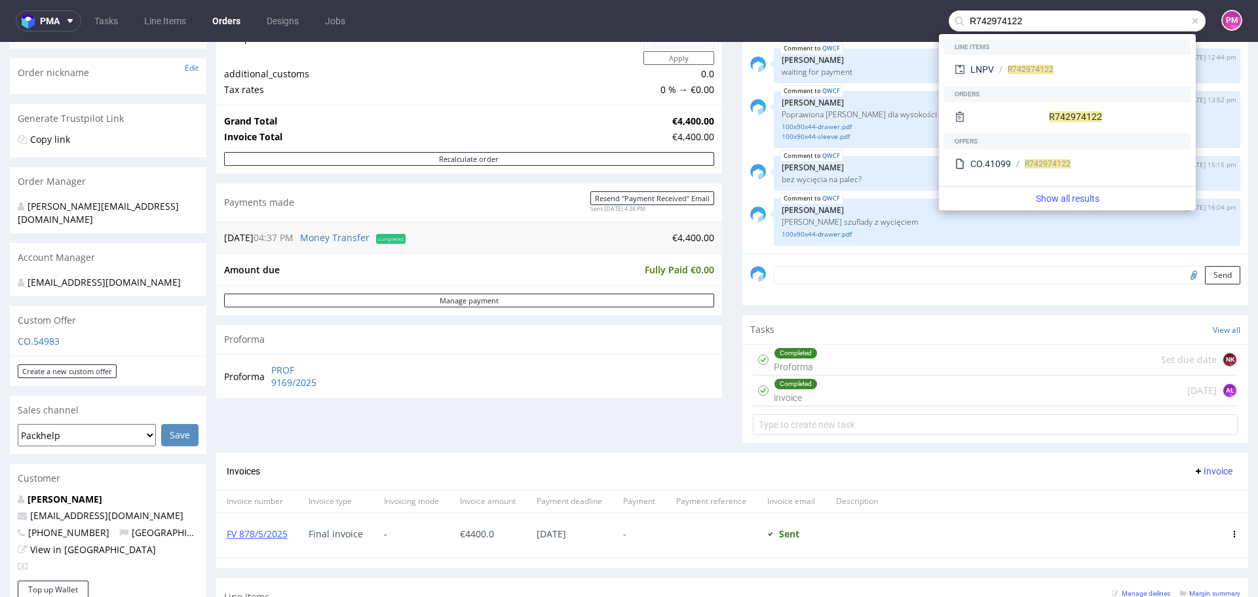
type input "R742974122"
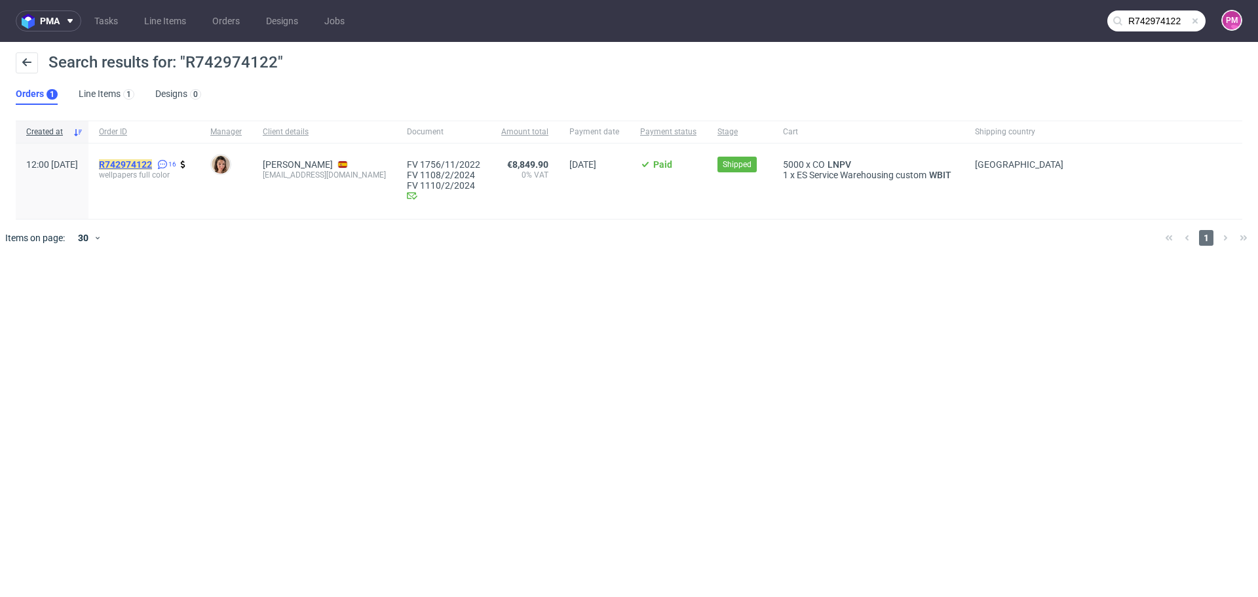
click at [152, 165] on mark "R742974122" at bounding box center [125, 164] width 53 height 10
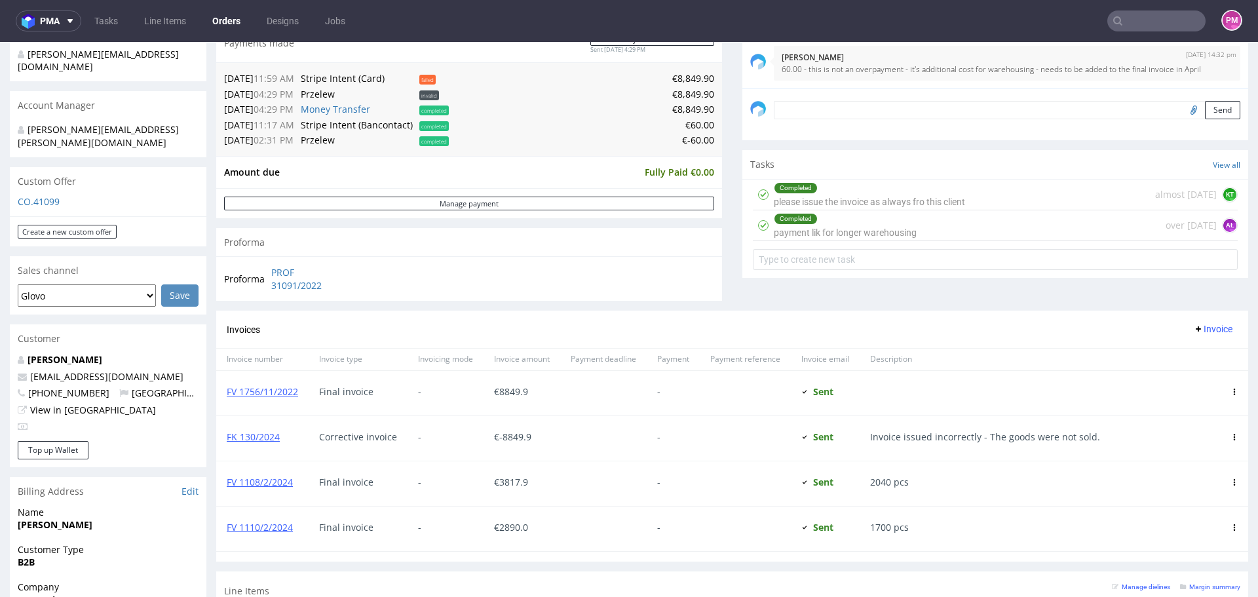
scroll to position [393, 0]
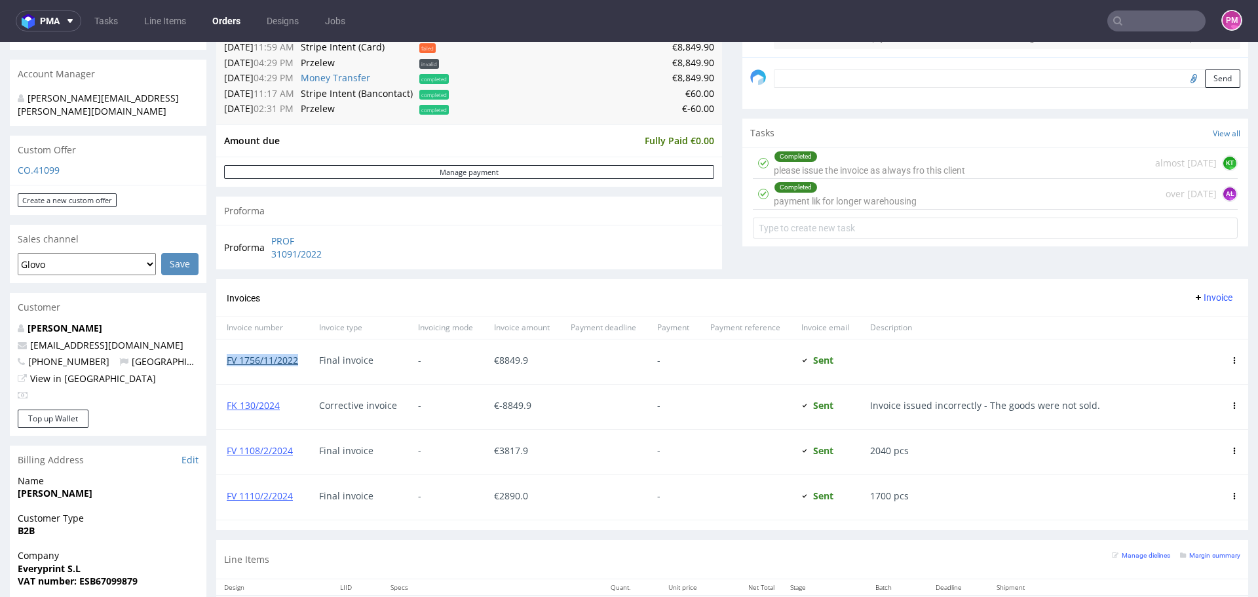
drag, startPoint x: 300, startPoint y: 358, endPoint x: 228, endPoint y: 362, distance: 72.2
click at [228, 362] on div "FV 1756/11/2022" at bounding box center [262, 361] width 92 height 45
copy link "FV 1756/11/2022"
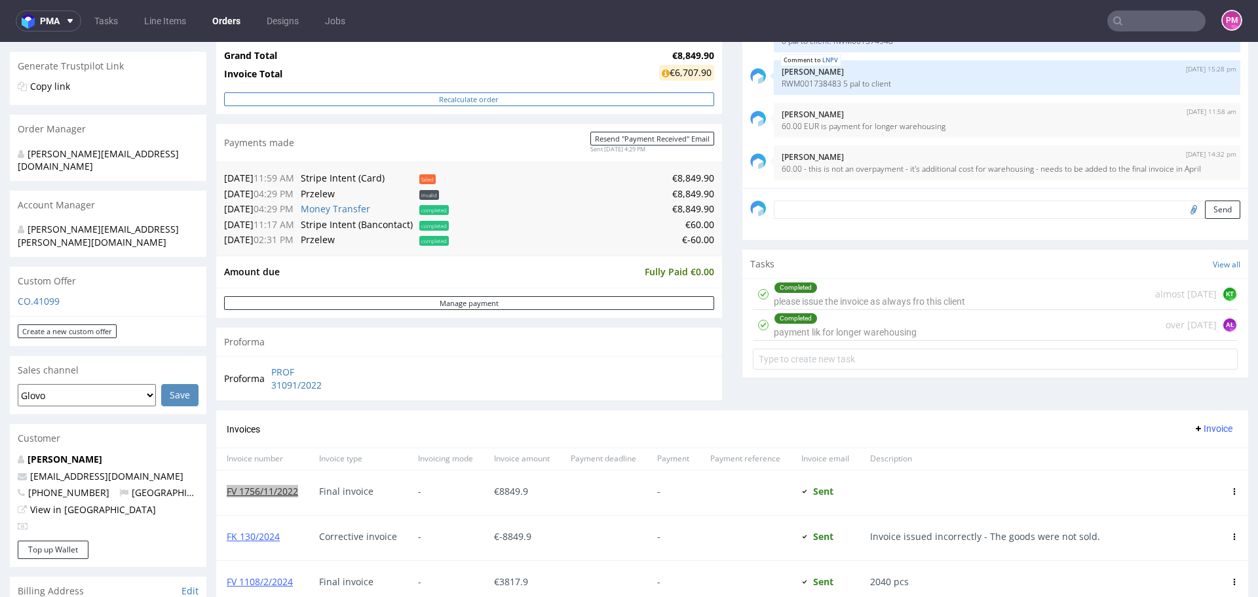
scroll to position [328, 0]
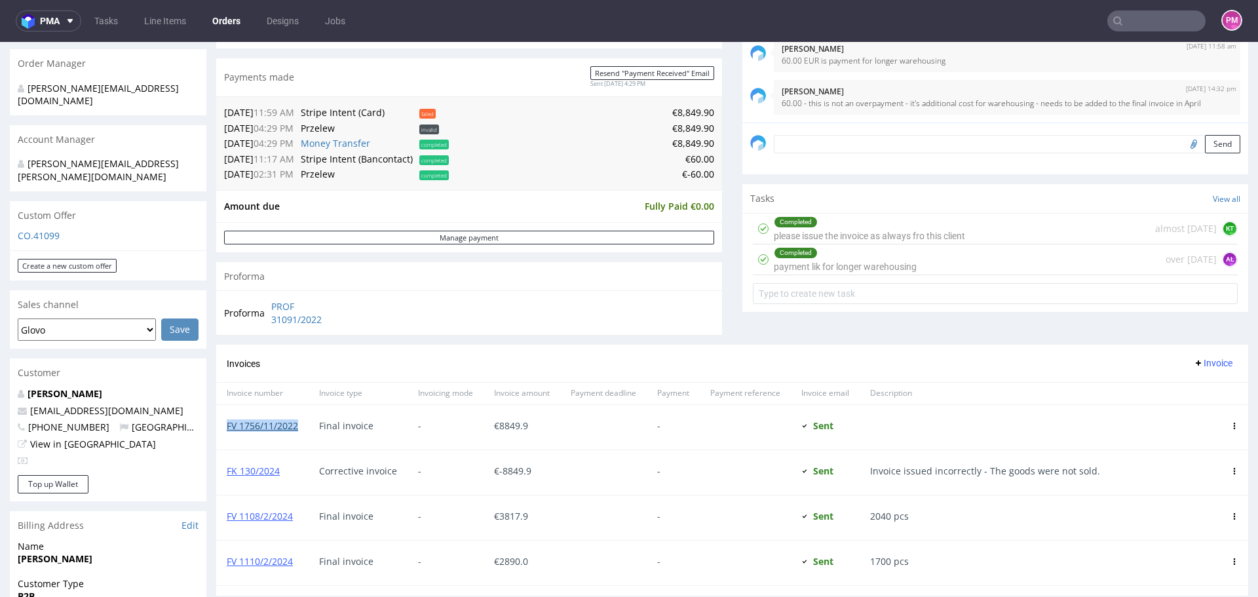
click at [242, 427] on link "FV 1756/11/2022" at bounding box center [262, 425] width 71 height 12
click at [235, 470] on link "FK 130/2024" at bounding box center [253, 471] width 53 height 12
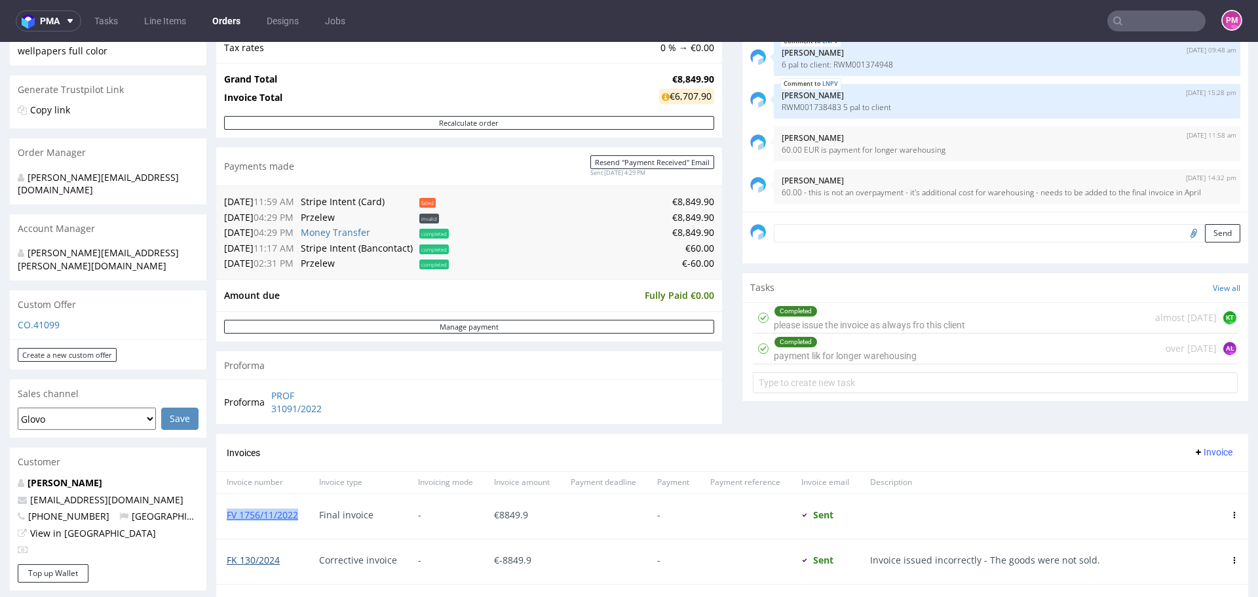
scroll to position [262, 0]
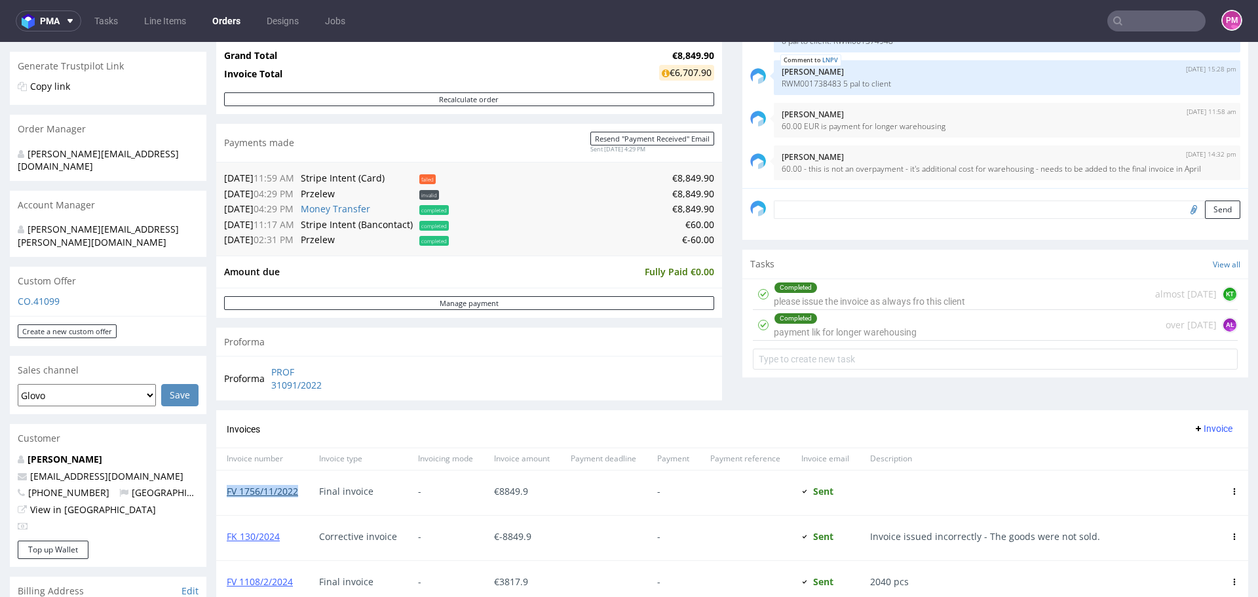
copy link "FV 1756/11/2022"
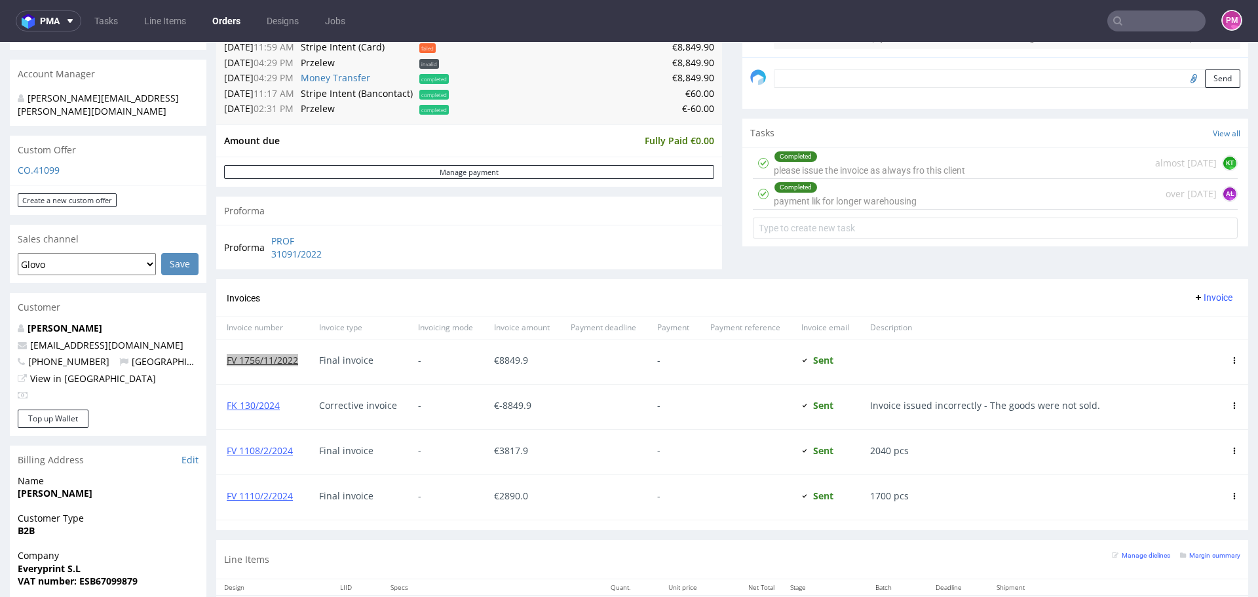
scroll to position [459, 0]
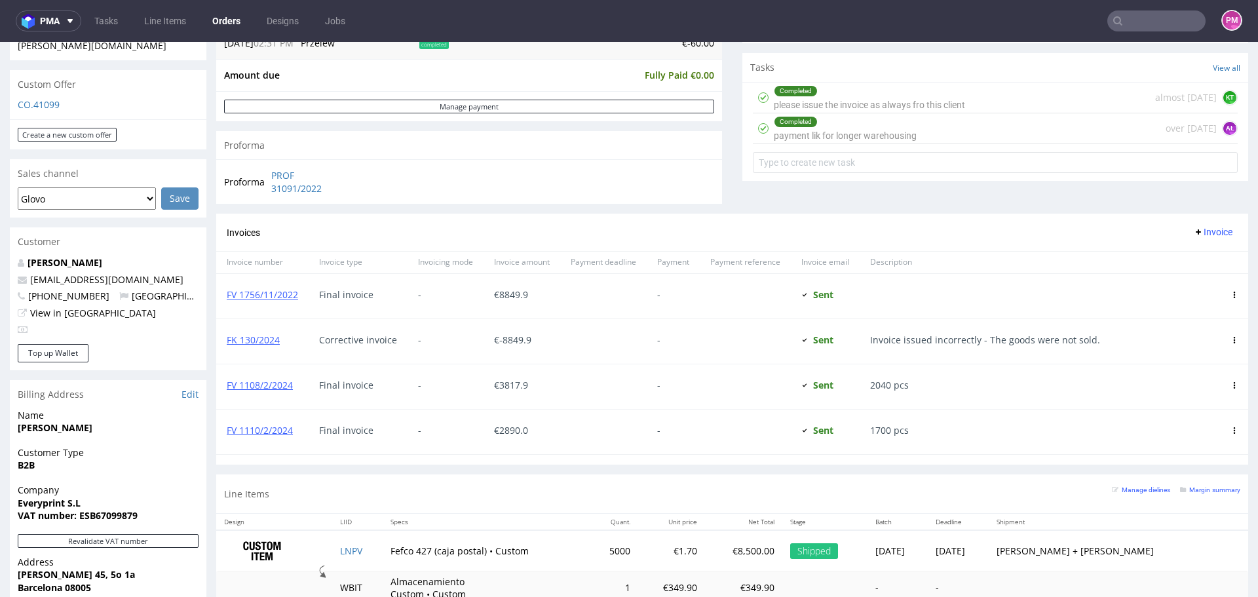
click at [308, 389] on div "FV 1108/2/2024" at bounding box center [262, 386] width 92 height 45
drag, startPoint x: 292, startPoint y: 384, endPoint x: 223, endPoint y: 385, distance: 68.2
click at [223, 385] on div "FV 1108/2/2024" at bounding box center [262, 386] width 92 height 45
copy link "FV 1108/2/2024"
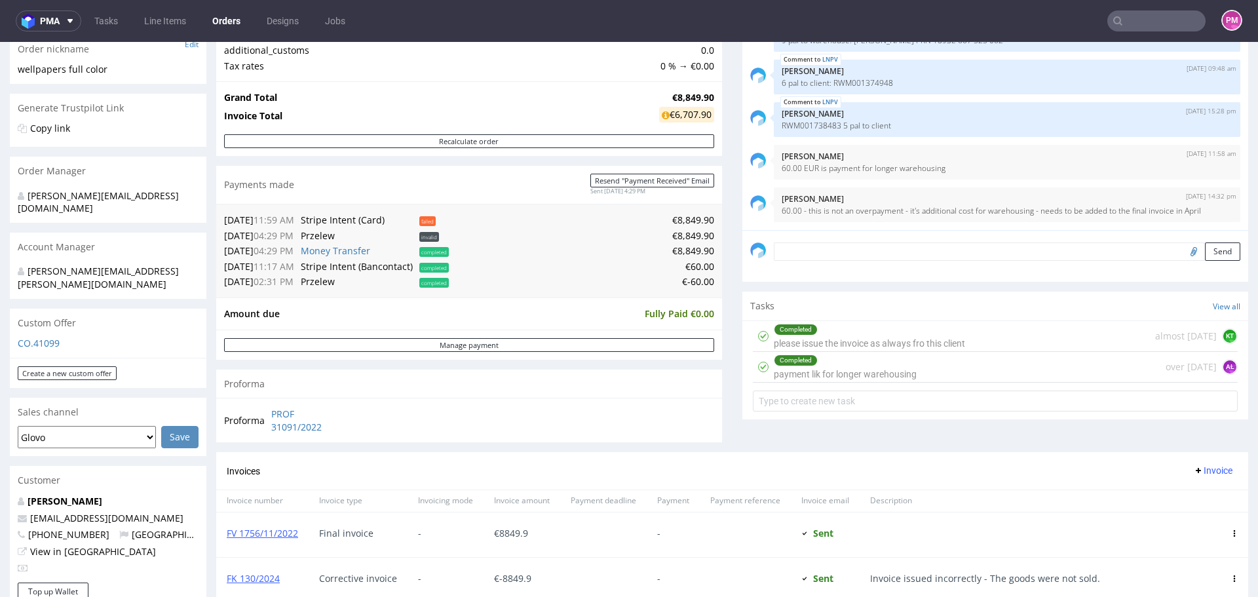
scroll to position [197, 0]
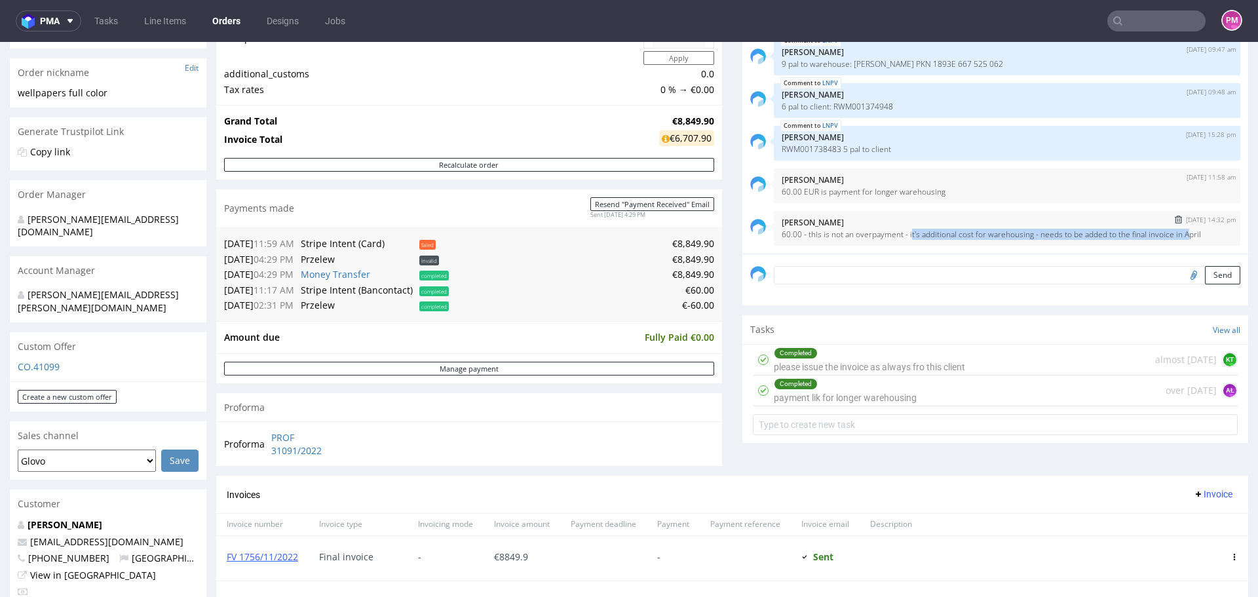
drag, startPoint x: 900, startPoint y: 231, endPoint x: 1174, endPoint y: 239, distance: 273.3
click at [1174, 239] on p "60.00 - this is not an overpayment - it's additional cost for warehousing - nee…" at bounding box center [1007, 234] width 451 height 10
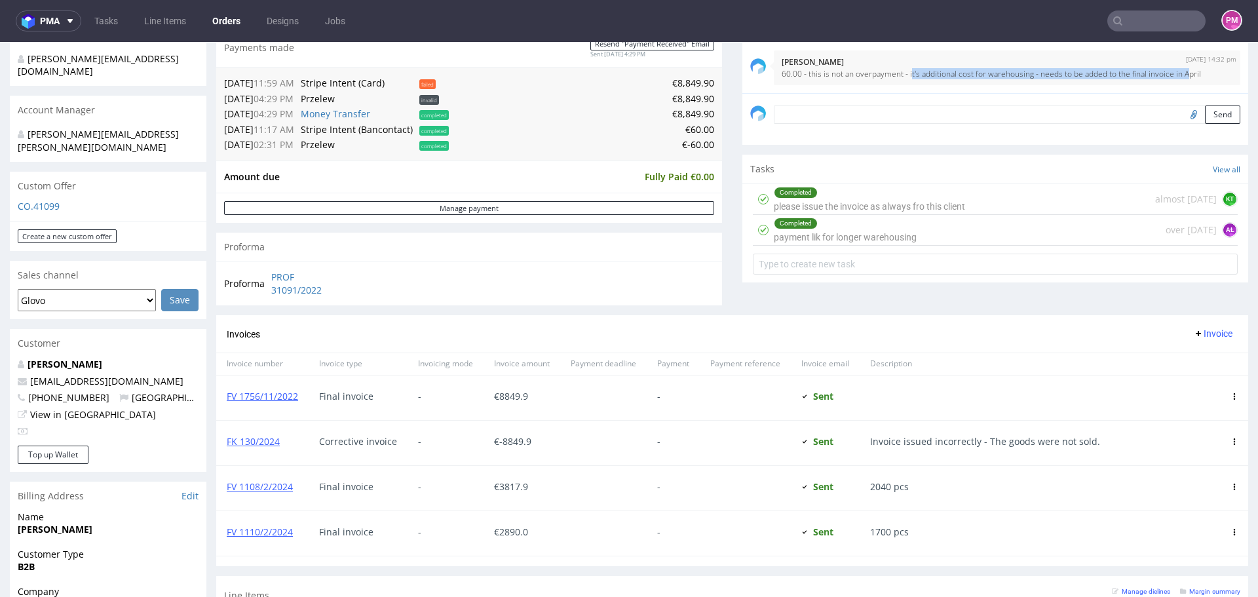
scroll to position [328, 0]
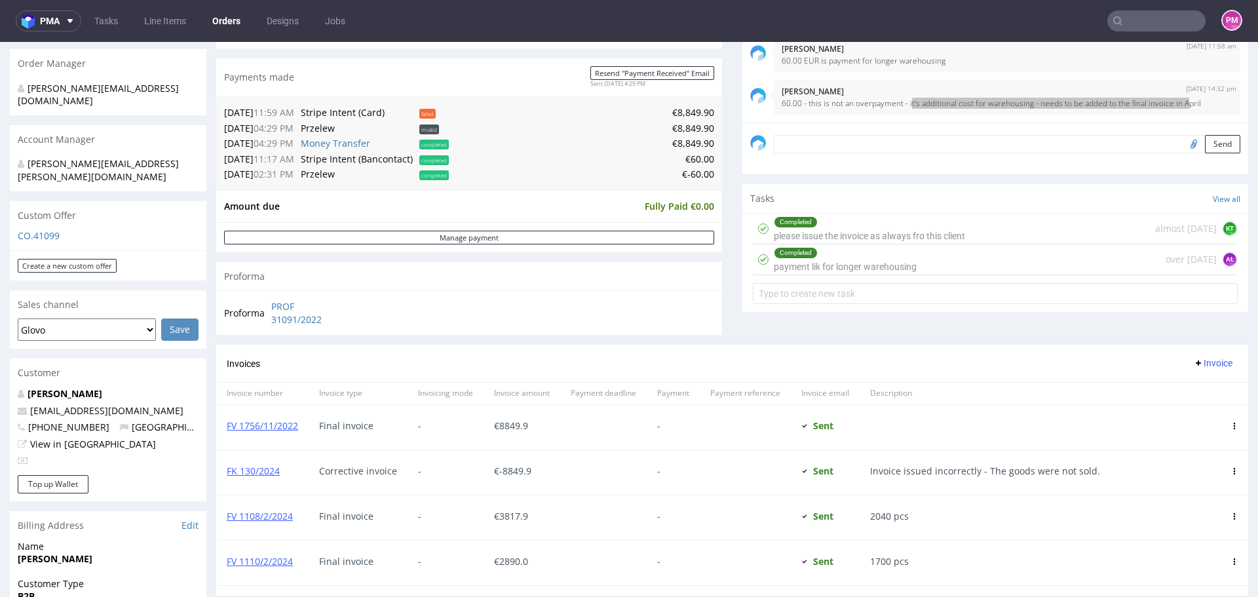
click at [1129, 26] on input "text" at bounding box center [1156, 20] width 98 height 21
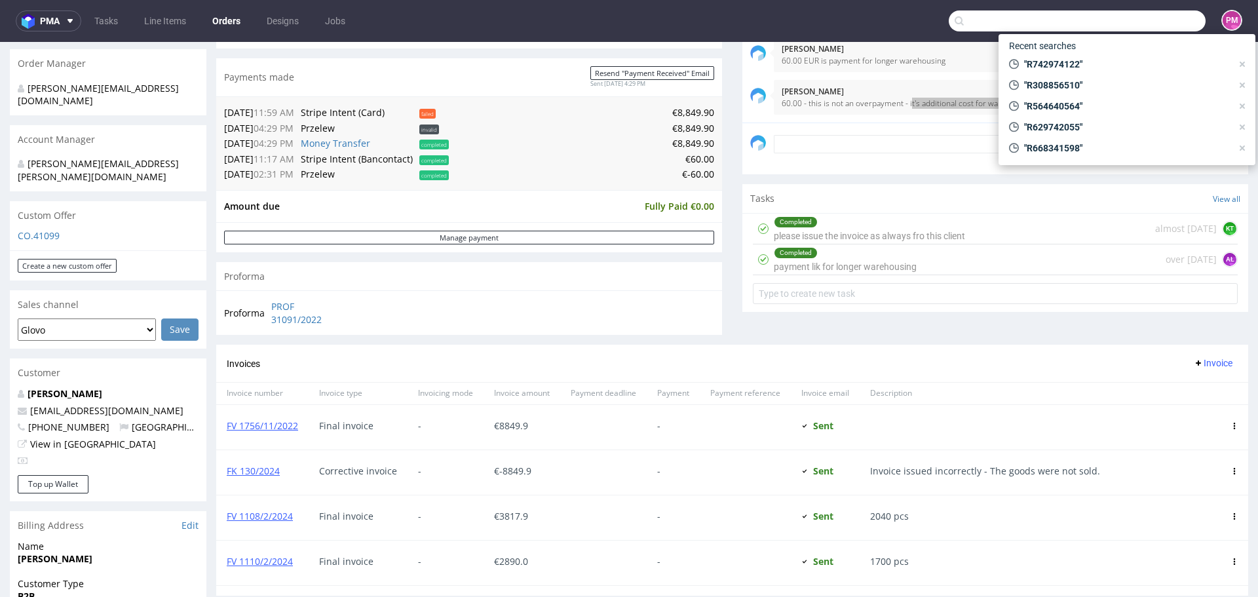
paste input "R587518353"
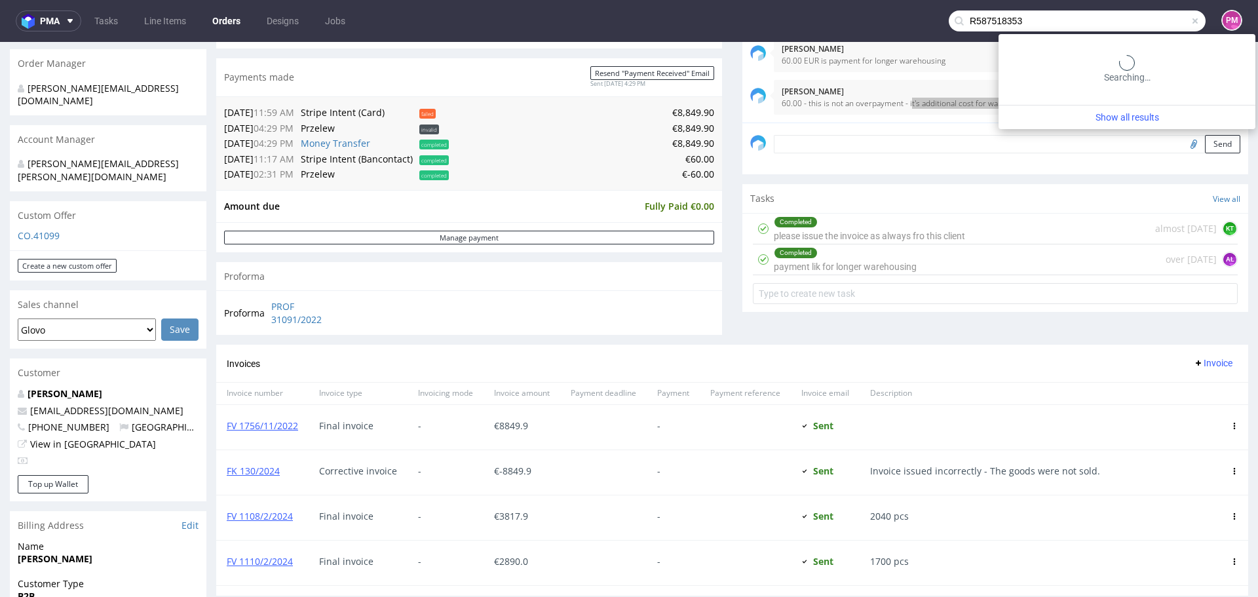
type input "R587518353"
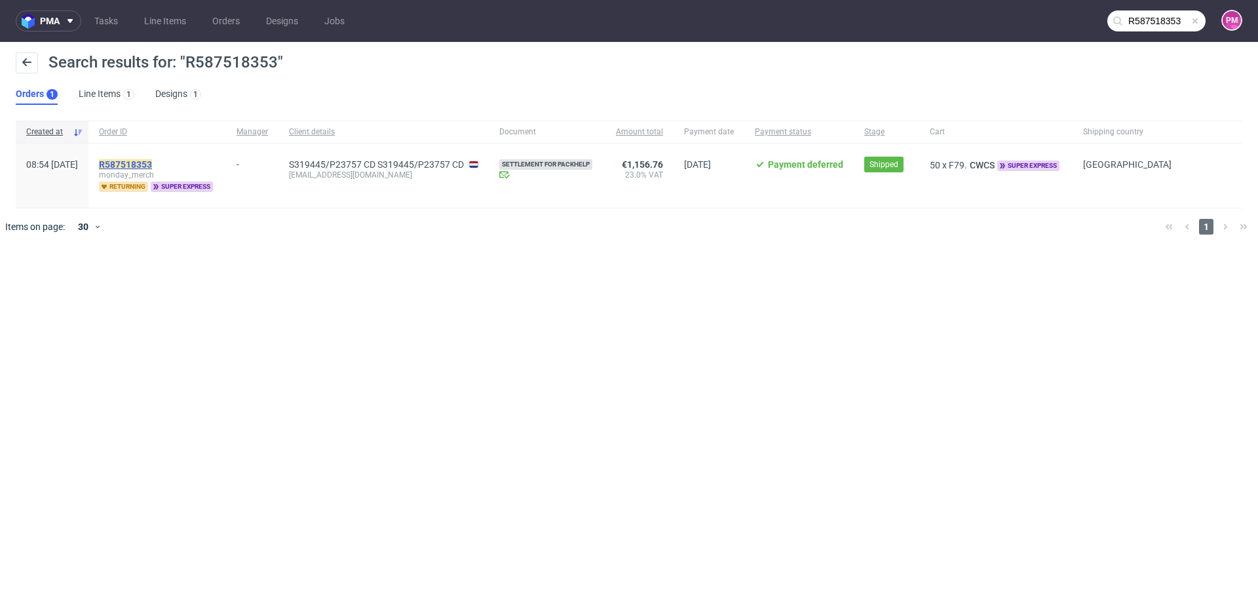
click at [152, 160] on mark "R587518353" at bounding box center [125, 164] width 53 height 10
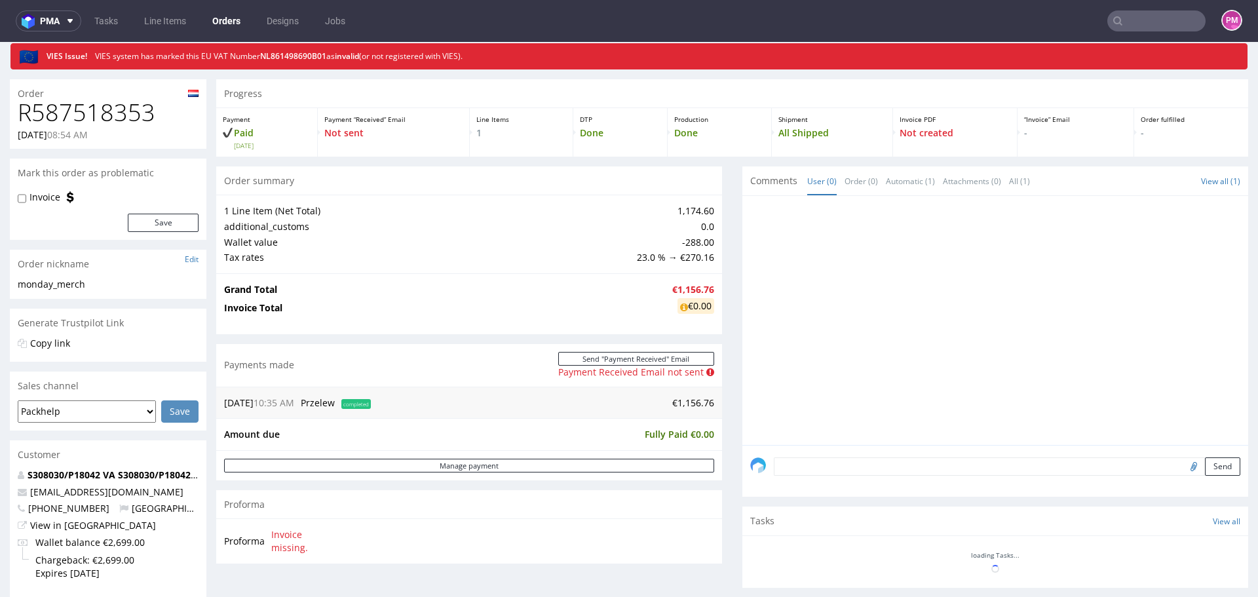
scroll to position [66, 0]
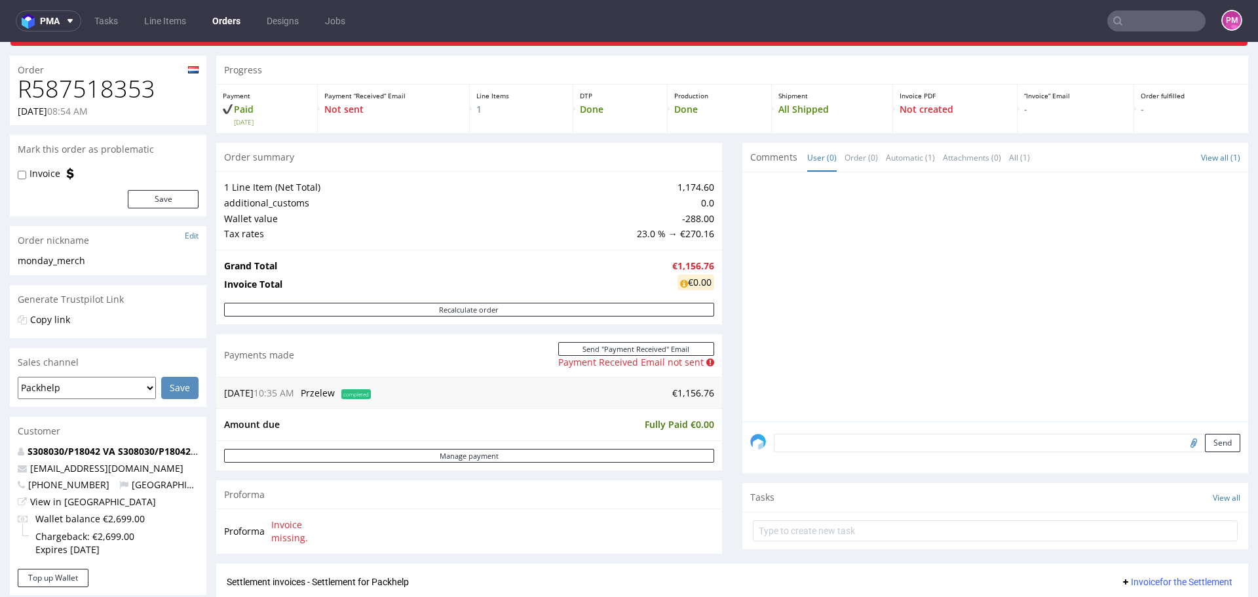
click at [1138, 26] on input "text" at bounding box center [1156, 20] width 98 height 21
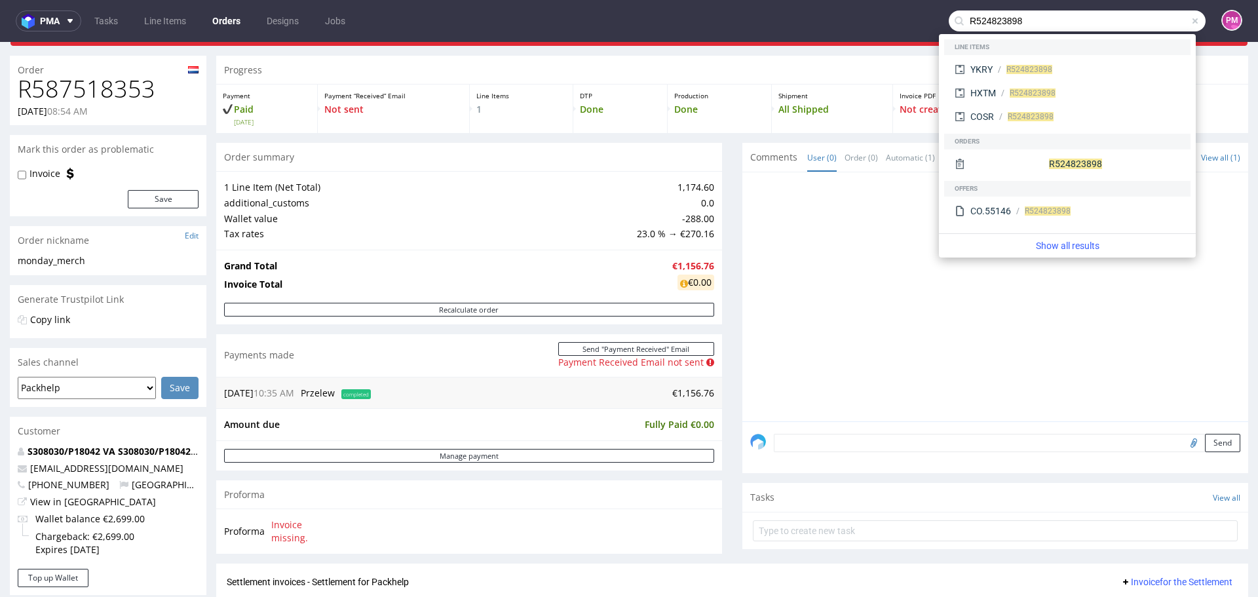
type input "R524823898"
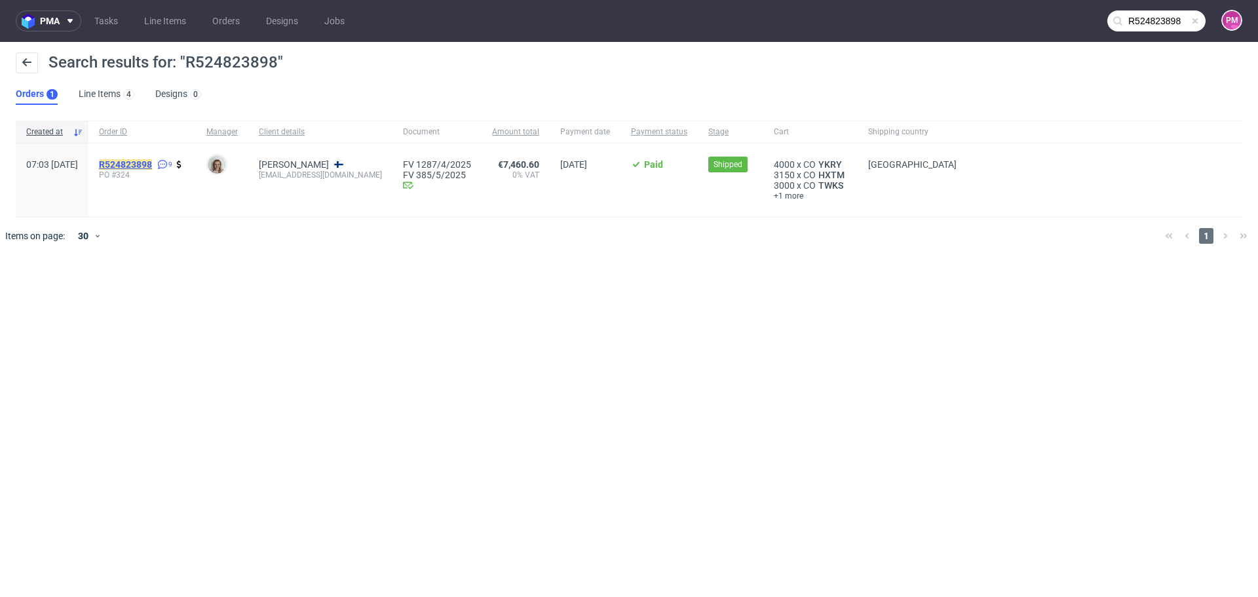
click at [152, 161] on mark "R524823898" at bounding box center [125, 164] width 53 height 10
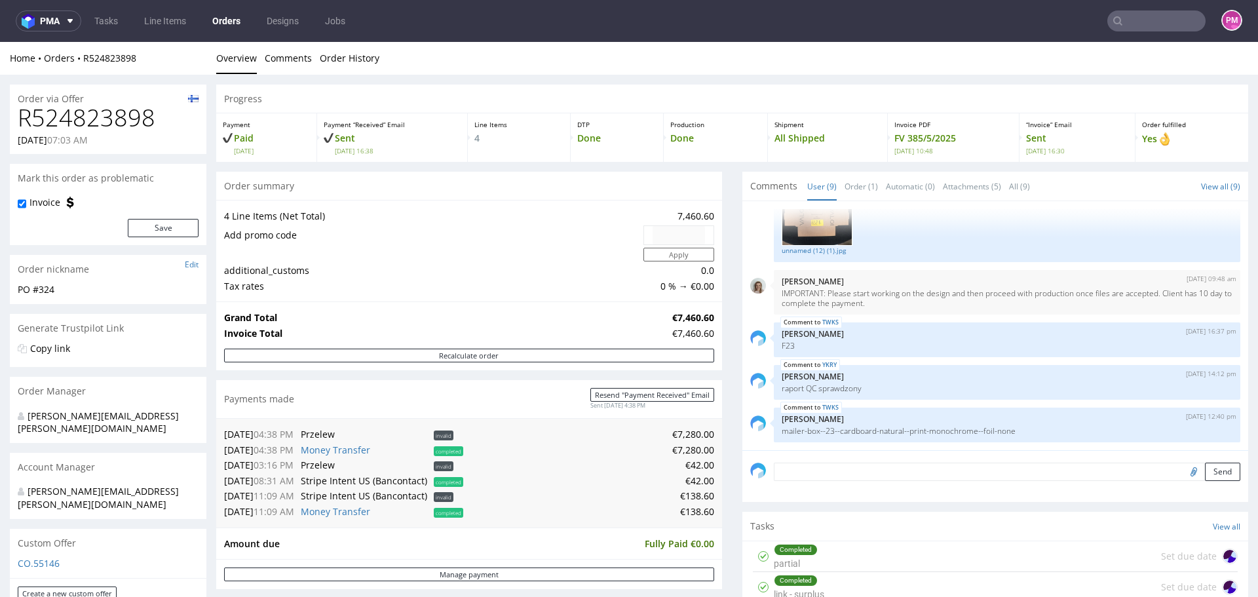
scroll to position [66, 0]
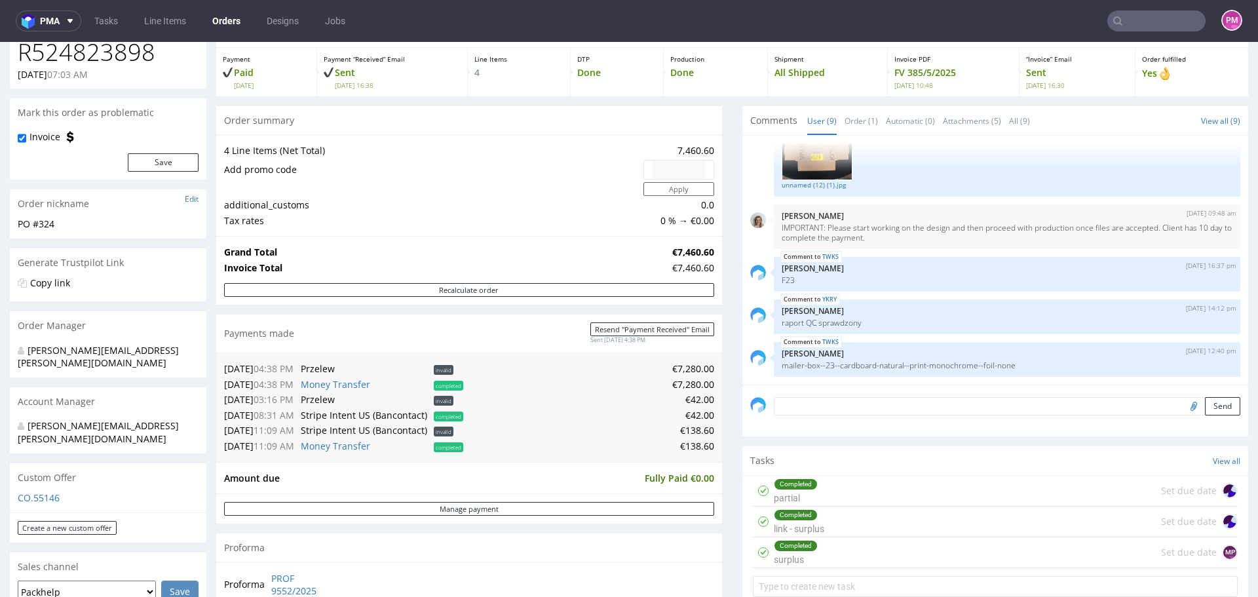
click at [1127, 28] on input "text" at bounding box center [1156, 20] width 98 height 21
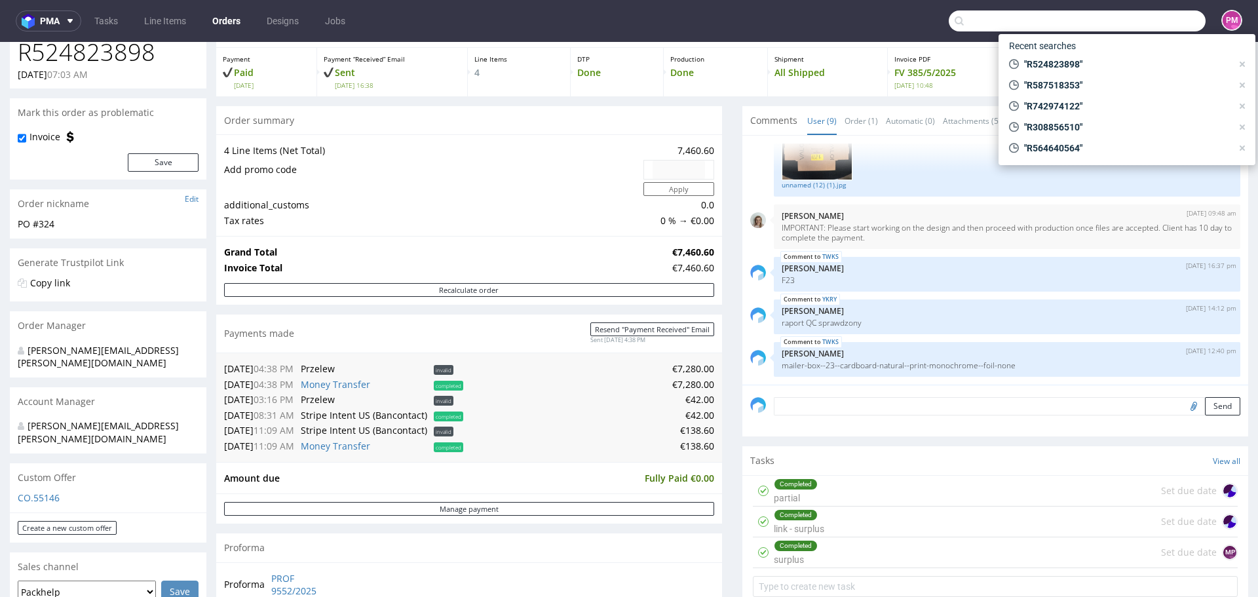
paste input "R734397678"
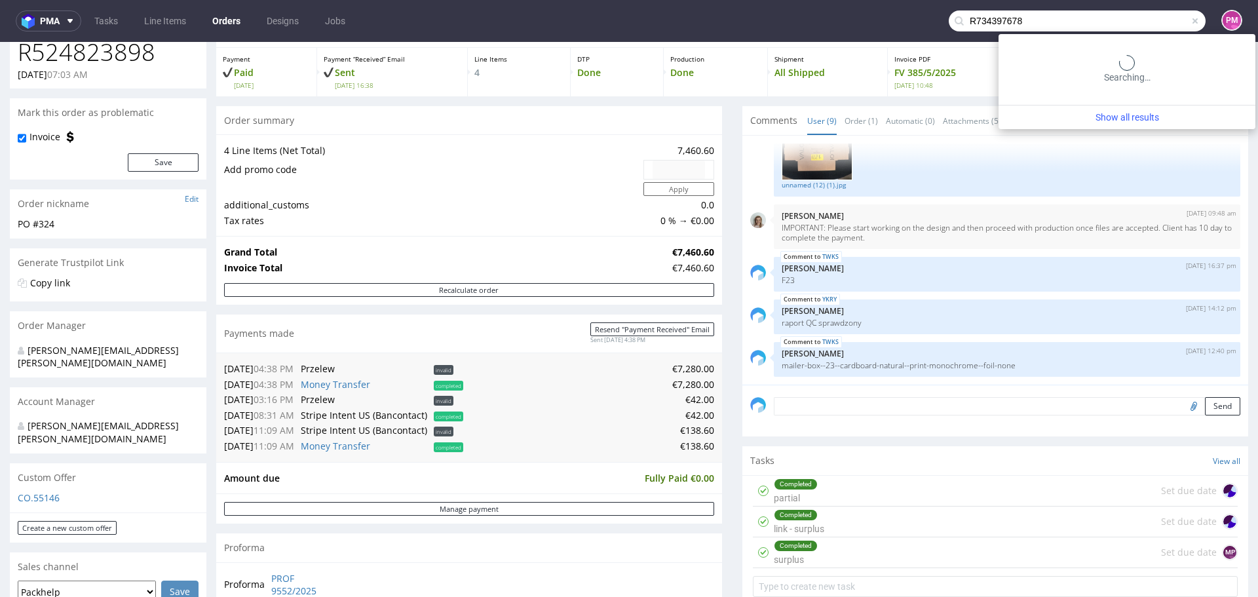
type input "R734397678"
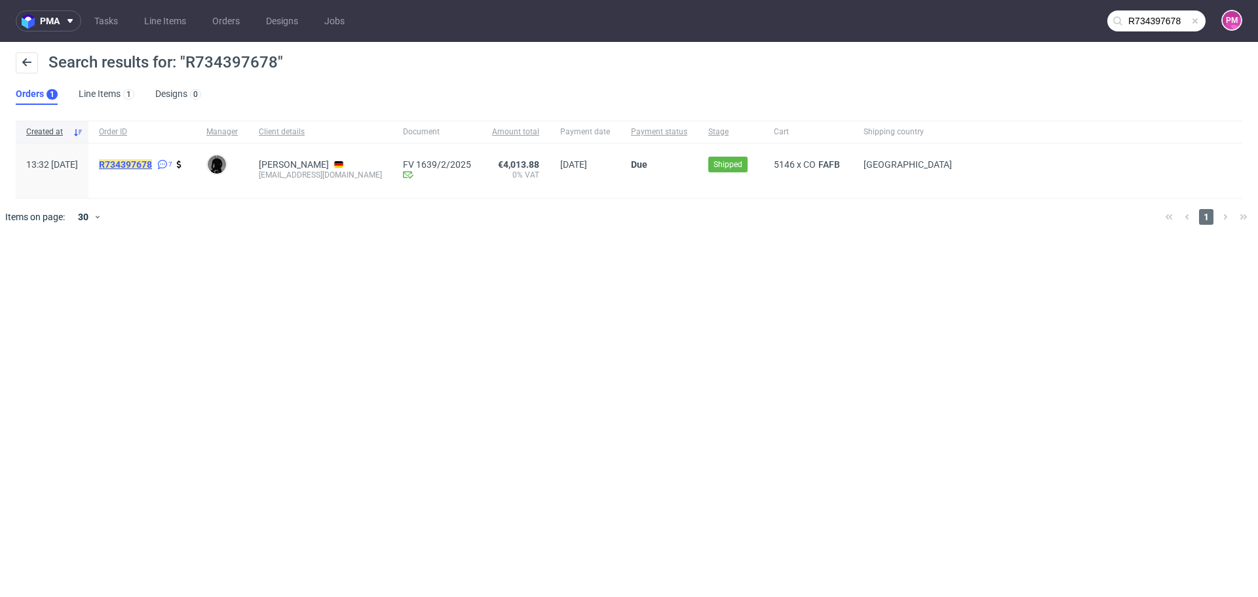
click at [147, 163] on mark "R734397678" at bounding box center [125, 164] width 53 height 10
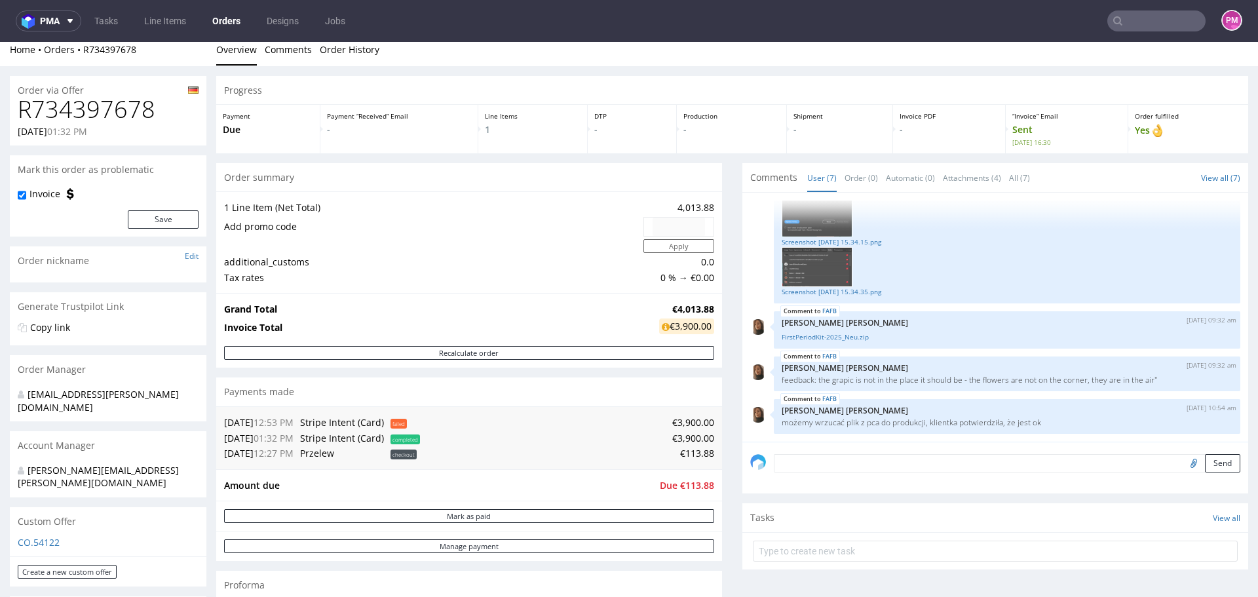
scroll to position [66, 0]
